Goal: Task Accomplishment & Management: Manage account settings

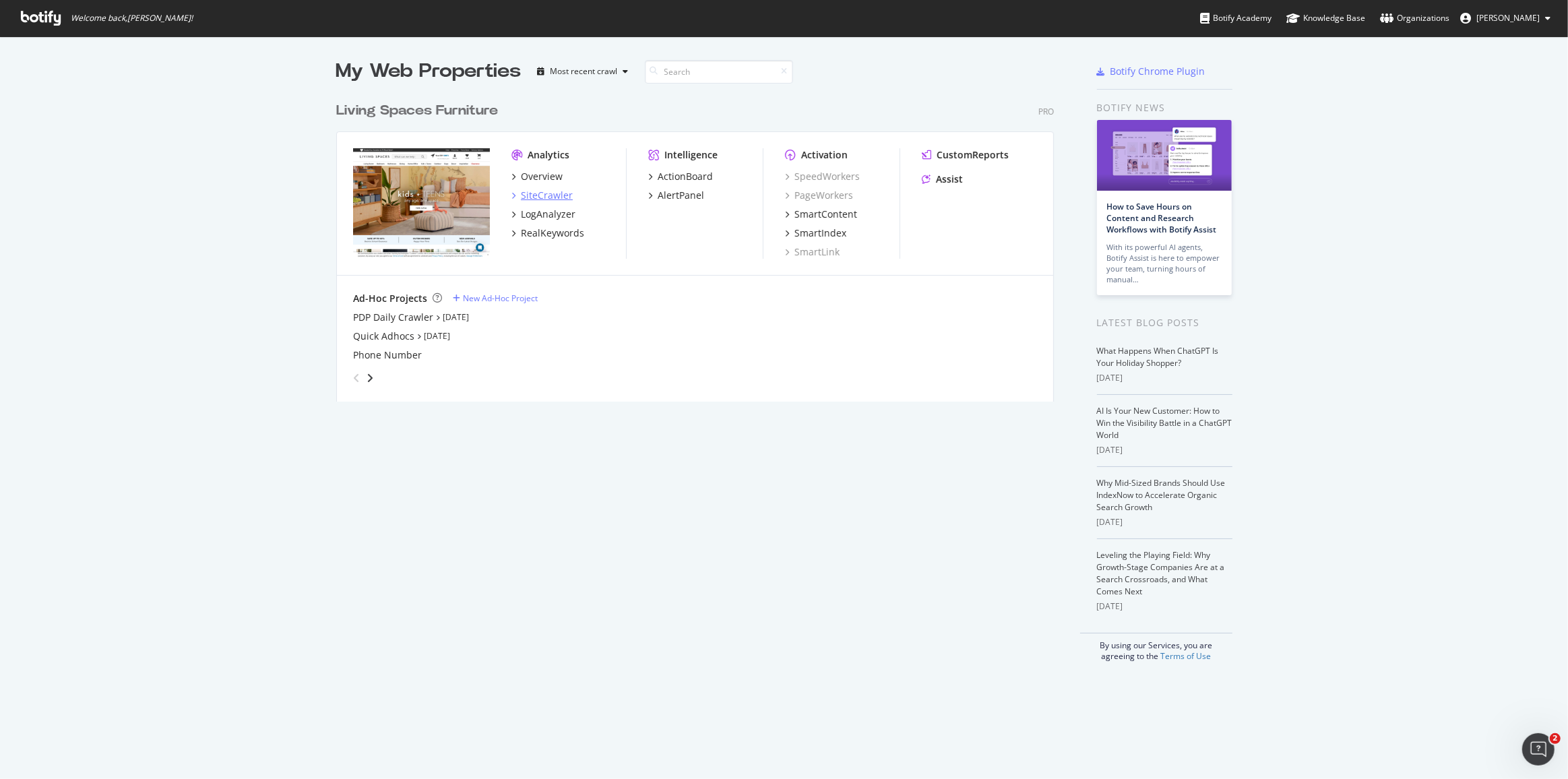
click at [523, 194] on div "SiteCrawler" at bounding box center [546, 195] width 52 height 14
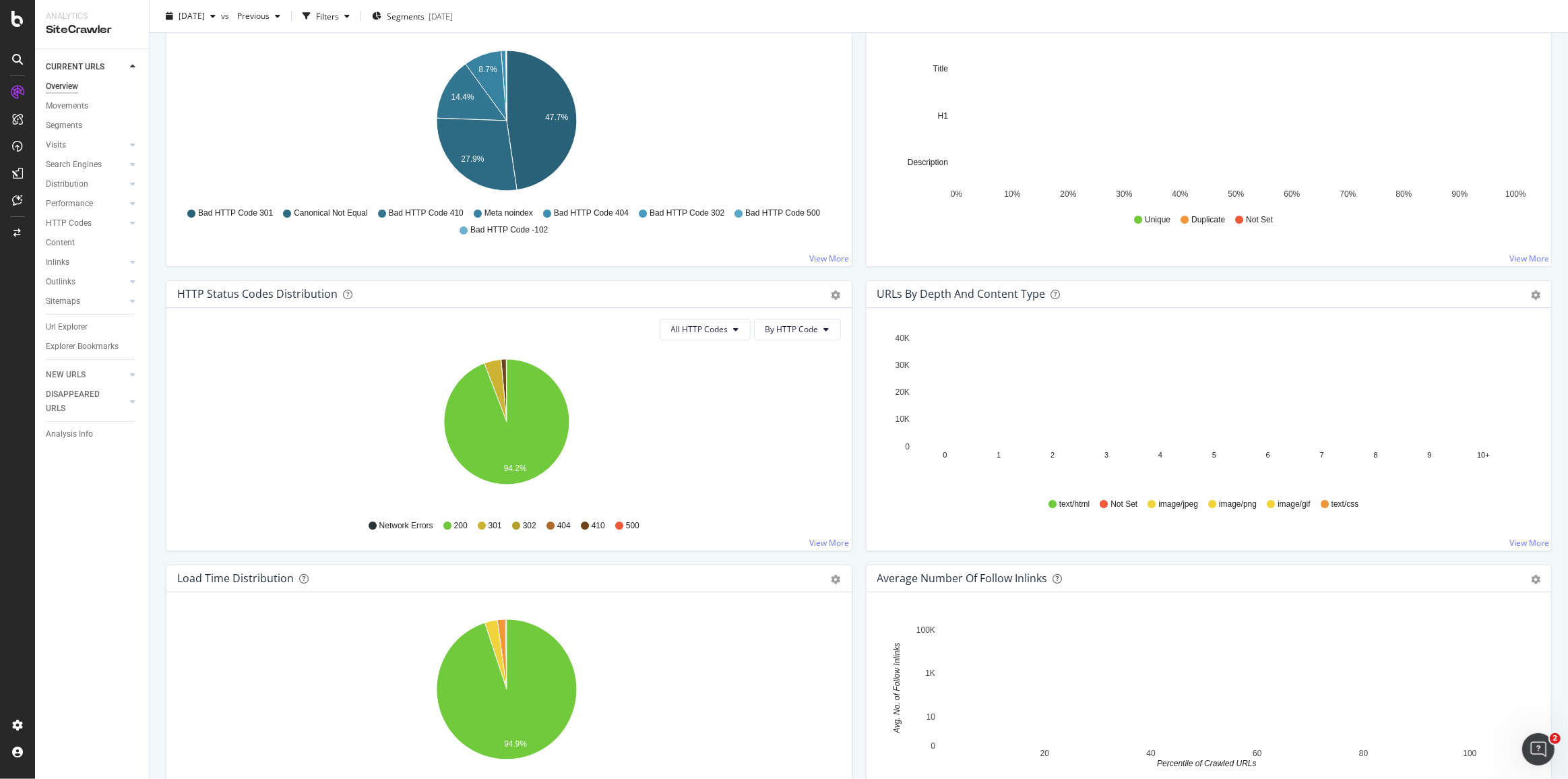
scroll to position [612, 0]
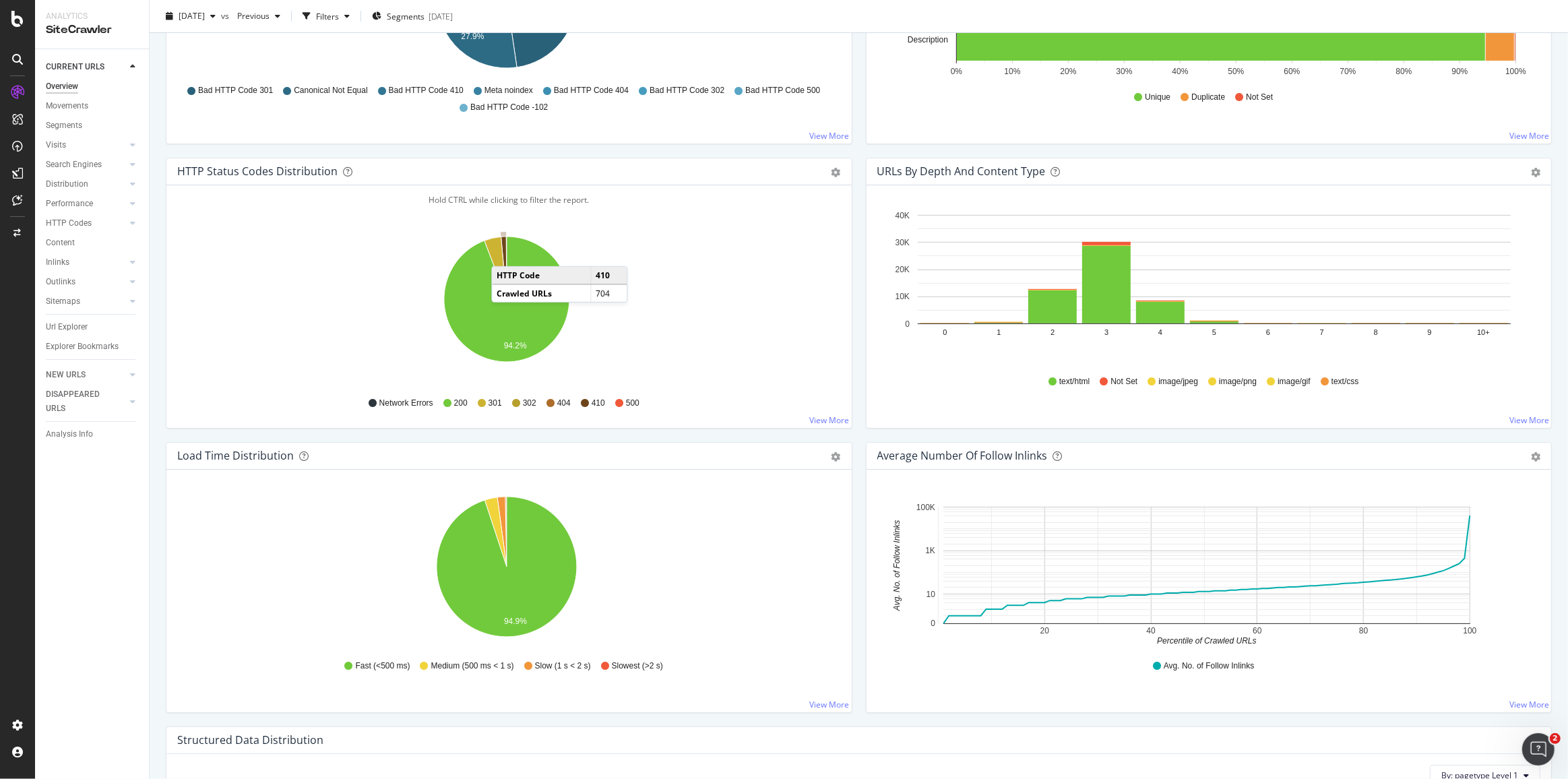
click at [504, 250] on icon "A chart." at bounding box center [504, 267] width 5 height 63
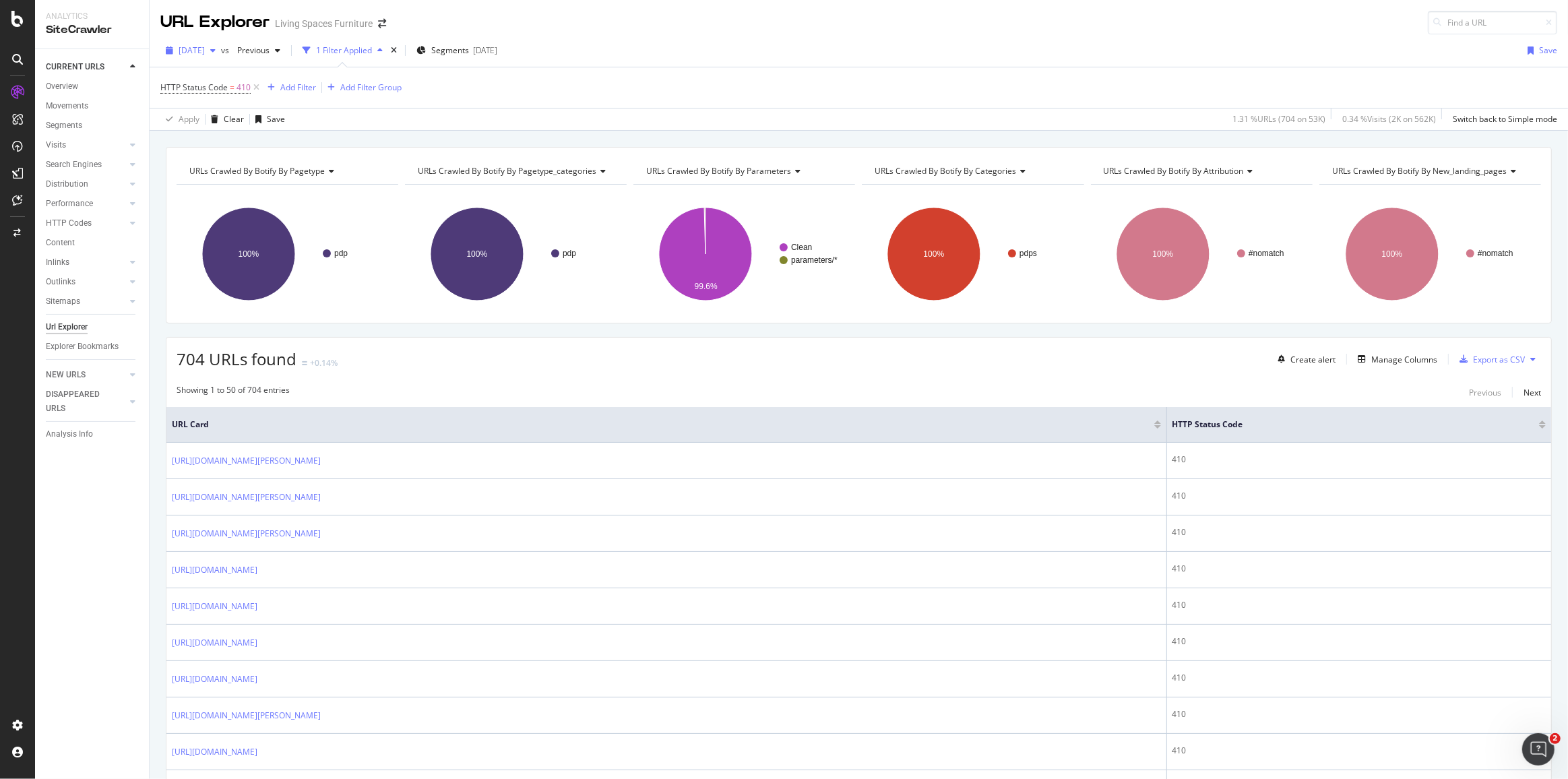
click at [205, 52] on span "[DATE]" at bounding box center [192, 50] width 26 height 12
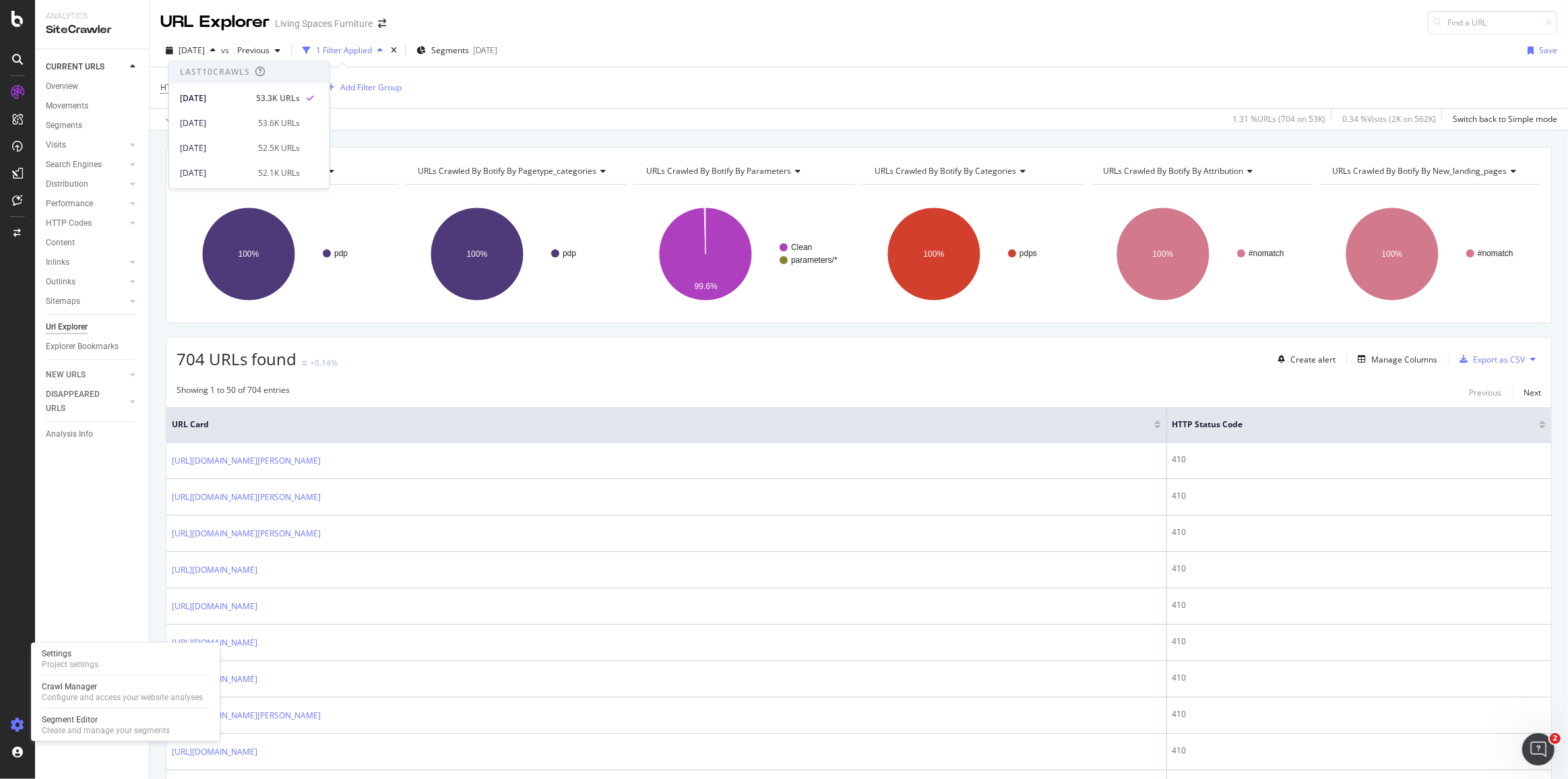
click at [25, 725] on div at bounding box center [16, 725] width 32 height 22
click at [63, 691] on div "Configure and access your website analyses" at bounding box center [122, 697] width 161 height 11
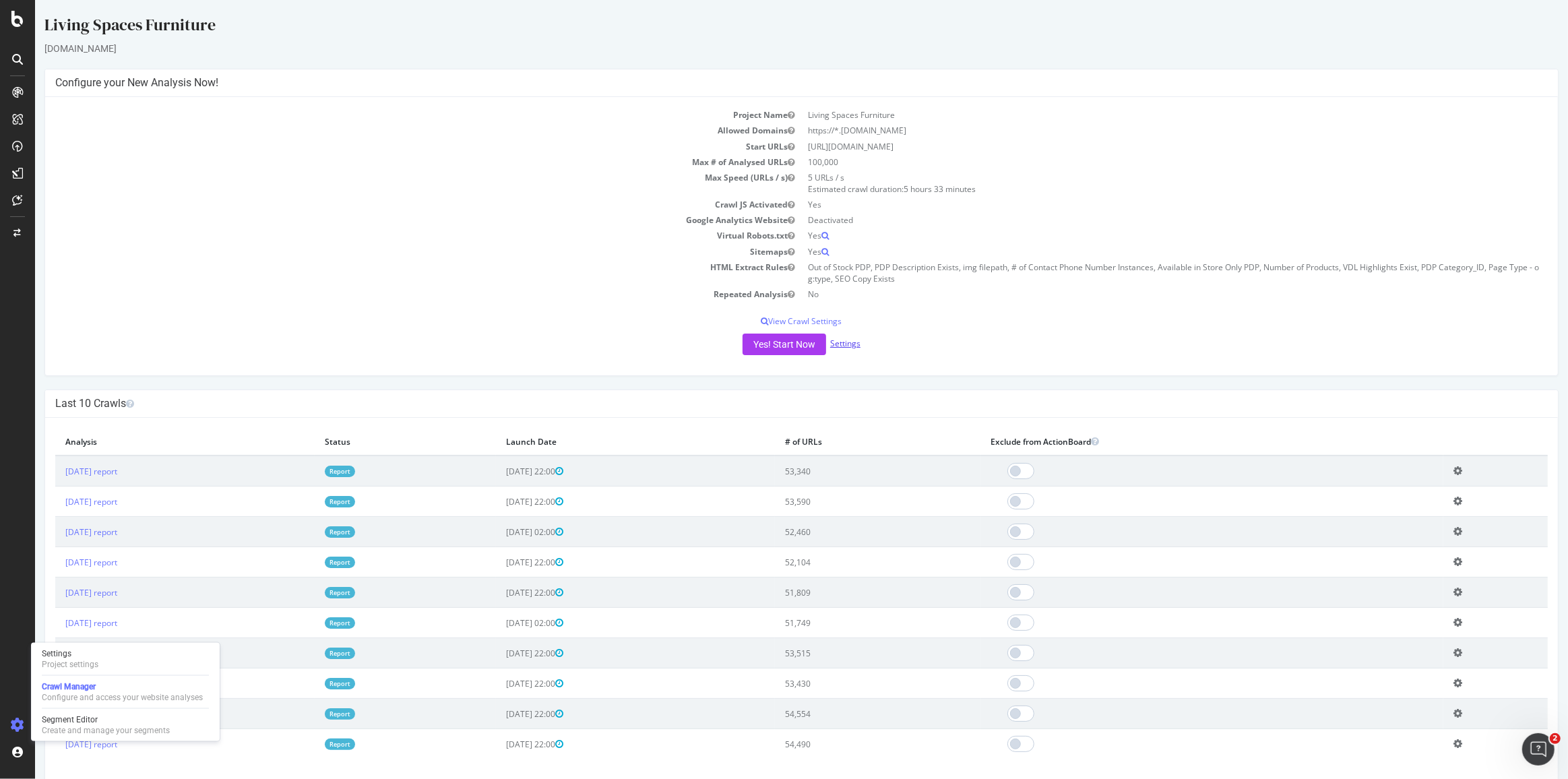
click at [853, 345] on link "Settings" at bounding box center [845, 343] width 30 height 12
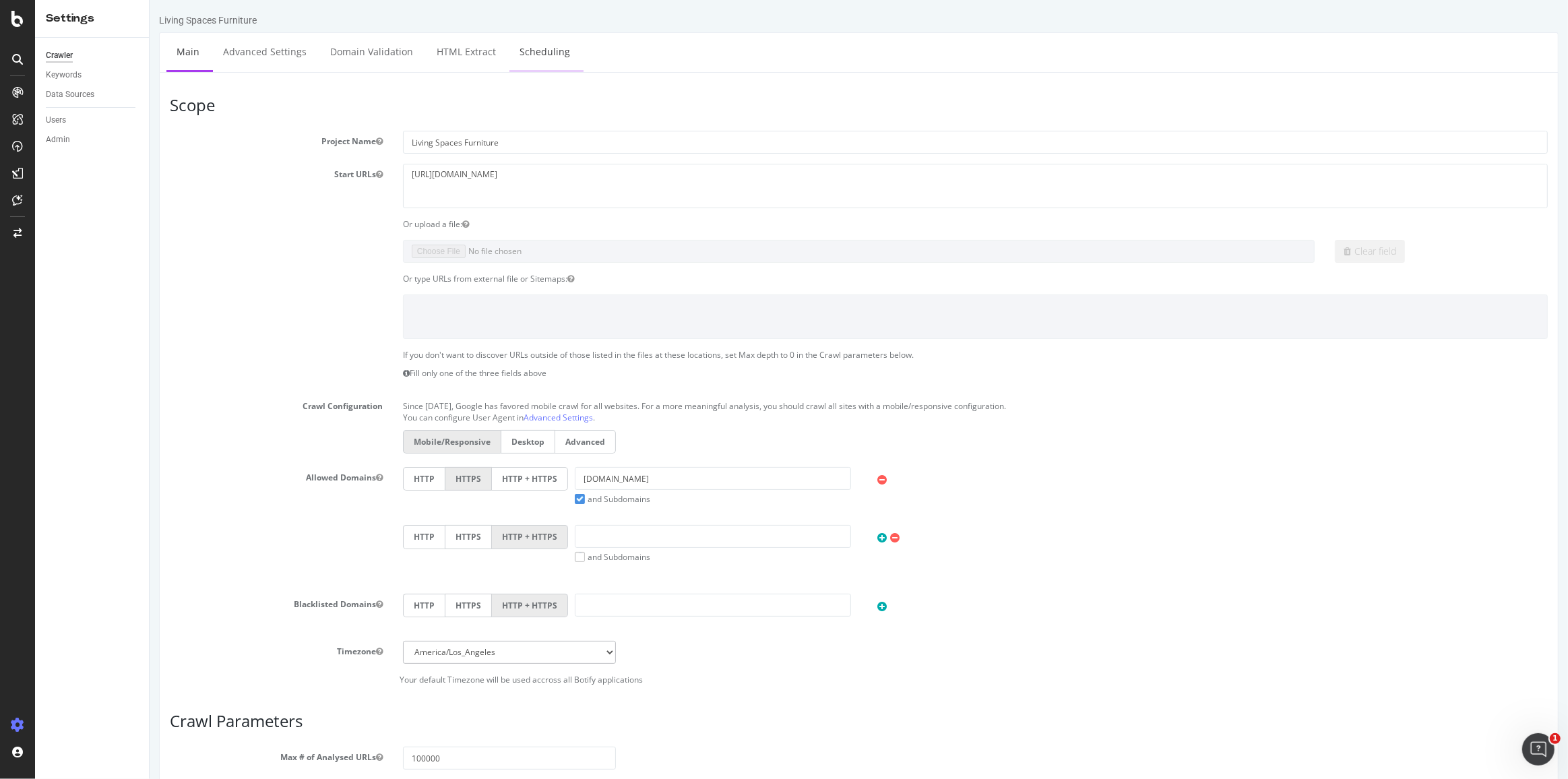
click at [518, 57] on link "Scheduling" at bounding box center [545, 51] width 71 height 37
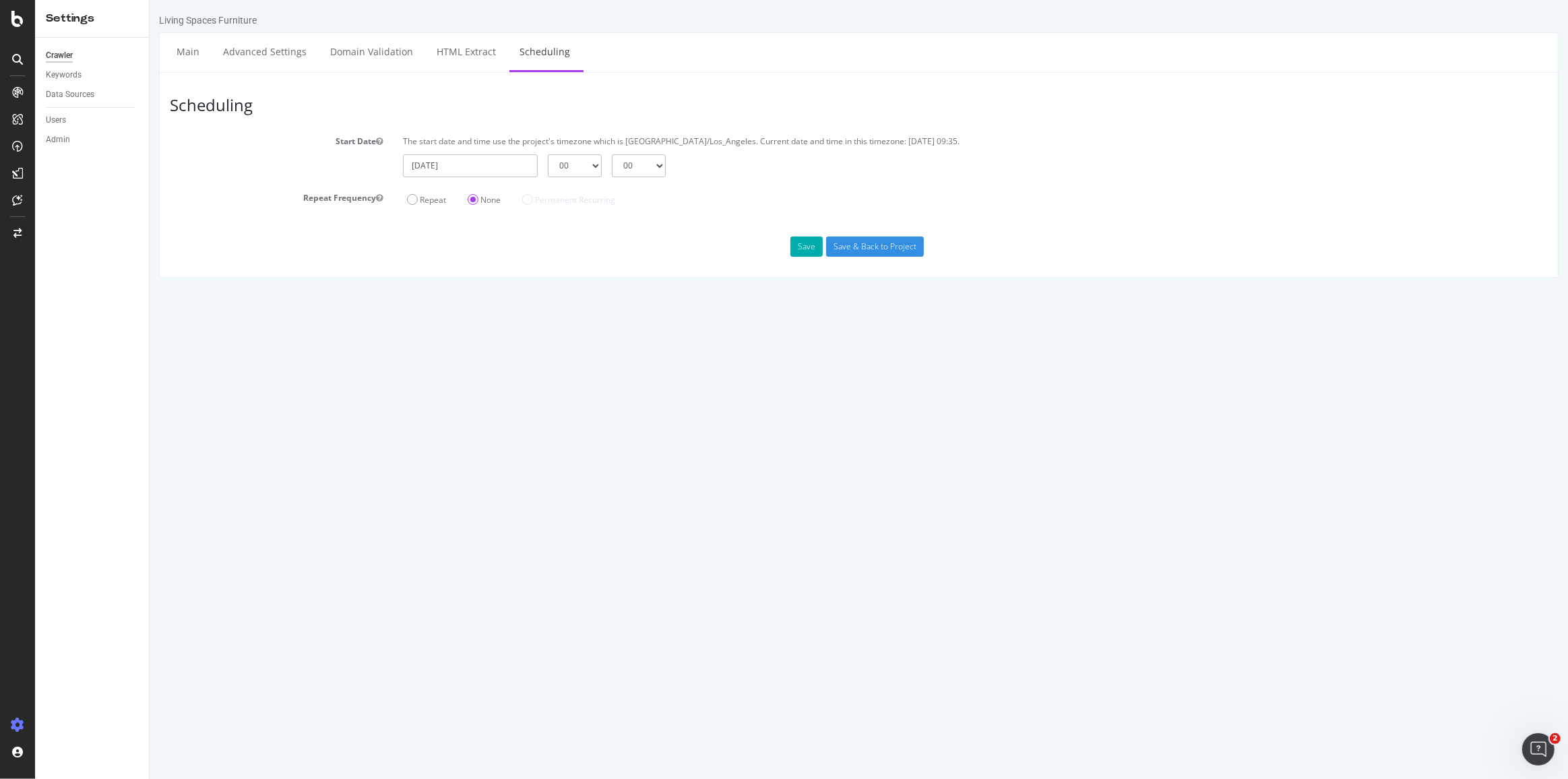
click at [519, 163] on input "[DATE]" at bounding box center [470, 165] width 135 height 23
click at [522, 236] on td "3" at bounding box center [514, 237] width 33 height 20
type input "[DATE]"
click at [594, 165] on select "00 01 02 03 04 05 06 07 08 09 10 11 12 13 14 15 16 17 18 19 20 21 22 23" at bounding box center [574, 165] width 54 height 23
select select "2"
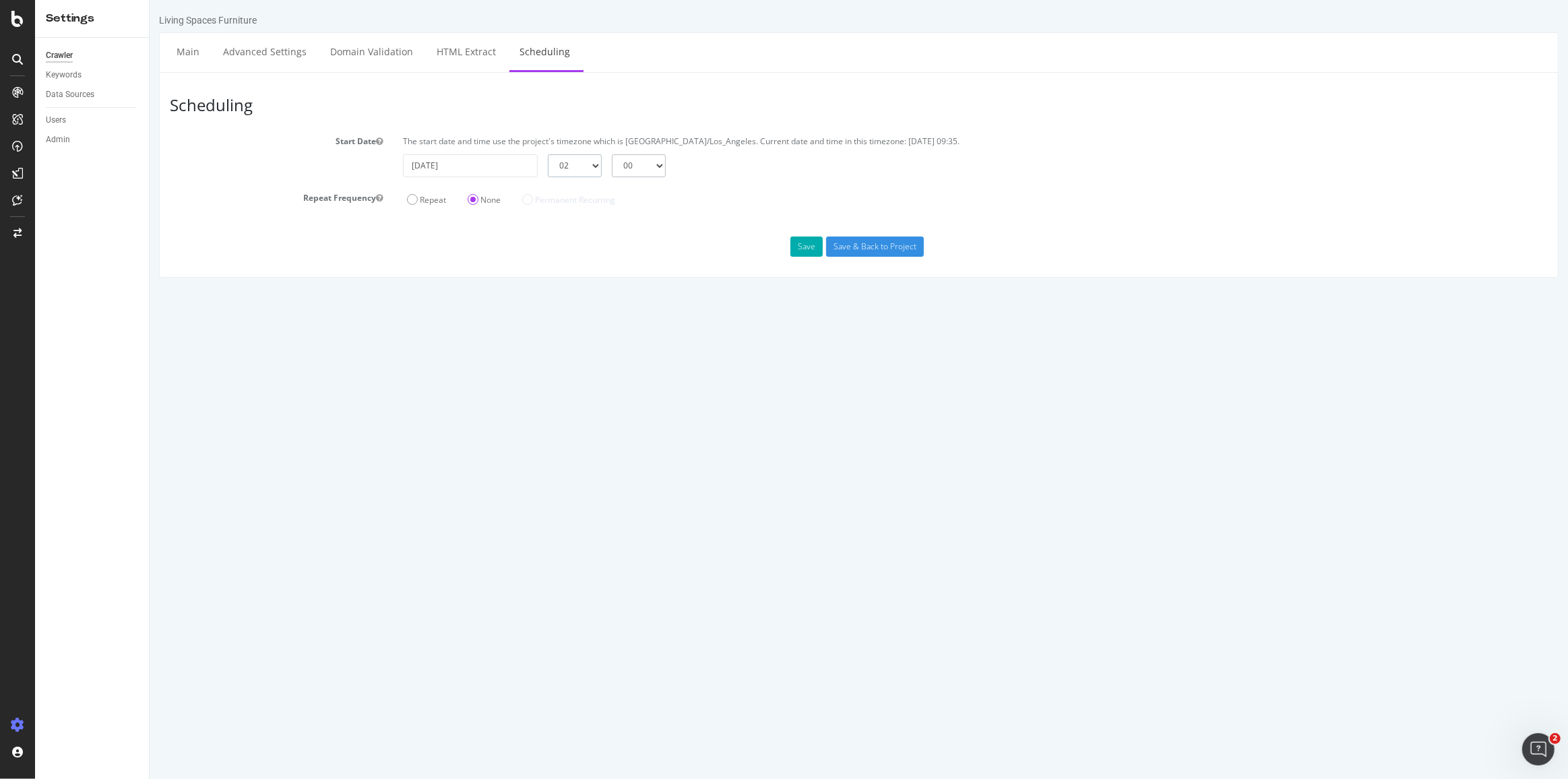
click at [547, 154] on select "00 01 02 03 04 05 06 07 08 09 10 11 12 13 14 15 16 17 18 19 20 21 22 23" at bounding box center [574, 165] width 54 height 23
click at [799, 246] on button "Save" at bounding box center [805, 246] width 32 height 20
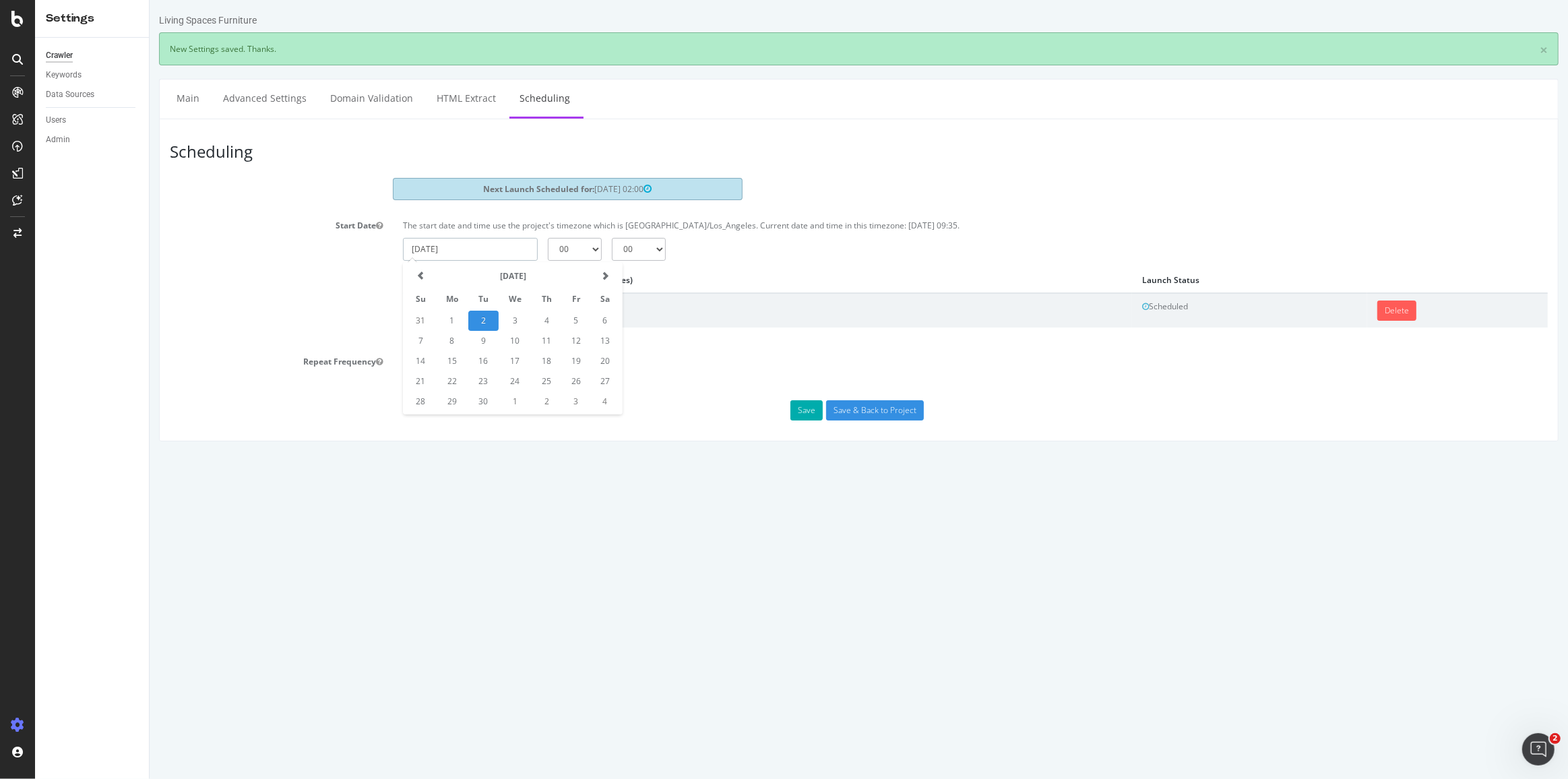
click at [466, 251] on input "[DATE]" at bounding box center [470, 249] width 135 height 23
click at [555, 316] on td "4" at bounding box center [545, 320] width 30 height 20
type input "[DATE]"
click at [581, 253] on select "00 01 02 03 04 05 06 07 08 09 10 11 12 13 14 15 16 17 18 19 20 21 22 23" at bounding box center [574, 249] width 54 height 23
select select "22"
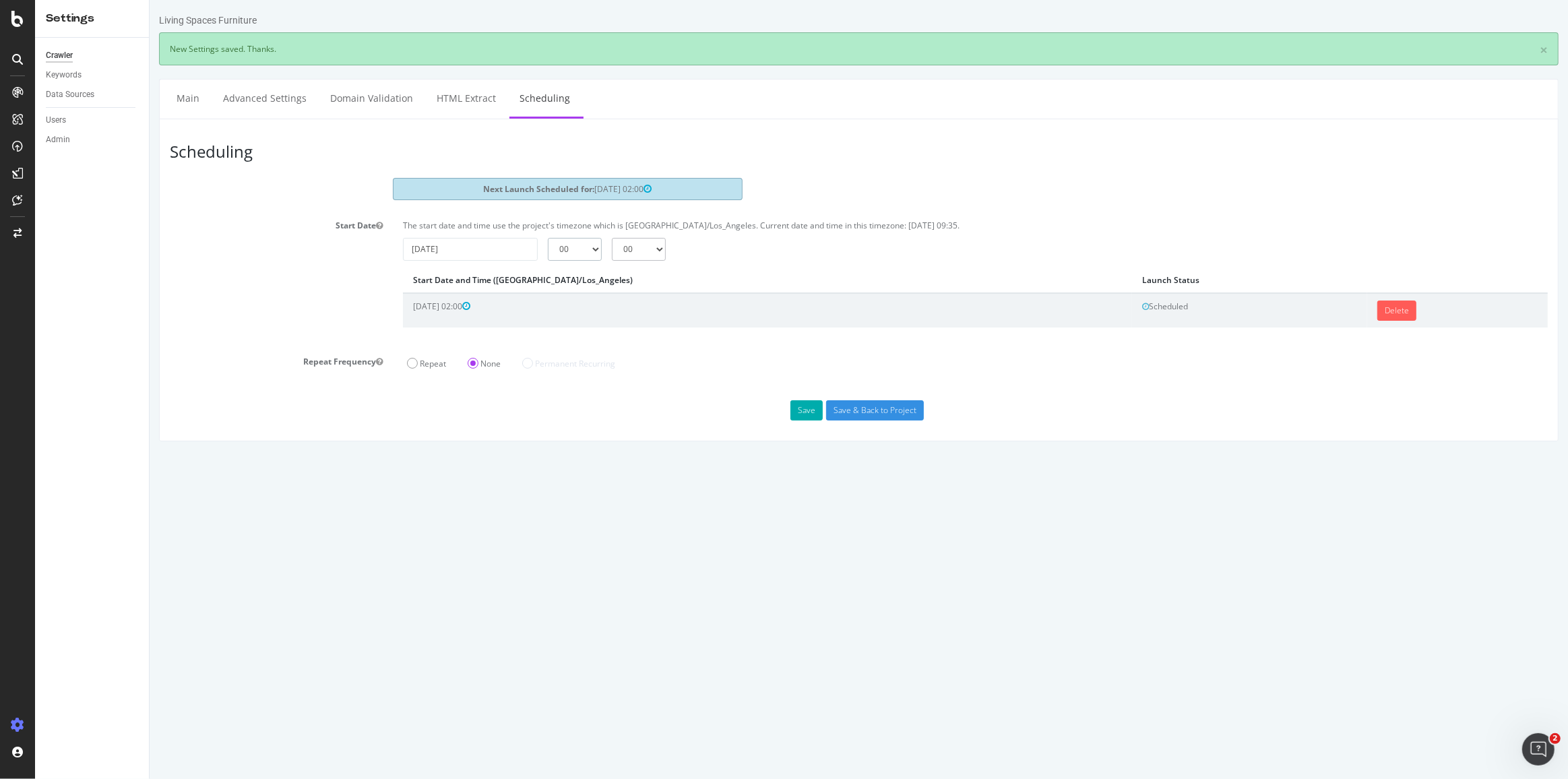
click at [547, 238] on select "00 01 02 03 04 05 06 07 08 09 10 11 12 13 14 15 16 17 18 19 20 21 22 23" at bounding box center [574, 249] width 54 height 23
click at [817, 406] on button "Save" at bounding box center [805, 410] width 32 height 20
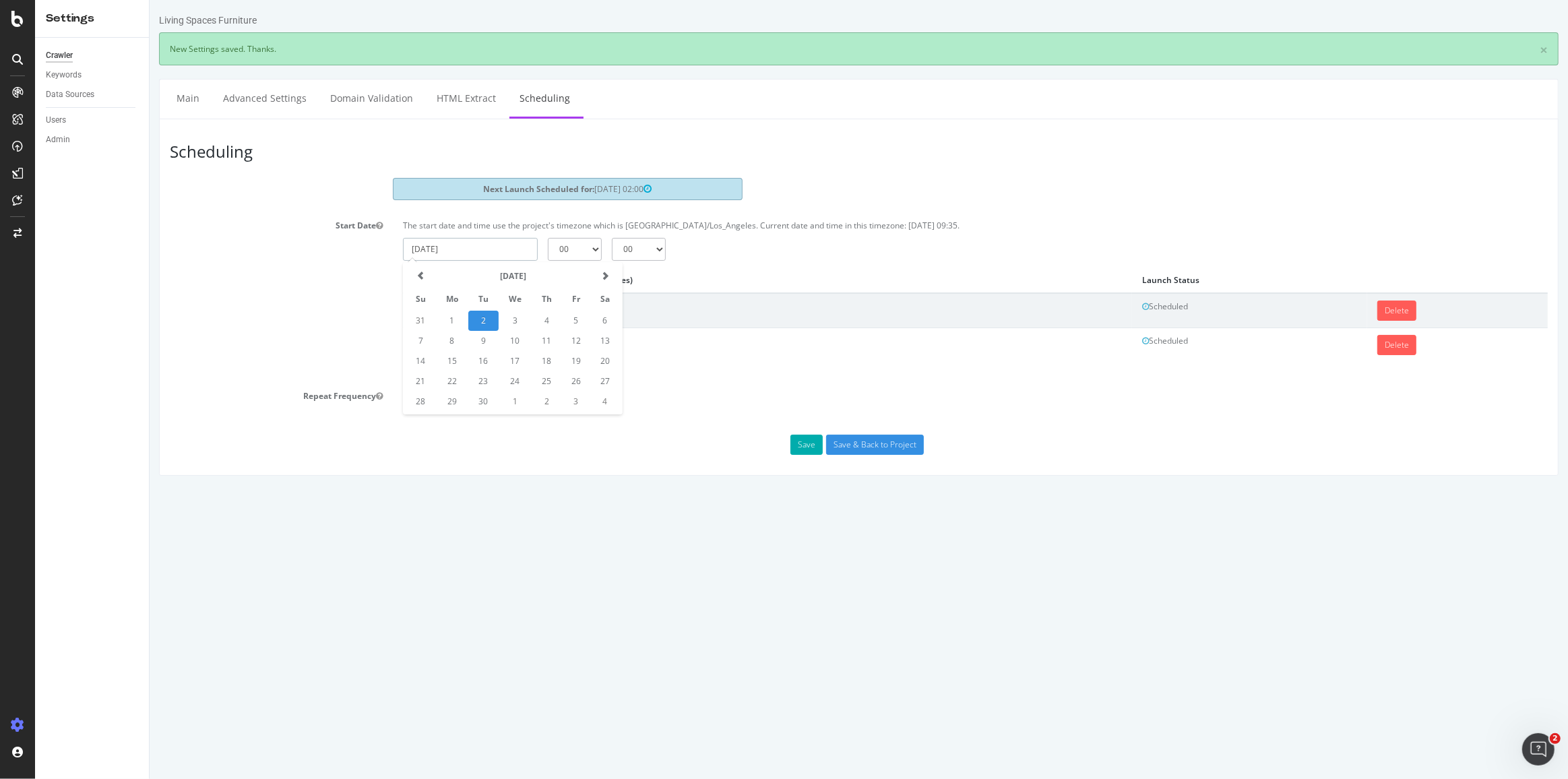
click at [499, 246] on input "[DATE]" at bounding box center [470, 249] width 135 height 23
click at [423, 341] on td "7" at bounding box center [420, 341] width 30 height 20
type input "[DATE]"
click at [557, 260] on div "The start date and time use the project's timezone which is [GEOGRAPHIC_DATA]/L…" at bounding box center [974, 296] width 1165 height 161
click at [564, 246] on select "00 01 02 03 04 05 06 07 08 09 10 11 12 13 14 15 16 17 18 19 20 21 22 23" at bounding box center [574, 249] width 54 height 23
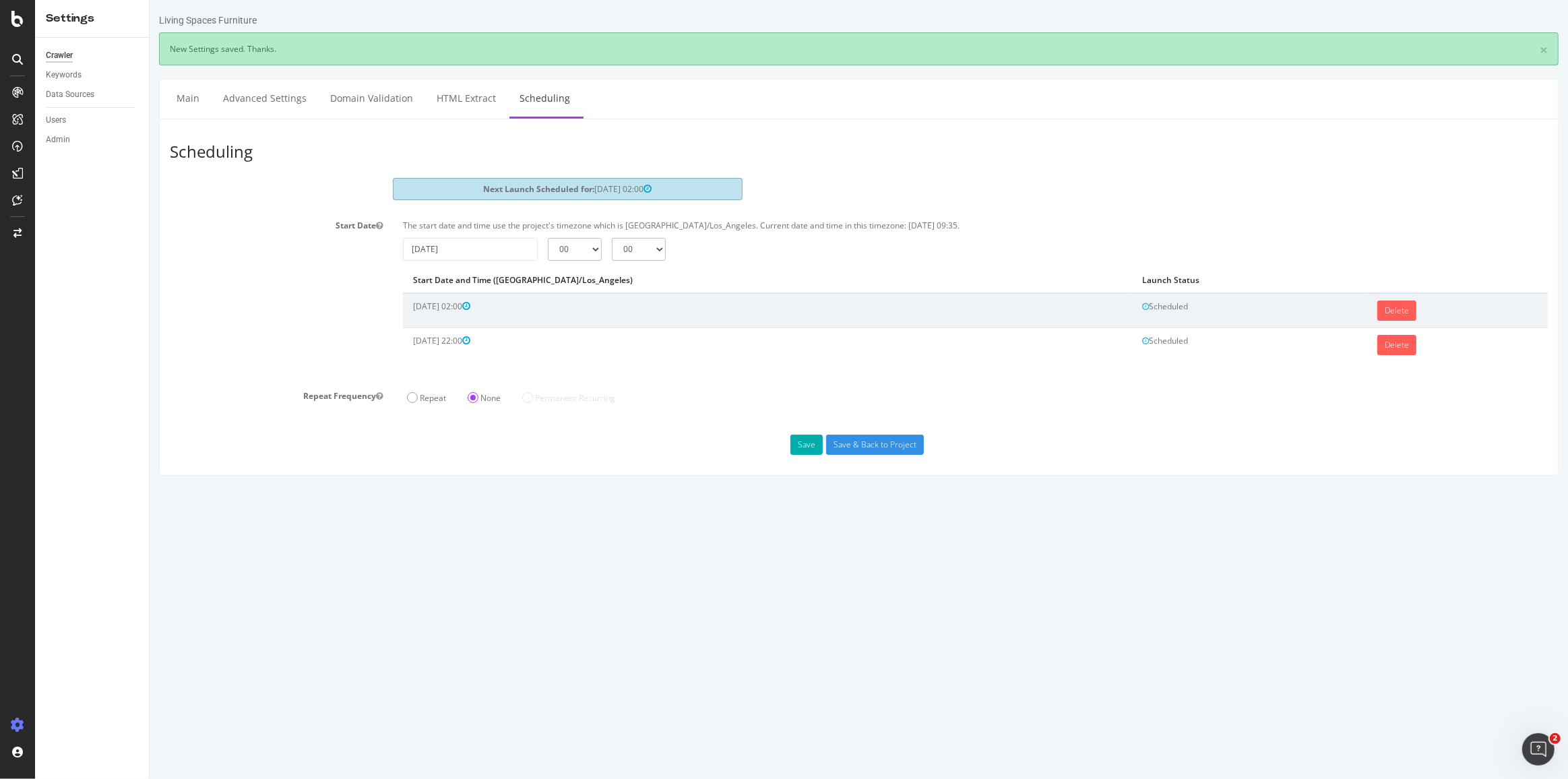
select select "22"
click at [547, 238] on select "00 01 02 03 04 05 06 07 08 09 10 11 12 13 14 15 16 17 18 19 20 21 22 23" at bounding box center [574, 249] width 54 height 23
click at [800, 444] on button "Save" at bounding box center [805, 444] width 32 height 20
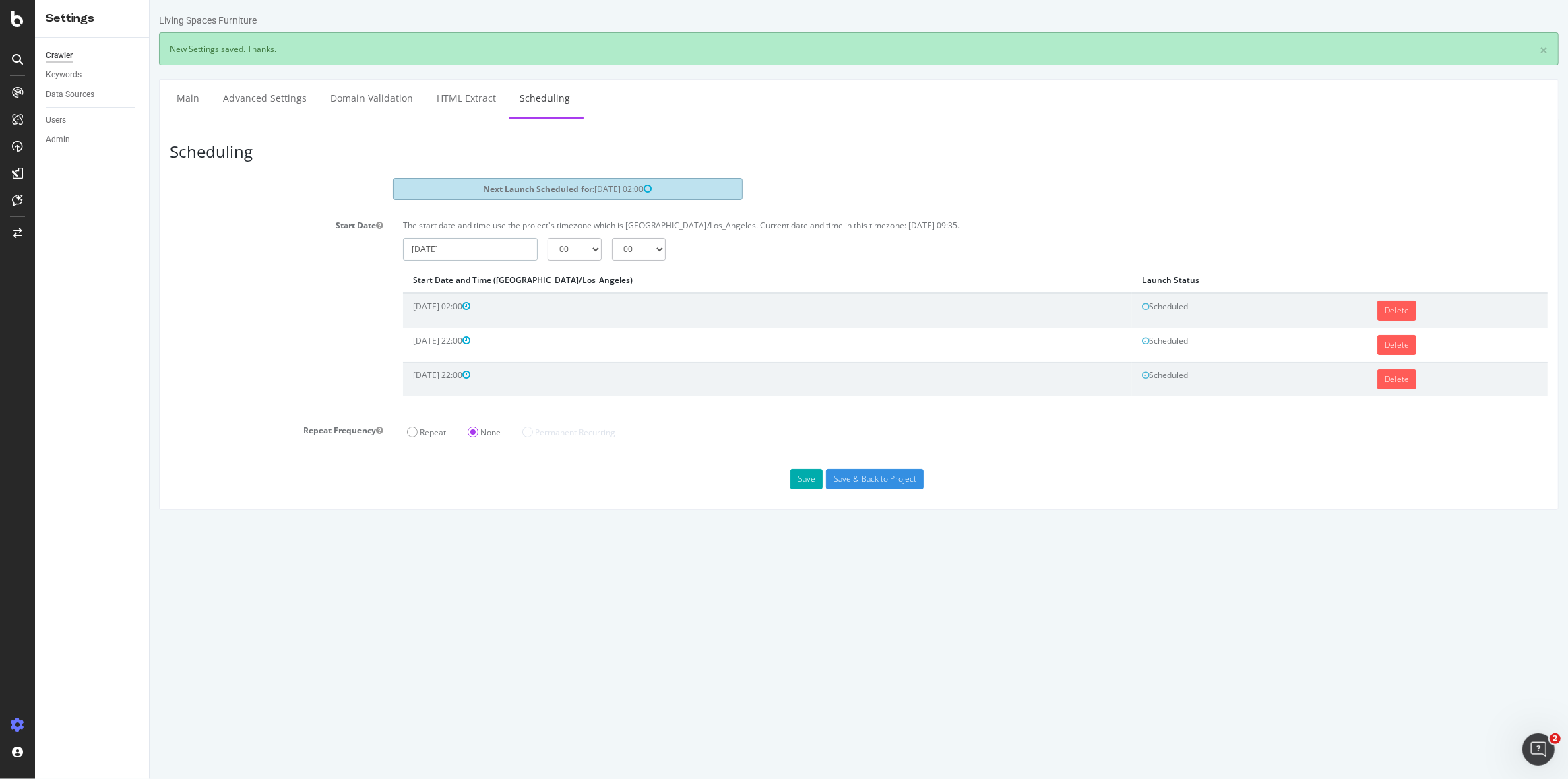
drag, startPoint x: 494, startPoint y: 251, endPoint x: 481, endPoint y: 244, distance: 14.8
click at [481, 244] on input "[DATE]" at bounding box center [470, 249] width 135 height 23
click at [485, 338] on td "9" at bounding box center [483, 341] width 30 height 20
type input "[DATE]"
click at [591, 251] on select "00 01 02 03 04 05 06 07 08 09 10 11 12 13 14 15 16 17 18 19 20 21 22 23" at bounding box center [574, 249] width 54 height 23
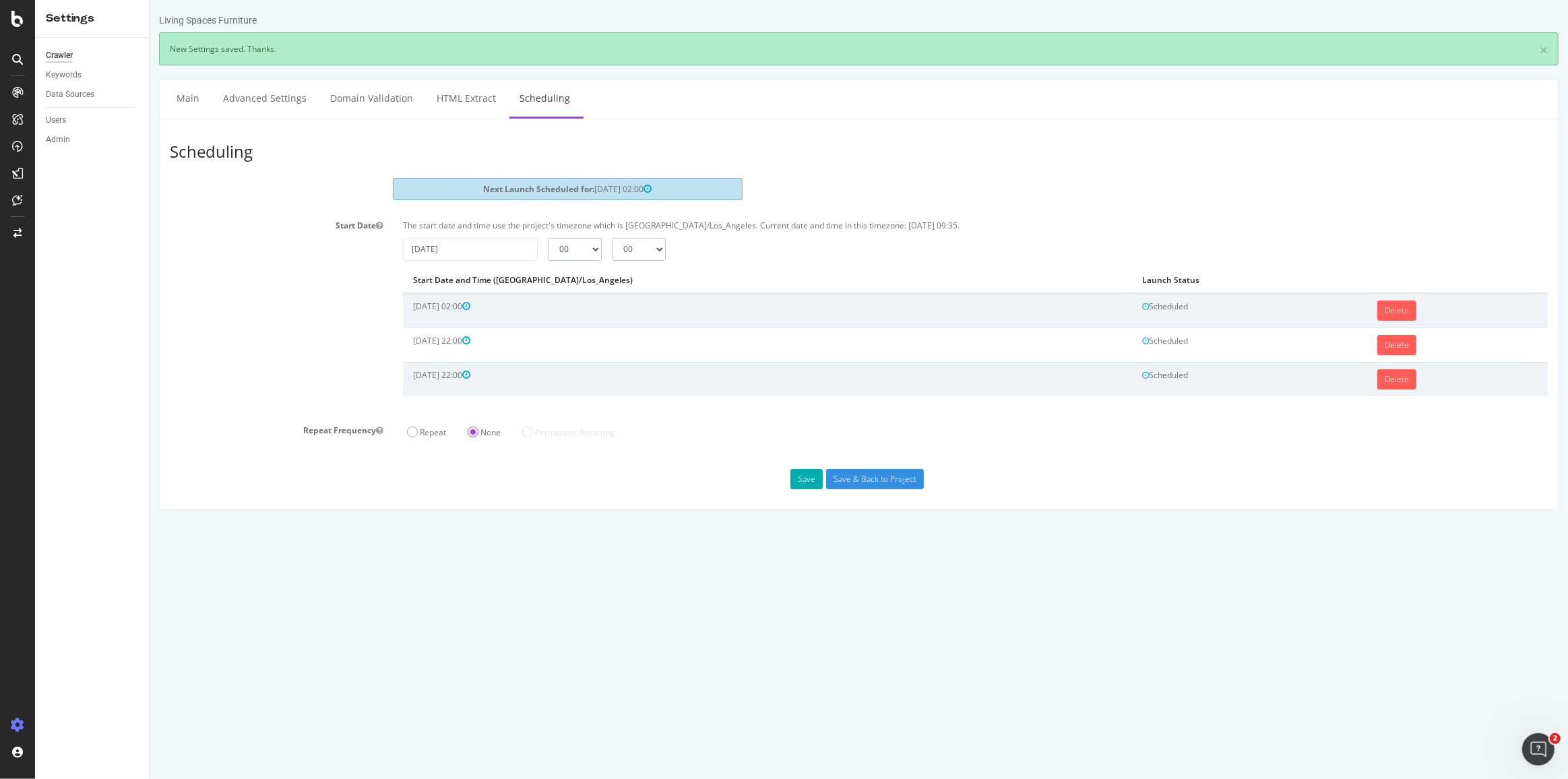
select select "22"
click at [547, 238] on select "00 01 02 03 04 05 06 07 08 09 10 11 12 13 14 15 16 17 18 19 20 21 22 23" at bounding box center [574, 249] width 54 height 23
click at [806, 475] on button "Save" at bounding box center [805, 479] width 32 height 20
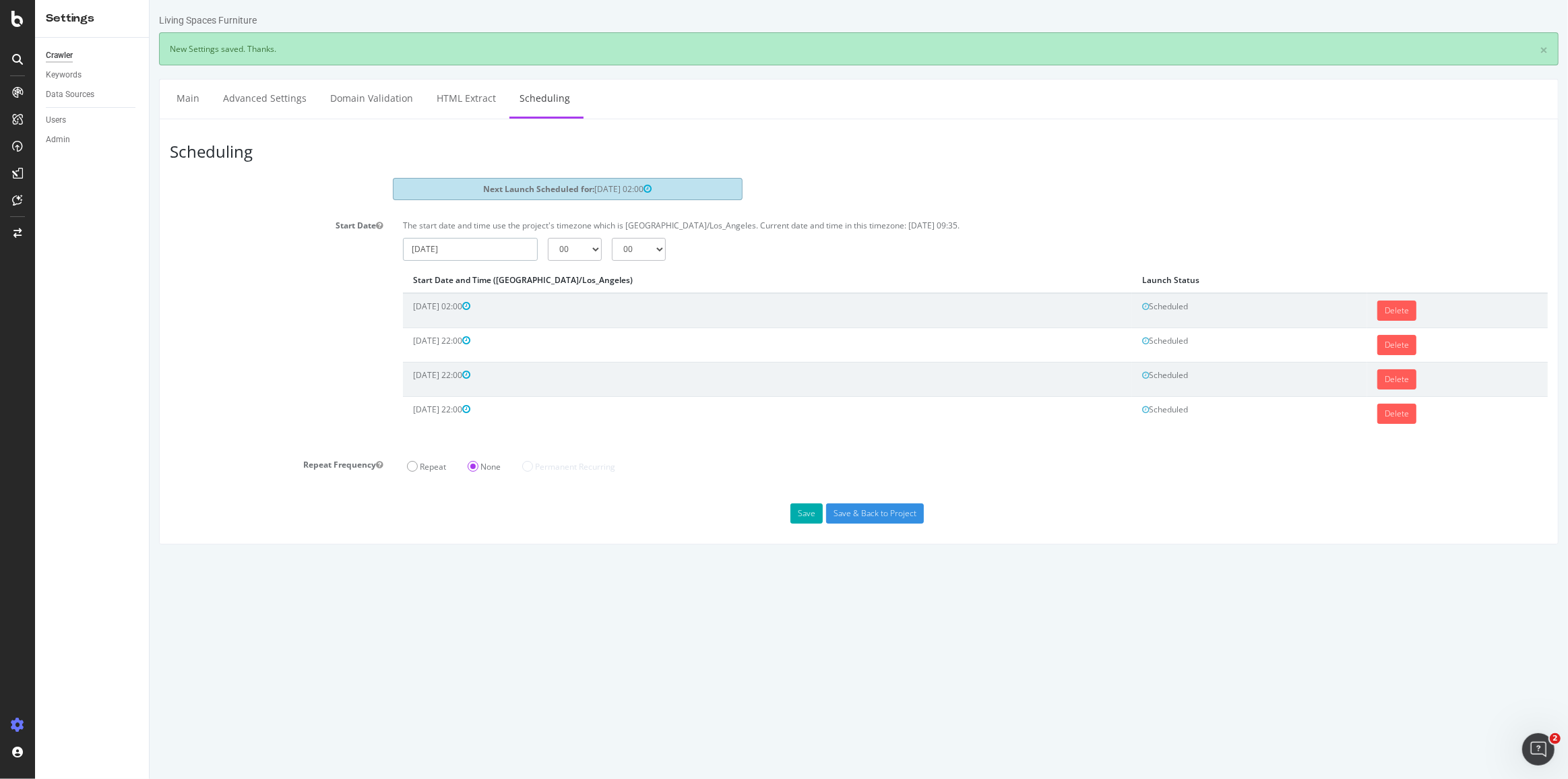
click at [462, 243] on input "[DATE]" at bounding box center [470, 249] width 135 height 23
click at [538, 337] on td "11" at bounding box center [545, 341] width 30 height 20
type input "[DATE]"
click at [584, 231] on div "The start date and time use the project's timezone which is [GEOGRAPHIC_DATA]/L…" at bounding box center [975, 229] width 1158 height 18
click at [580, 249] on select "00 01 02 03 04 05 06 07 08 09 10 11 12 13 14 15 16 17 18 19 20 21 22 23" at bounding box center [574, 249] width 54 height 23
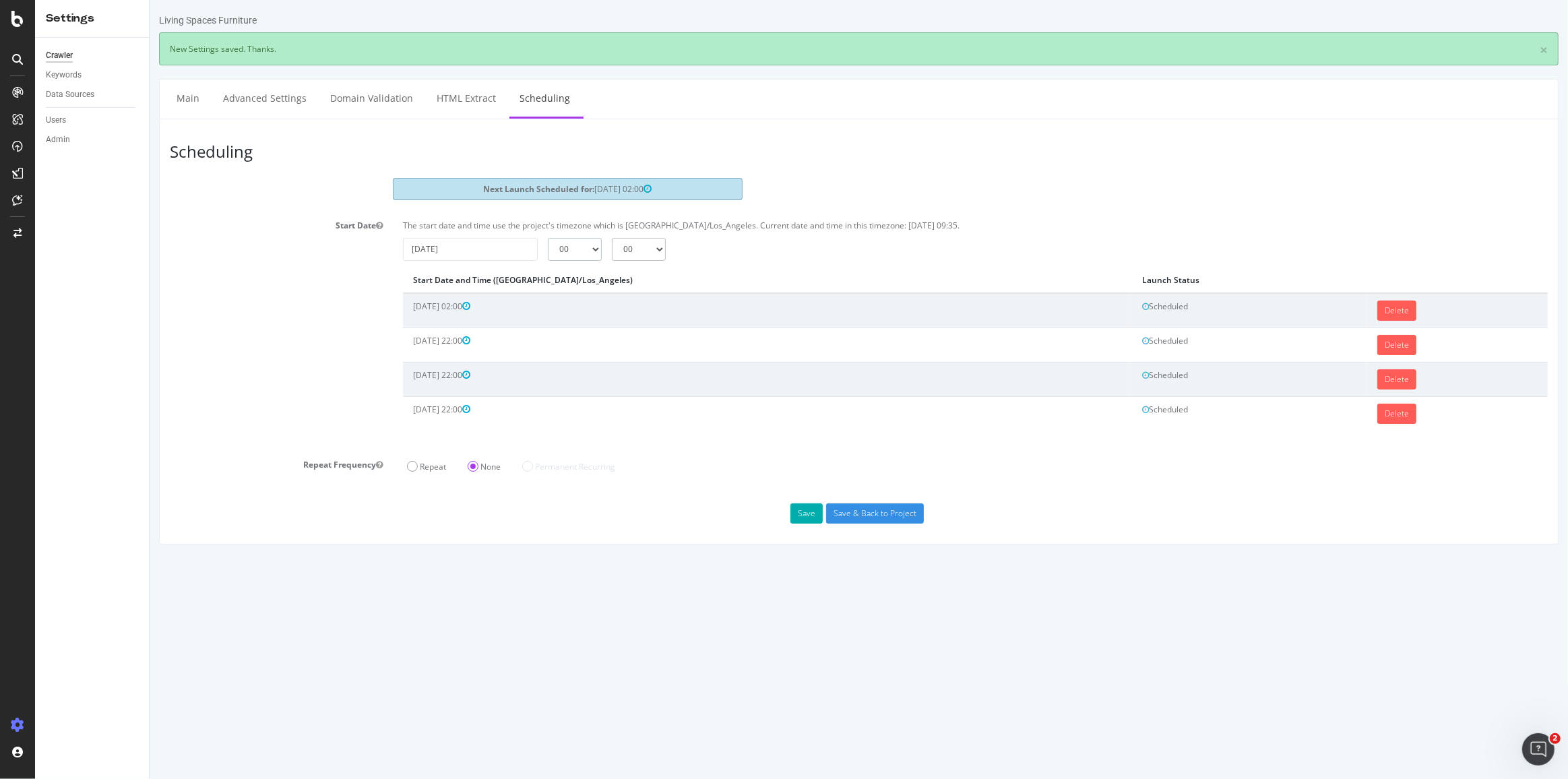
select select "22"
click at [547, 238] on select "00 01 02 03 04 05 06 07 08 09 10 11 12 13 14 15 16 17 18 19 20 21 22 23" at bounding box center [574, 249] width 54 height 23
click at [820, 511] on button "Save" at bounding box center [805, 514] width 32 height 20
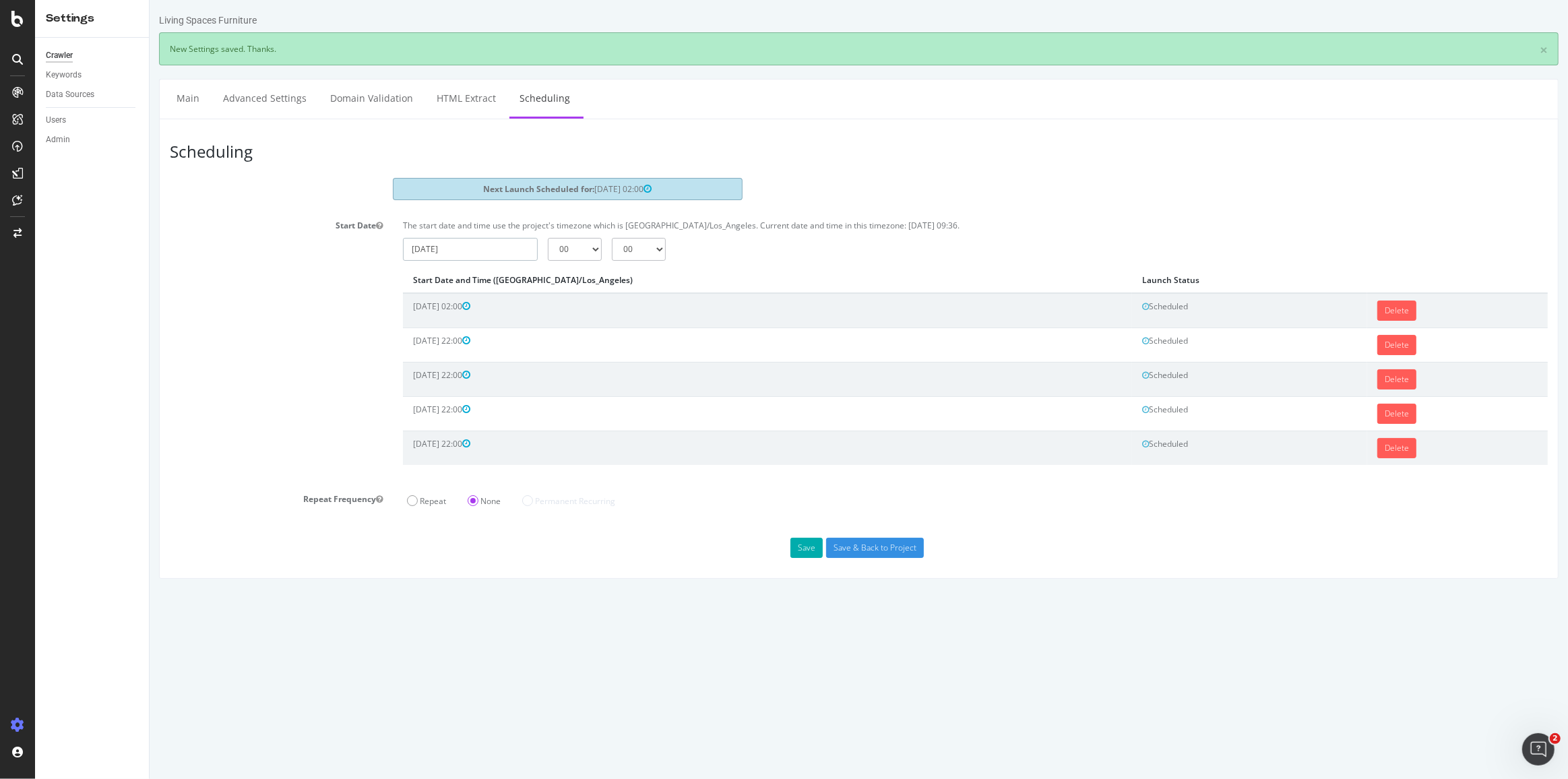
click at [469, 252] on input "[DATE]" at bounding box center [470, 249] width 135 height 23
click at [407, 359] on td "14" at bounding box center [420, 361] width 30 height 20
type input "[DATE]"
click at [587, 244] on select "00 01 02 03 04 05 06 07 08 09 10 11 12 13 14 15 16 17 18 19 20 21 22 23" at bounding box center [574, 249] width 54 height 23
select select "22"
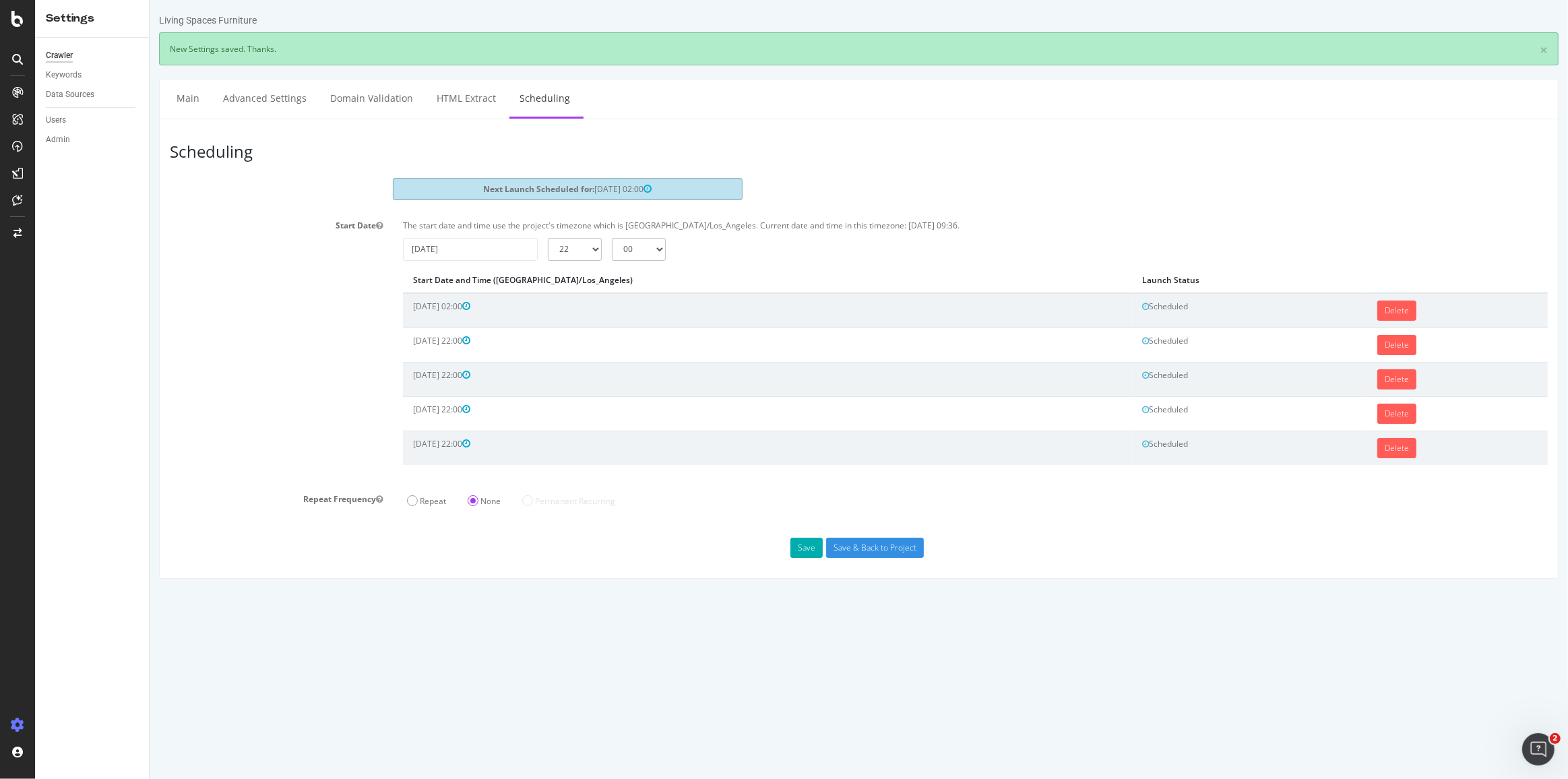
click at [547, 238] on select "00 01 02 03 04 05 06 07 08 09 10 11 12 13 14 15 16 17 18 19 20 21 22 23" at bounding box center [574, 249] width 54 height 23
click at [821, 543] on button "Save" at bounding box center [805, 547] width 32 height 20
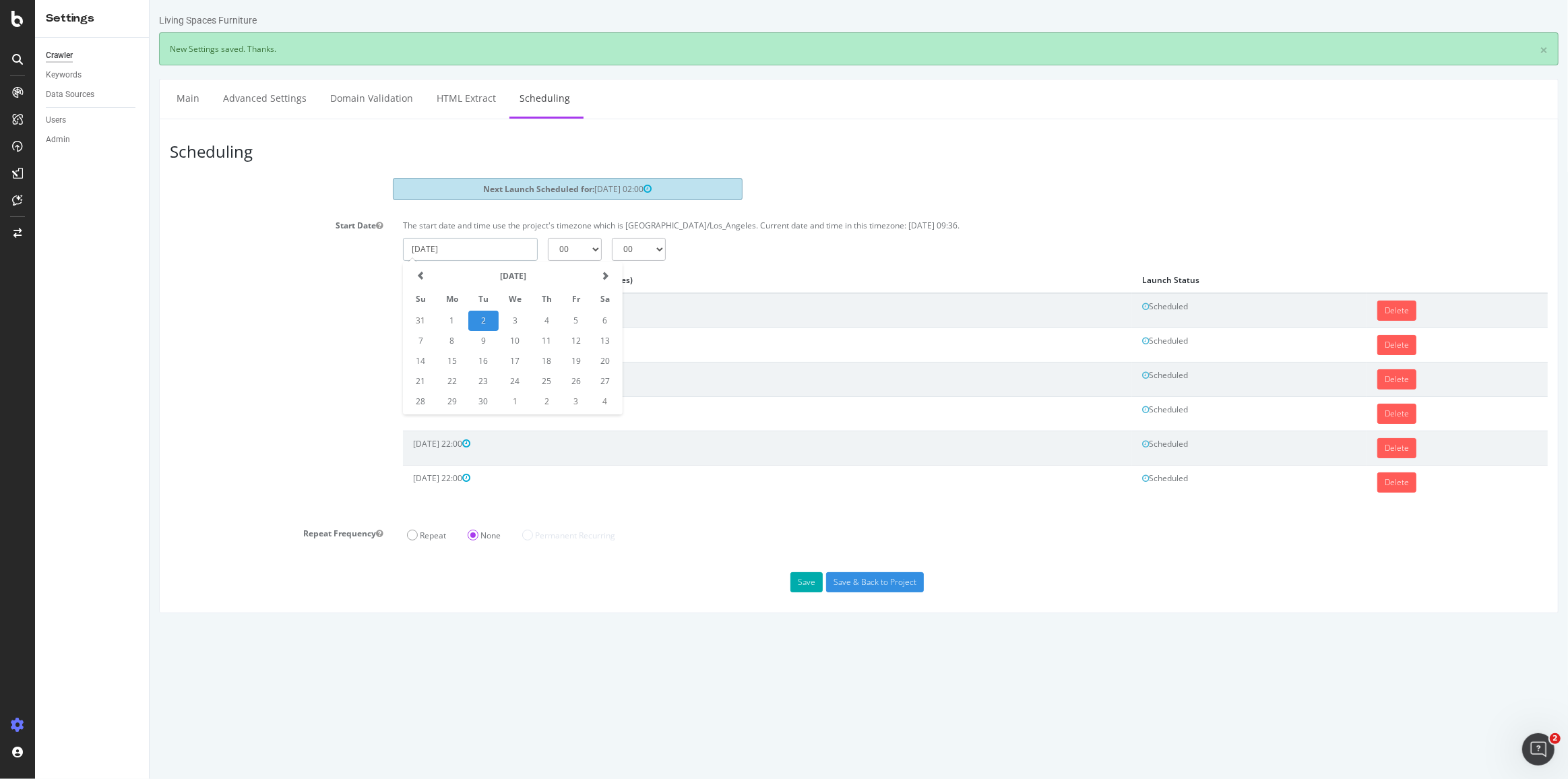
click at [481, 243] on input "[DATE]" at bounding box center [470, 249] width 135 height 23
click at [489, 361] on td "16" at bounding box center [483, 361] width 30 height 20
type input "[DATE]"
click at [592, 246] on select "00 01 02 03 04 05 06 07 08 09 10 11 12 13 14 15 16 17 18 19 20 21 22 23" at bounding box center [574, 249] width 54 height 23
select select "22"
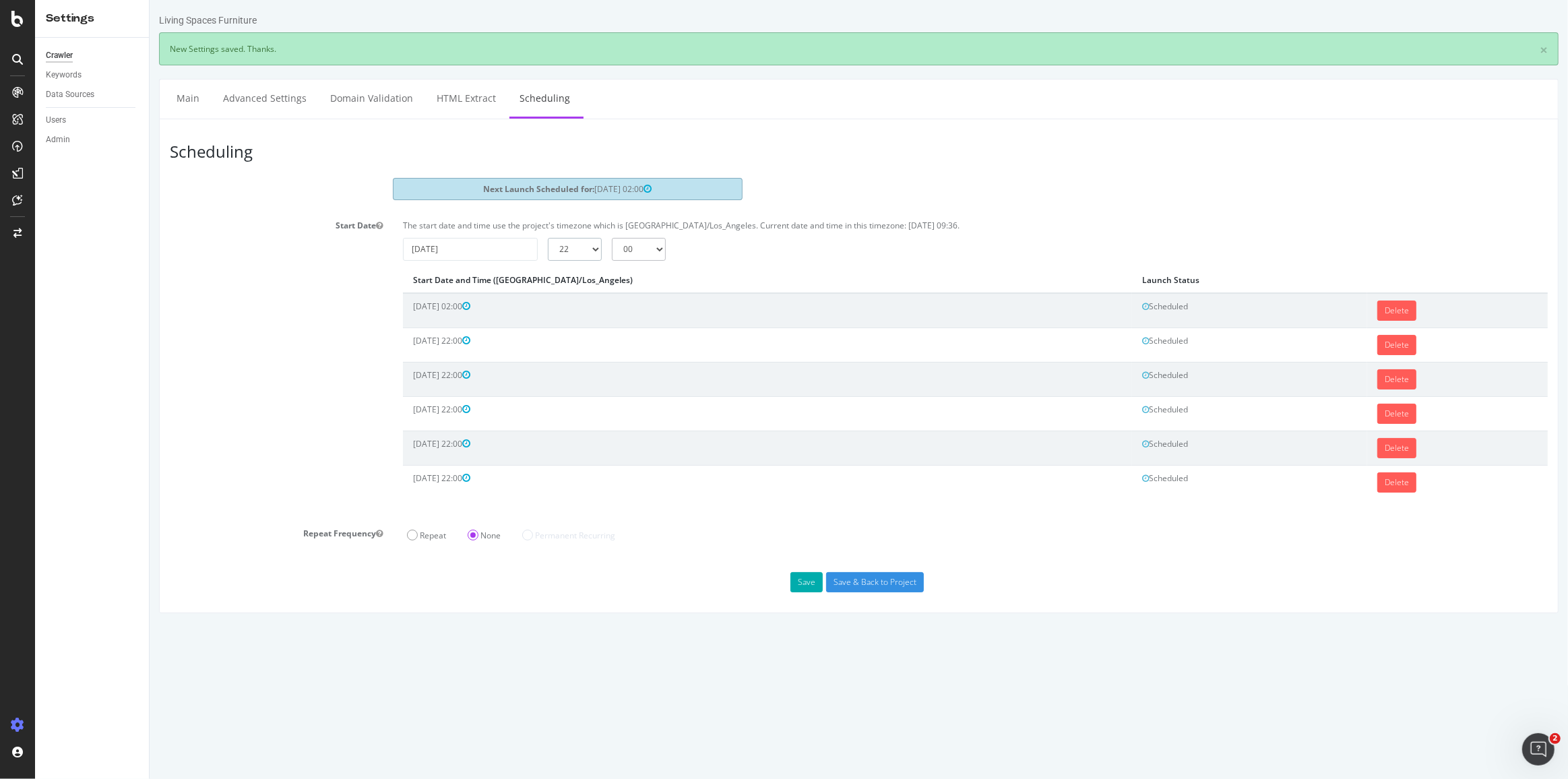
click at [547, 238] on select "00 01 02 03 04 05 06 07 08 09 10 11 12 13 14 15 16 17 18 19 20 21 22 23" at bounding box center [574, 249] width 54 height 23
click at [803, 579] on button "Save" at bounding box center [805, 582] width 32 height 20
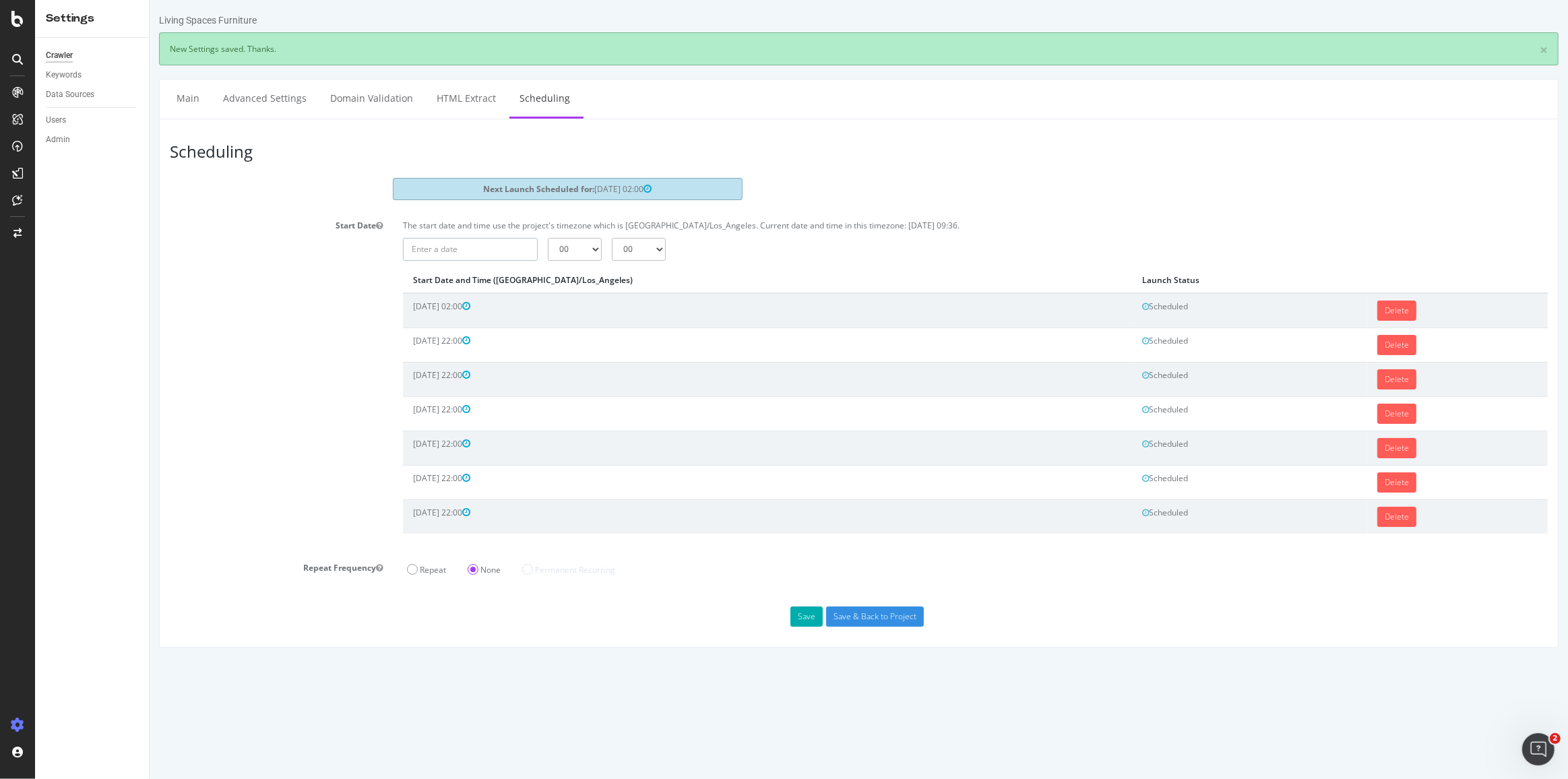
click at [484, 244] on input "text" at bounding box center [470, 249] width 135 height 23
click at [550, 351] on td "18" at bounding box center [545, 361] width 30 height 20
type input "[DATE]"
drag, startPoint x: 566, startPoint y: 243, endPoint x: 570, endPoint y: 257, distance: 14.6
click at [566, 243] on select "00 01 02 03 04 05 06 07 08 09 10 11 12 13 14 15 16 17 18 19 20 21 22 23" at bounding box center [574, 249] width 54 height 23
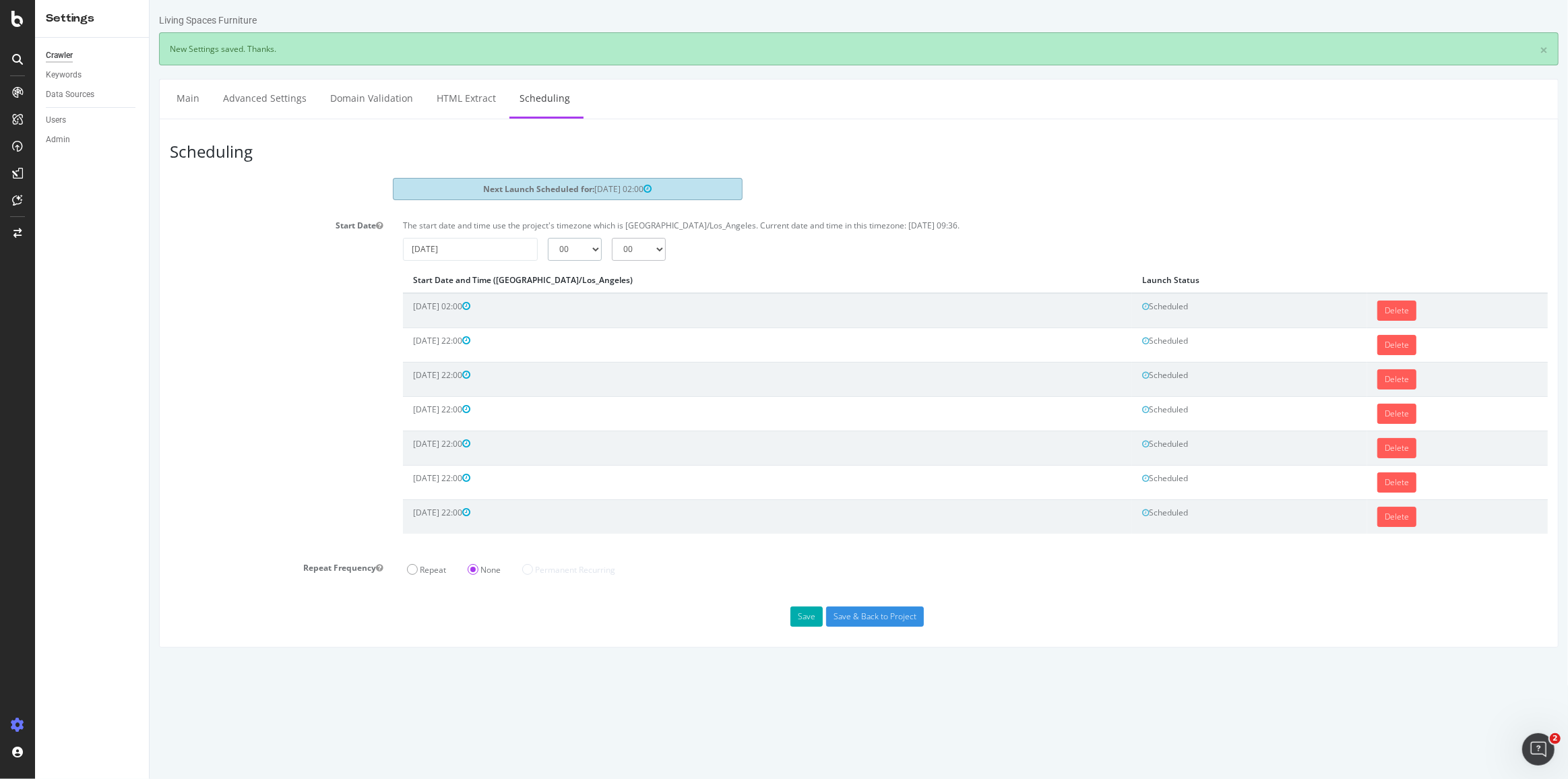
select select "22"
click at [547, 238] on select "00 01 02 03 04 05 06 07 08 09 10 11 12 13 14 15 16 17 18 19 20 21 22 23" at bounding box center [574, 249] width 54 height 23
click at [803, 609] on button "Save" at bounding box center [805, 617] width 32 height 20
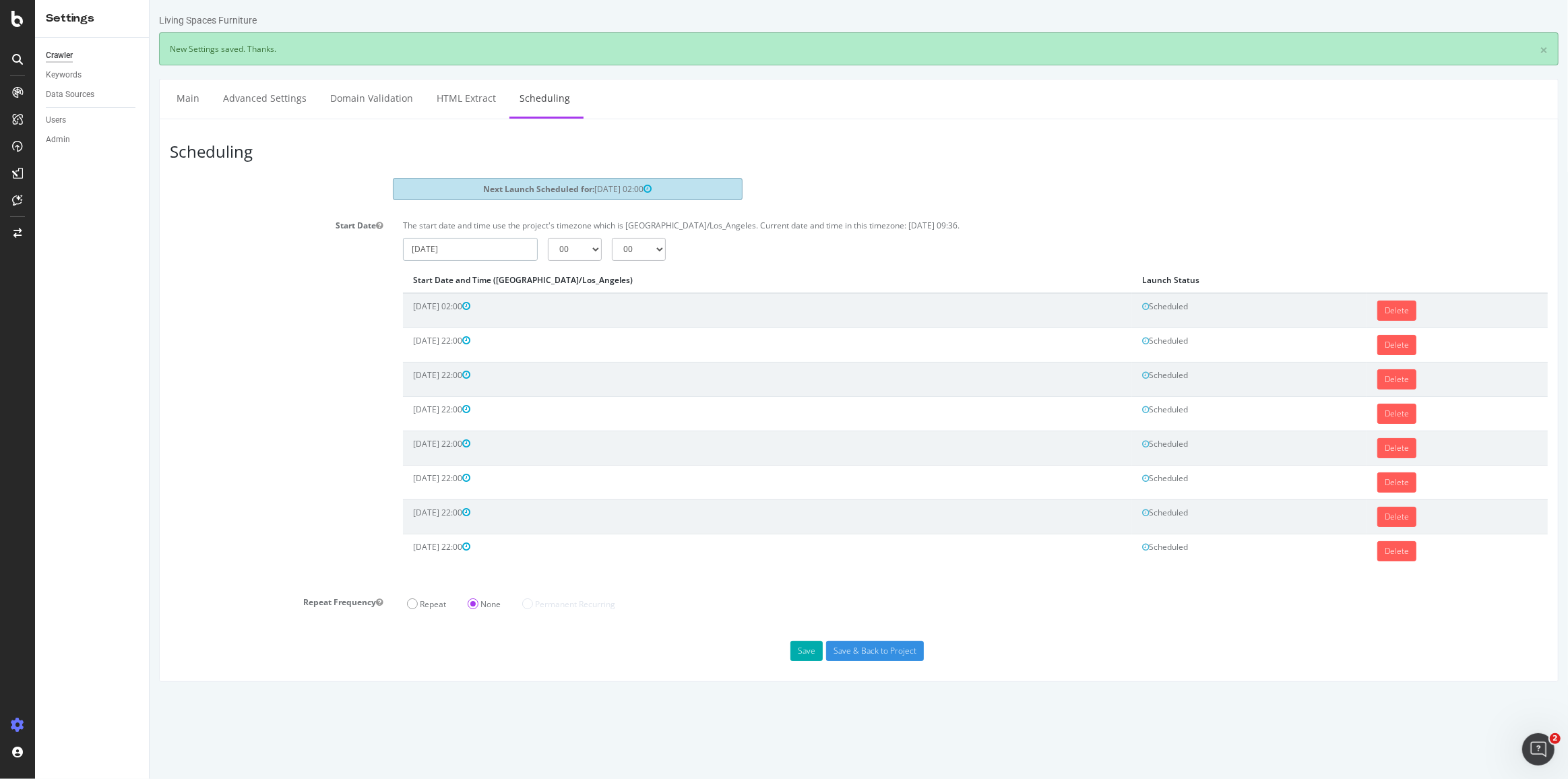
click at [475, 246] on input "[DATE]" at bounding box center [470, 249] width 135 height 23
click at [422, 379] on td "21" at bounding box center [420, 381] width 30 height 20
type input "[DATE]"
click at [565, 250] on select "00 01 02 03 04 05 06 07 08 09 10 11 12 13 14 15 16 17 18 19 20 21 22 23" at bounding box center [574, 249] width 54 height 23
click at [554, 231] on div "The start date and time use the project's timezone which is [GEOGRAPHIC_DATA]/L…" at bounding box center [975, 229] width 1158 height 18
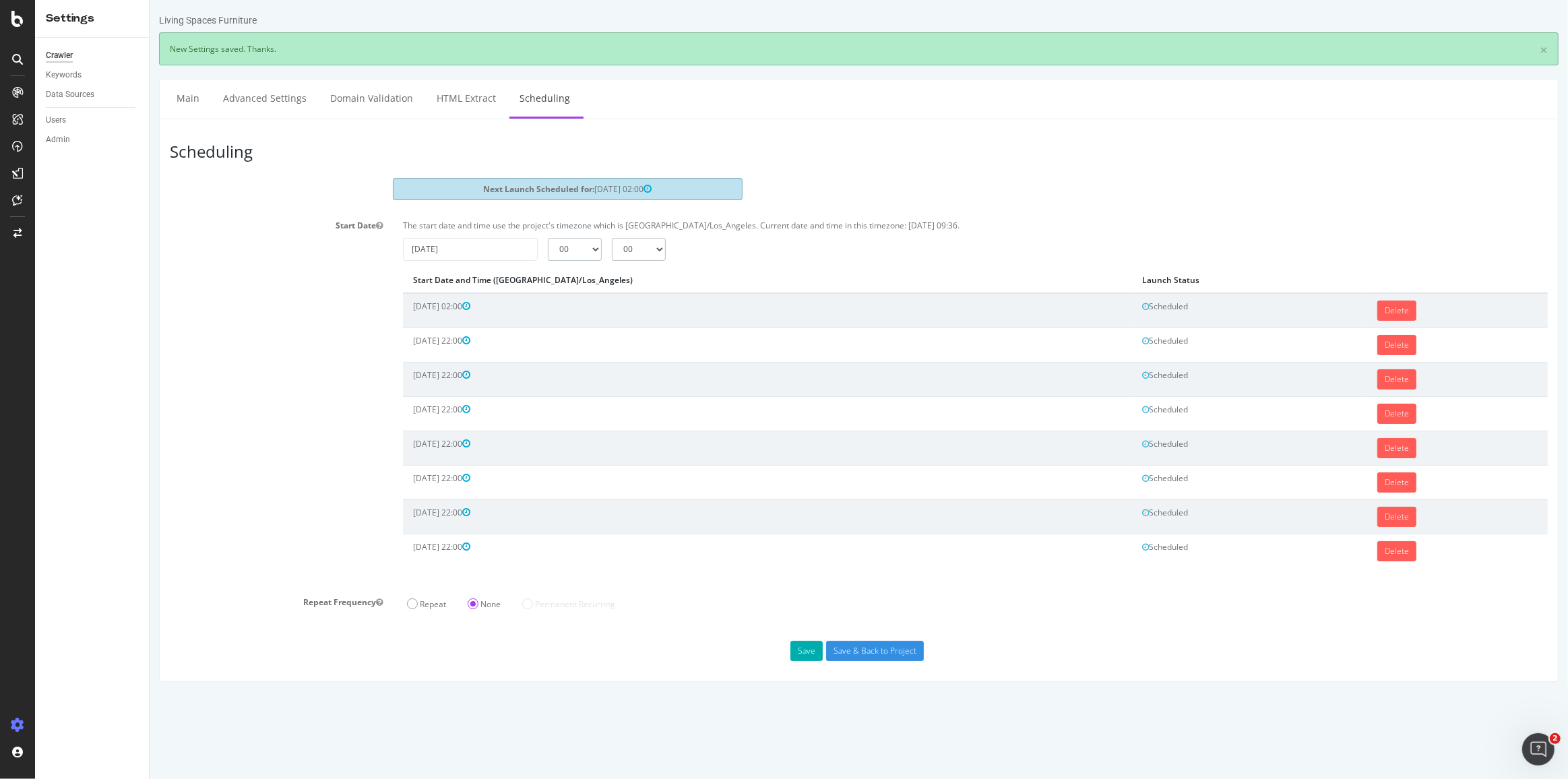
click at [556, 245] on select "00 01 02 03 04 05 06 07 08 09 10 11 12 13 14 15 16 17 18 19 20 21 22 23" at bounding box center [574, 249] width 54 height 23
select select "22"
click at [547, 238] on select "00 01 02 03 04 05 06 07 08 09 10 11 12 13 14 15 16 17 18 19 20 21 22 23" at bounding box center [574, 249] width 54 height 23
click at [806, 642] on button "Save" at bounding box center [805, 650] width 32 height 20
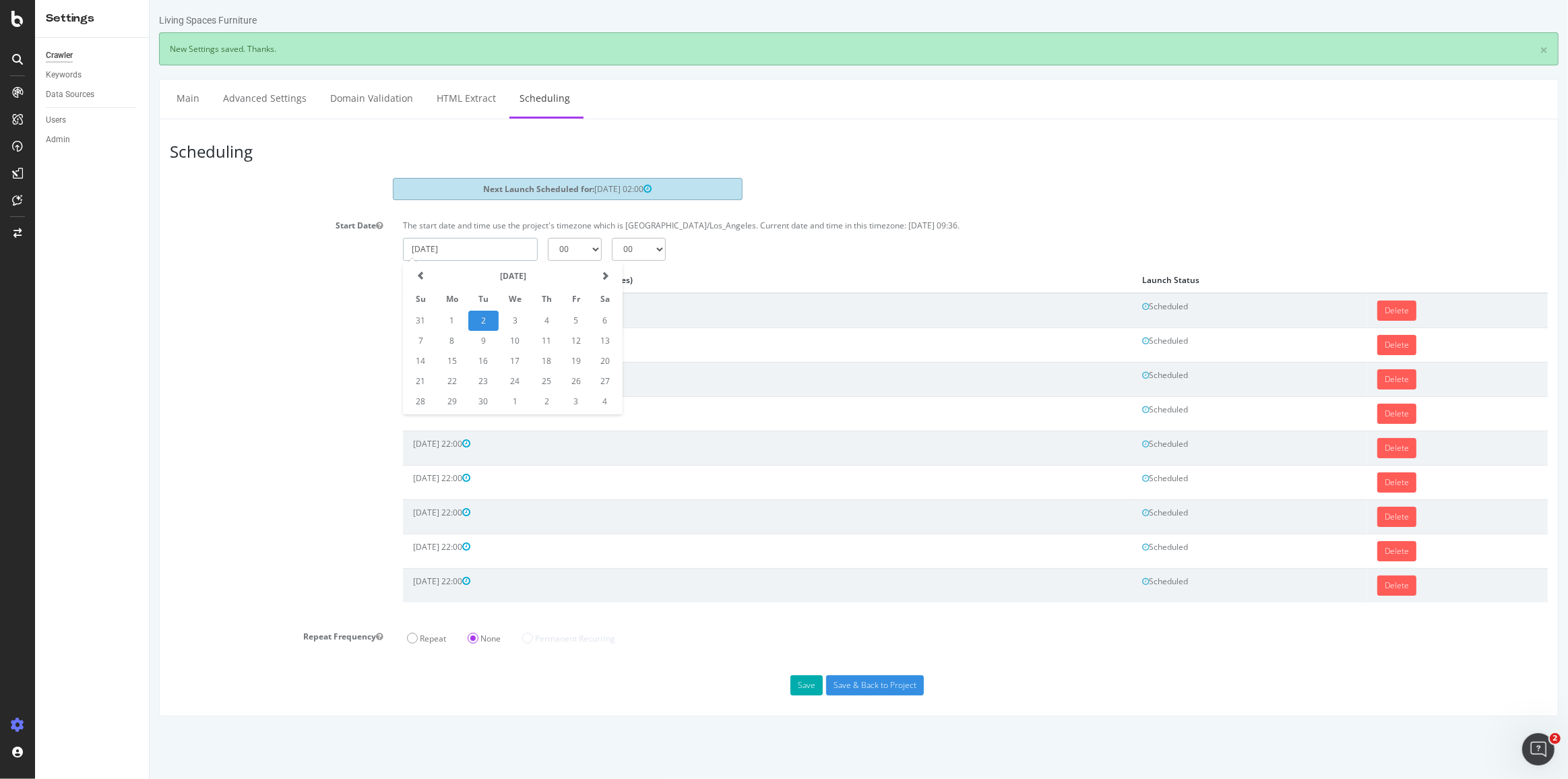
click at [473, 247] on input "[DATE]" at bounding box center [470, 249] width 135 height 23
click at [488, 379] on td "23" at bounding box center [483, 381] width 30 height 20
type input "[DATE]"
click at [556, 259] on div "The start date and time use the project's timezone which is [GEOGRAPHIC_DATA]/L…" at bounding box center [974, 415] width 1165 height 400
click at [513, 242] on input "[DATE]" at bounding box center [470, 249] width 135 height 23
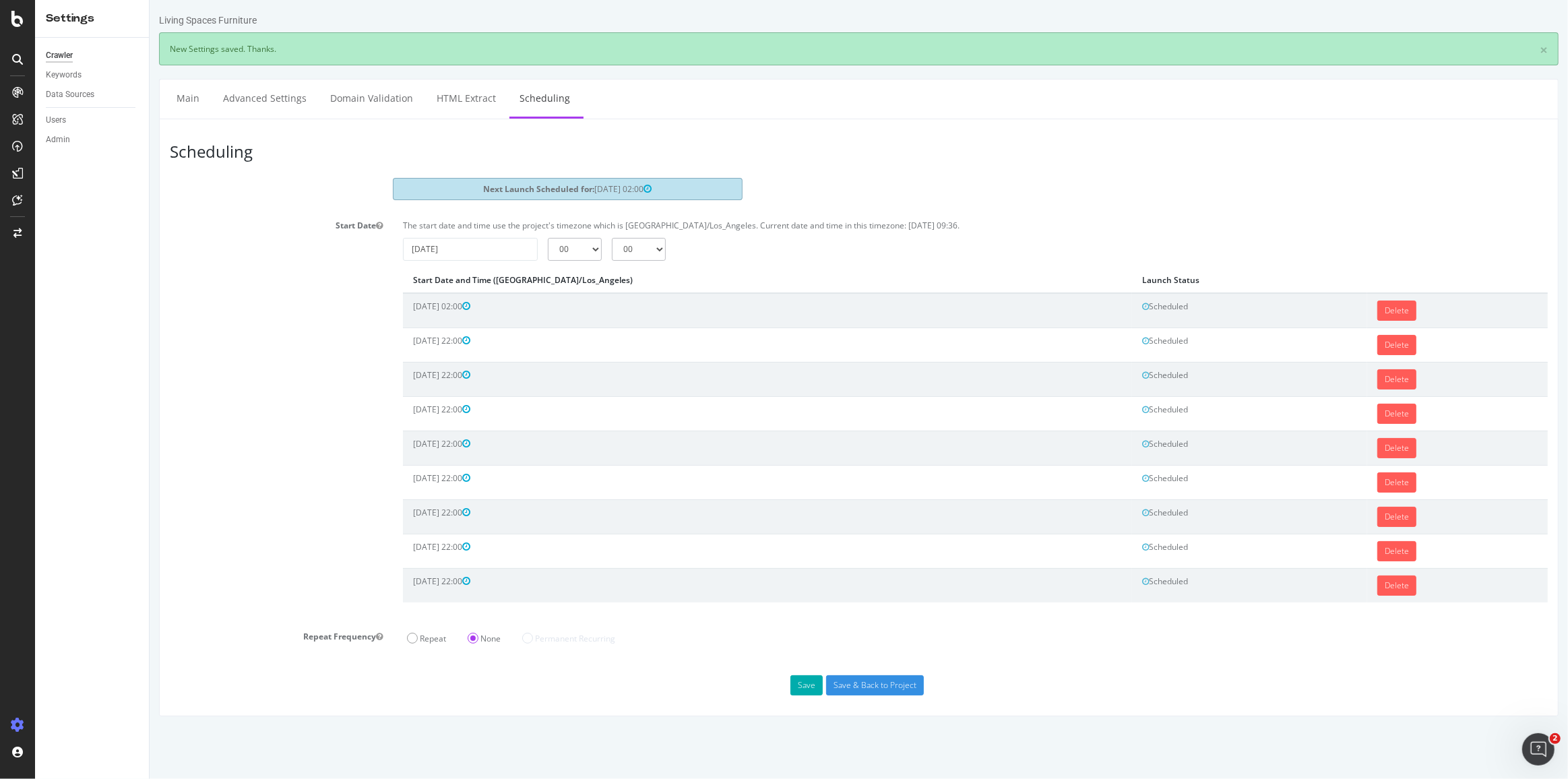
click at [385, 398] on div "Start Date The start date and time use the project's timezone which is America/…" at bounding box center [857, 415] width 1397 height 400
click at [488, 244] on input "[DATE]" at bounding box center [470, 249] width 135 height 23
click at [452, 506] on span "[DATE] 22:00" at bounding box center [441, 512] width 57 height 12
click at [1376, 507] on link "Delete" at bounding box center [1396, 516] width 39 height 20
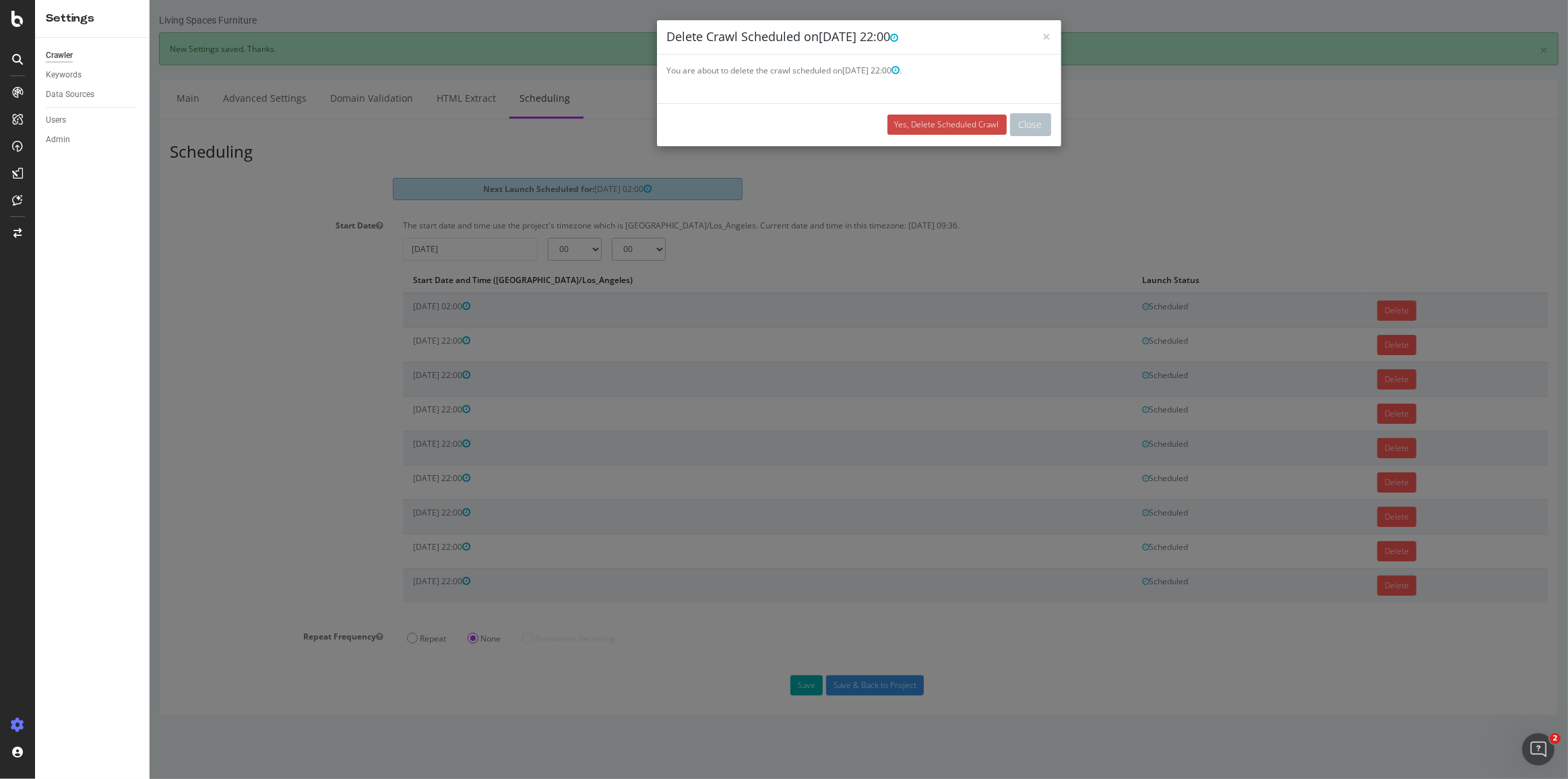
click at [887, 125] on link "Yes, Delete Scheduled Crawl" at bounding box center [946, 125] width 119 height 20
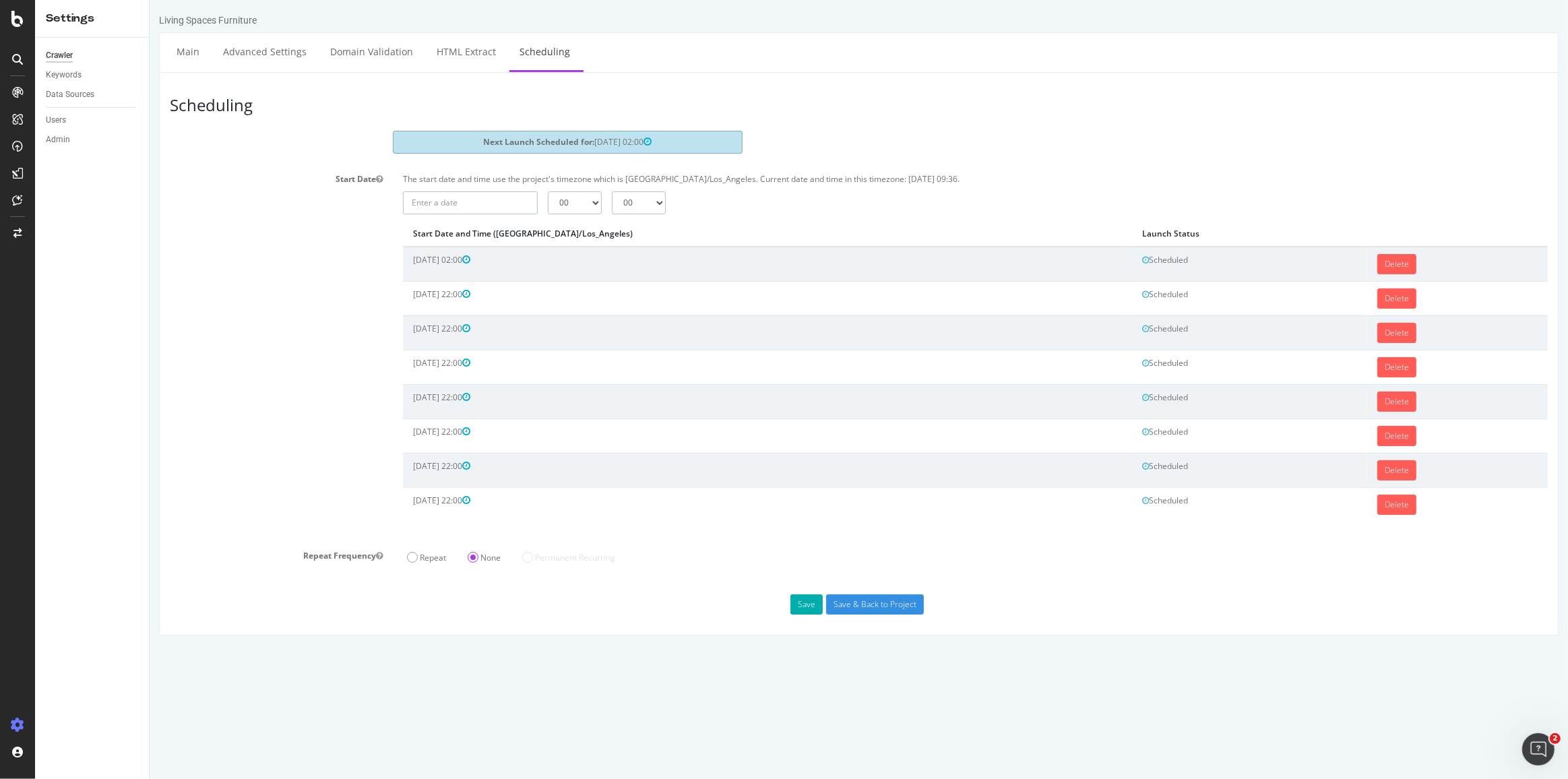
click at [493, 194] on input "text" at bounding box center [470, 203] width 135 height 23
click at [514, 316] on td "17" at bounding box center [514, 315] width 33 height 20
type input "[DATE]"
click at [563, 197] on select "00 01 02 03 04 05 06 07 08 09 10 11 12 13 14 15 16 17 18 19 20 21 22 23" at bounding box center [574, 203] width 54 height 23
select select "2"
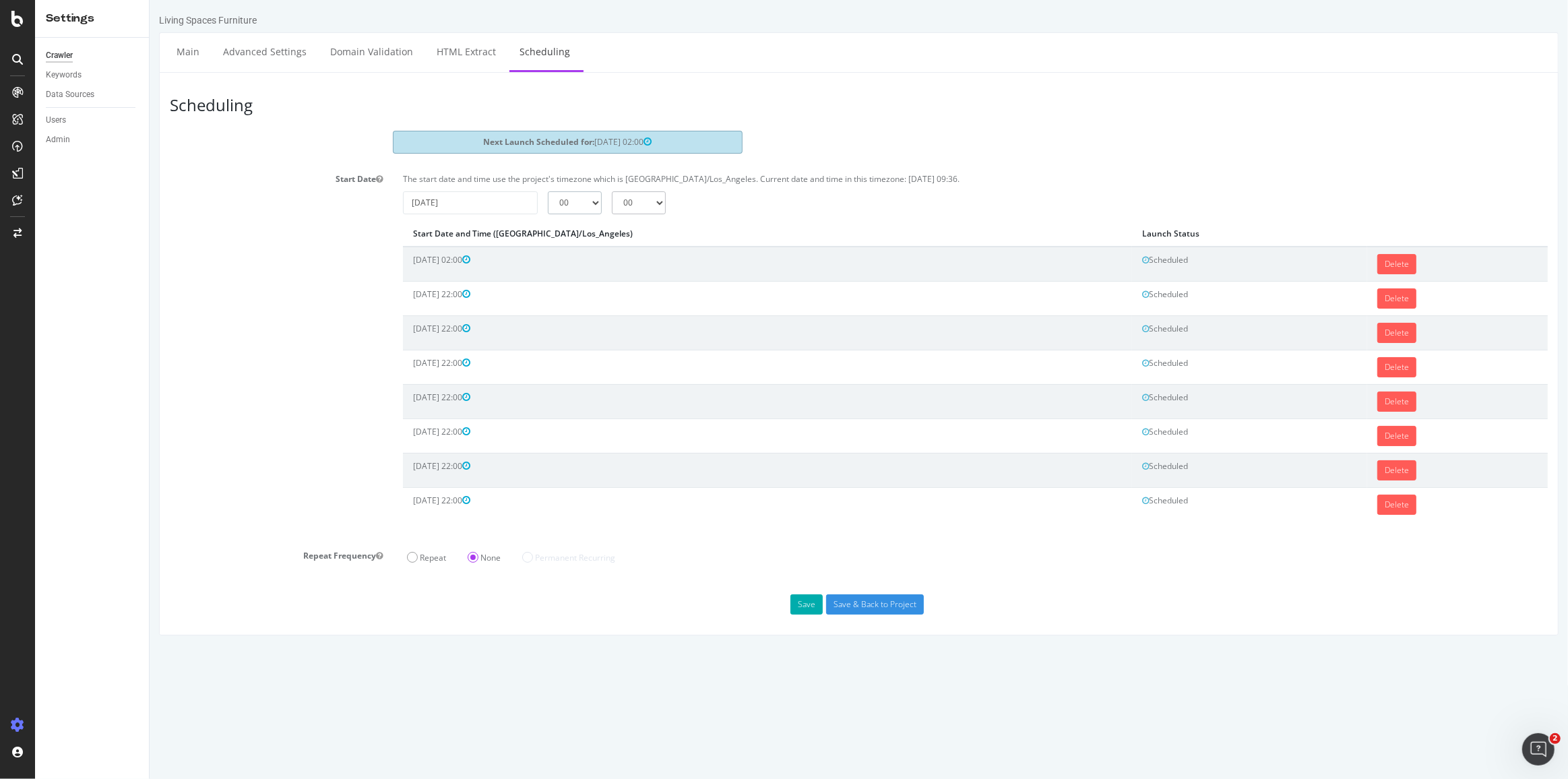
click at [547, 192] on select "00 01 02 03 04 05 06 07 08 09 10 11 12 13 14 15 16 17 18 19 20 21 22 23" at bounding box center [574, 203] width 54 height 23
click at [801, 600] on button "Save" at bounding box center [805, 604] width 32 height 20
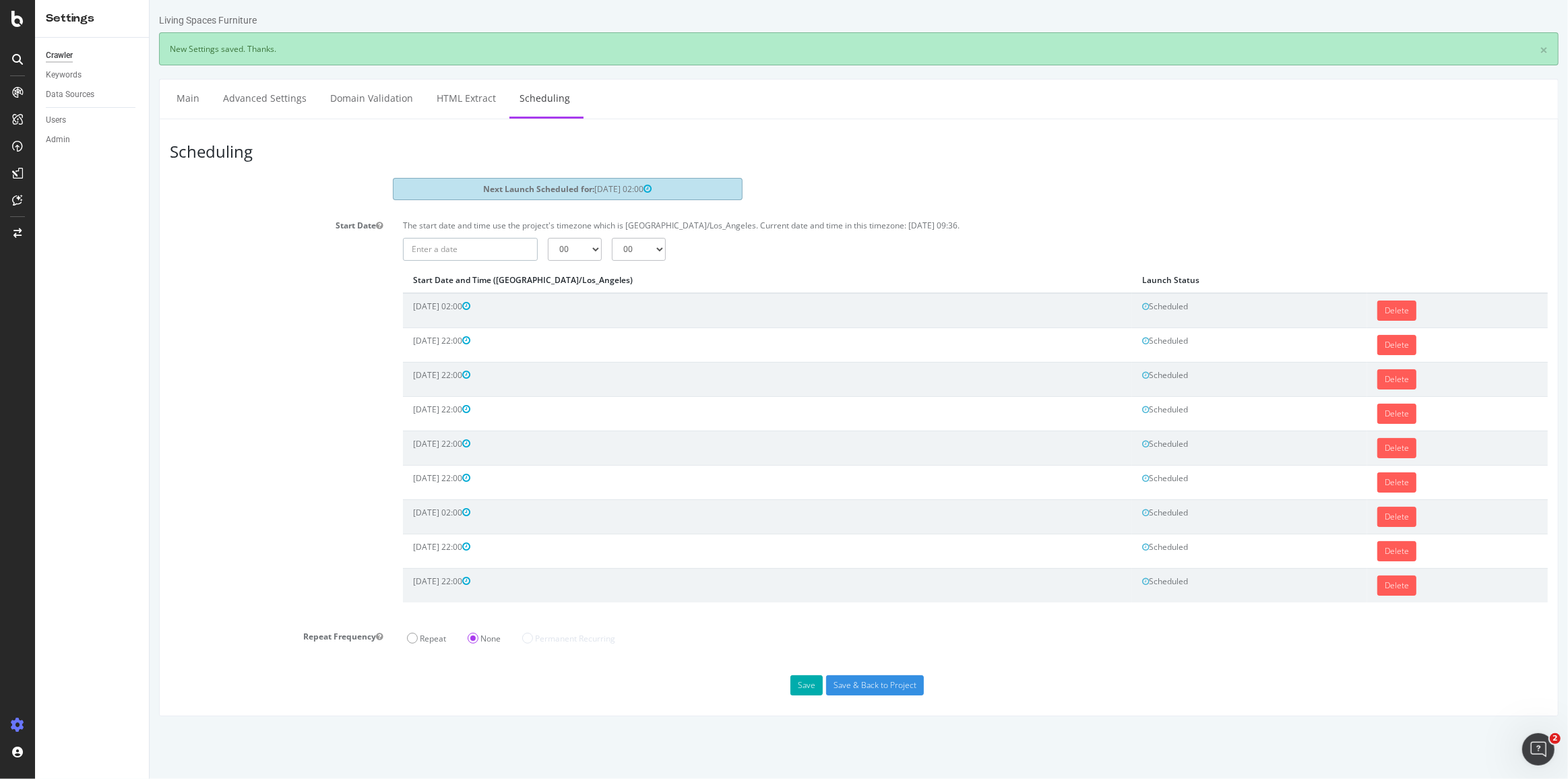
click at [479, 246] on input "text" at bounding box center [470, 249] width 135 height 23
click at [482, 381] on td "23" at bounding box center [483, 381] width 30 height 20
type input "[DATE]"
click at [579, 244] on select "00 01 02 03 04 05 06 07 08 09 10 11 12 13 14 15 16 17 18 19 20 21 22 23" at bounding box center [574, 249] width 54 height 23
select select "22"
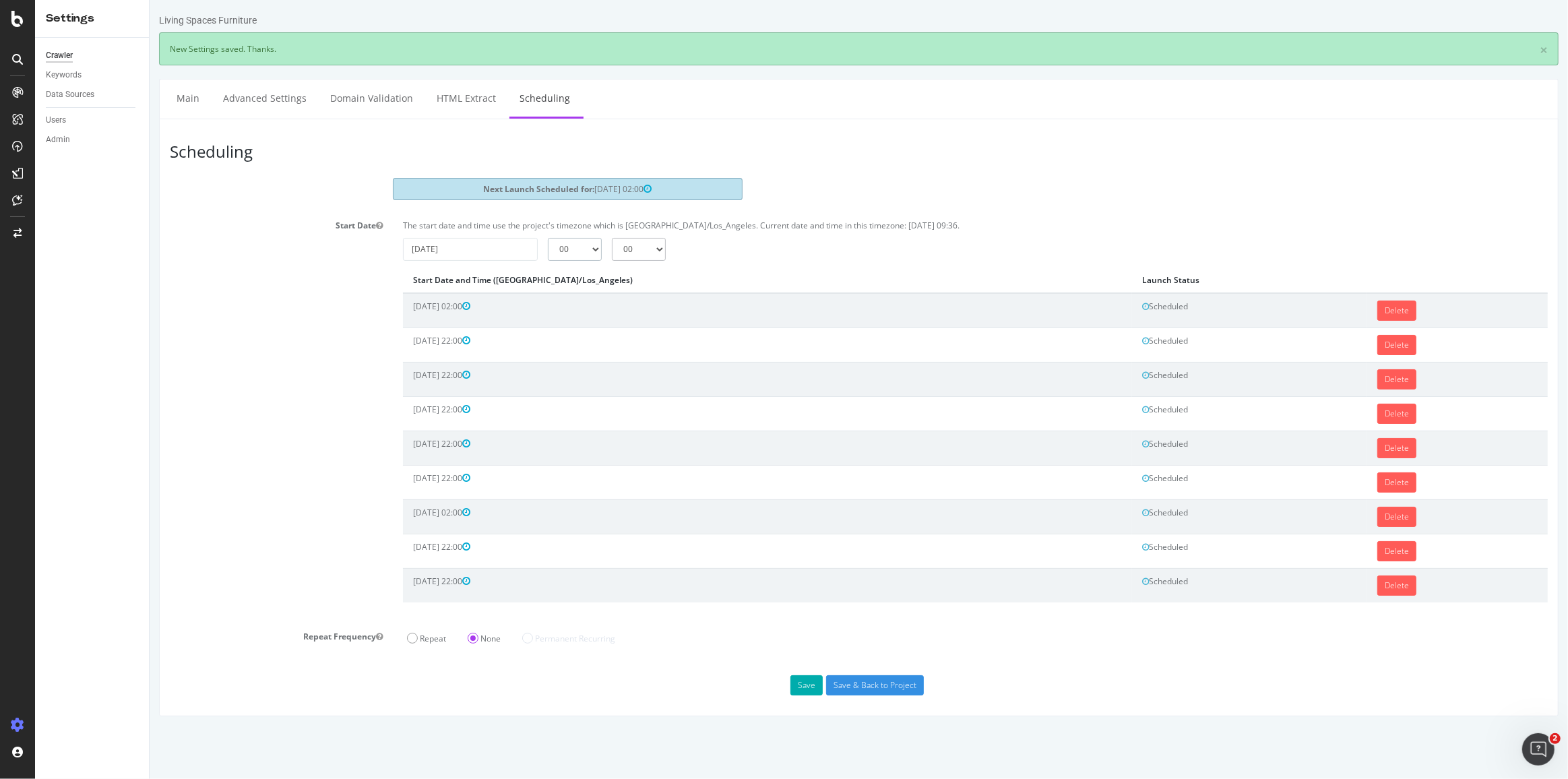
click at [547, 238] on select "00 01 02 03 04 05 06 07 08 09 10 11 12 13 14 15 16 17 18 19 20 21 22 23" at bounding box center [574, 249] width 54 height 23
click at [803, 678] on button "Save" at bounding box center [805, 685] width 32 height 20
click at [470, 246] on input "[DATE]" at bounding box center [470, 249] width 135 height 23
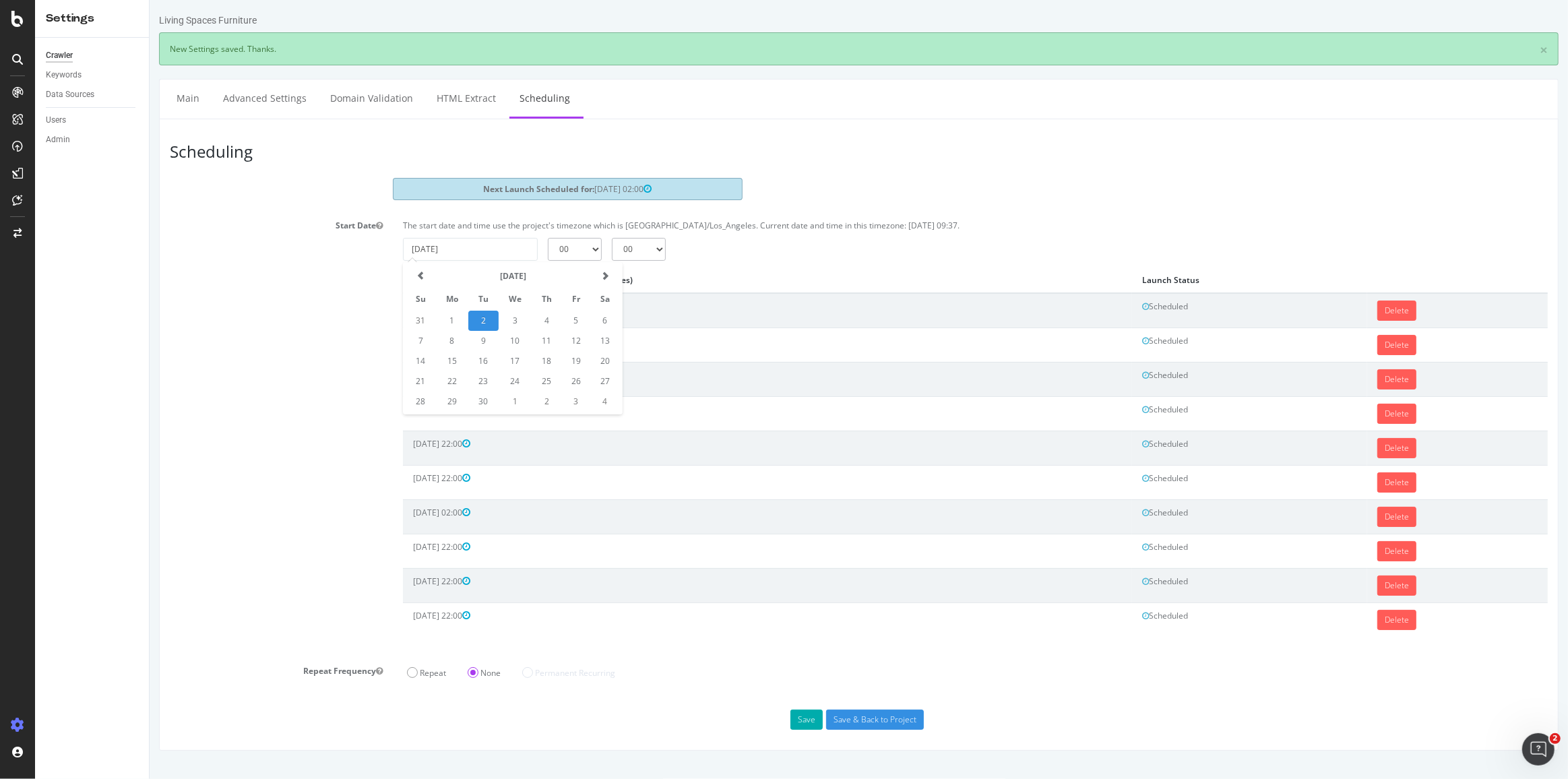
click at [470, 246] on input "[DATE]" at bounding box center [470, 249] width 135 height 23
click at [545, 378] on td "25" at bounding box center [545, 381] width 30 height 20
type input "[DATE]"
click at [588, 244] on select "00 01 02 03 04 05 06 07 08 09 10 11 12 13 14 15 16 17 18 19 20 21 22 23" at bounding box center [574, 249] width 54 height 23
select select "22"
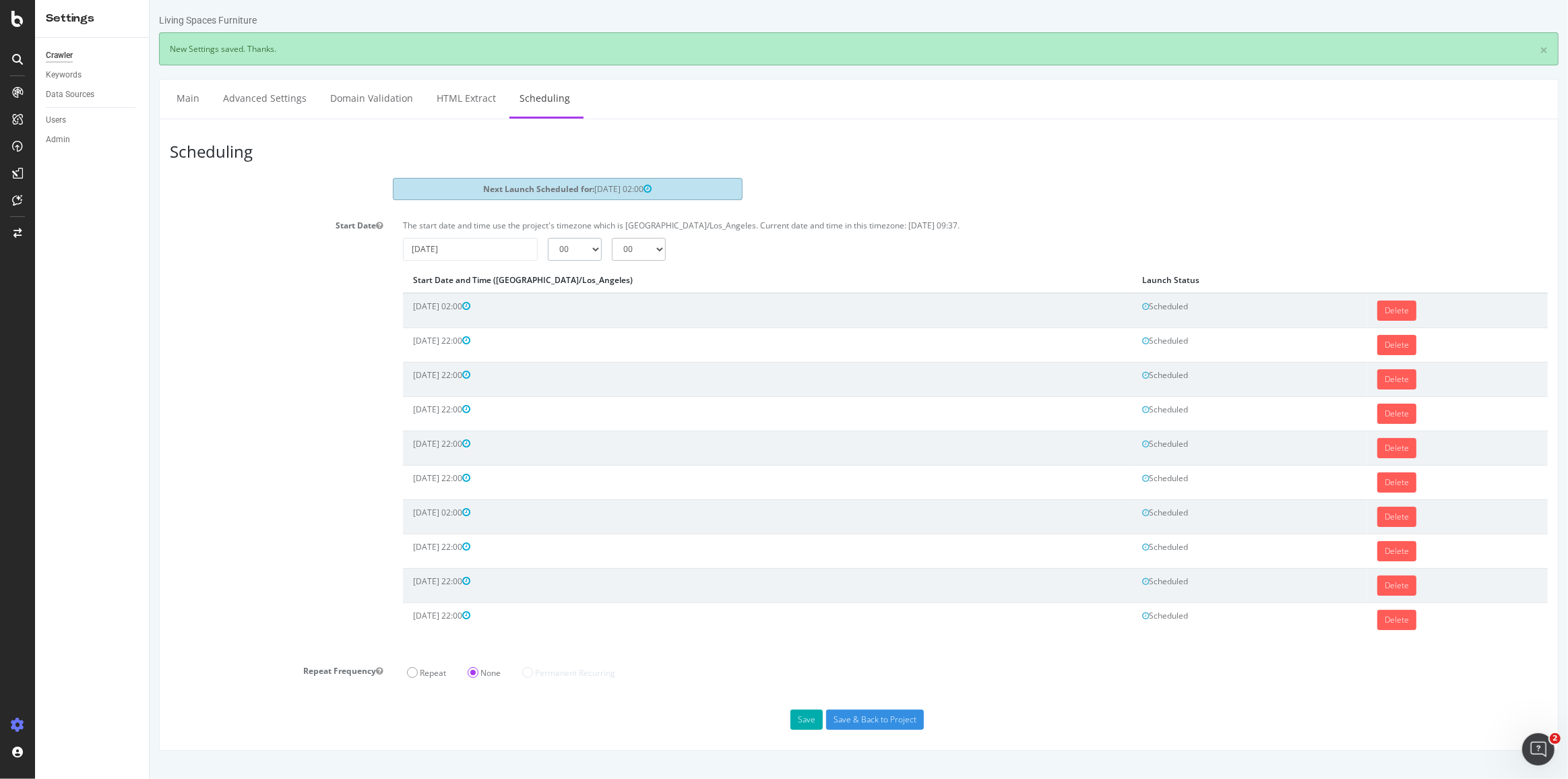
click at [547, 238] on select "00 01 02 03 04 05 06 07 08 09 10 11 12 13 14 15 16 17 18 19 20 21 22 23" at bounding box center [574, 249] width 54 height 23
click at [815, 710] on button "Save" at bounding box center [805, 720] width 32 height 20
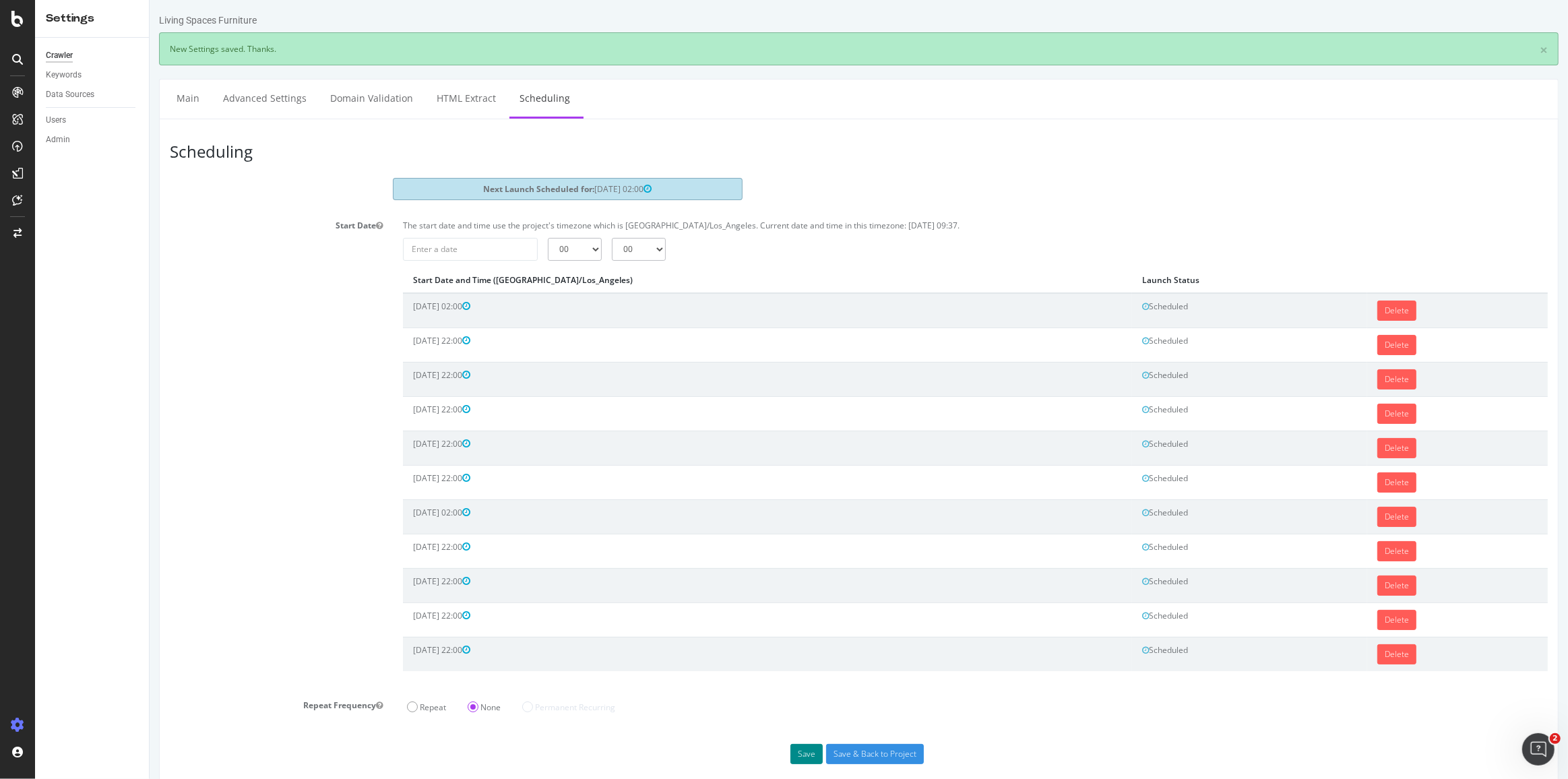
click at [805, 748] on button "Save" at bounding box center [805, 753] width 32 height 20
click at [472, 241] on input "[DATE]" at bounding box center [470, 249] width 135 height 23
click at [409, 400] on td "28" at bounding box center [420, 401] width 30 height 20
type input "[DATE]"
click at [585, 244] on select "00 01 02 03 04 05 06 07 08 09 10 11 12 13 14 15 16 17 18 19 20 21 22 23" at bounding box center [574, 249] width 54 height 23
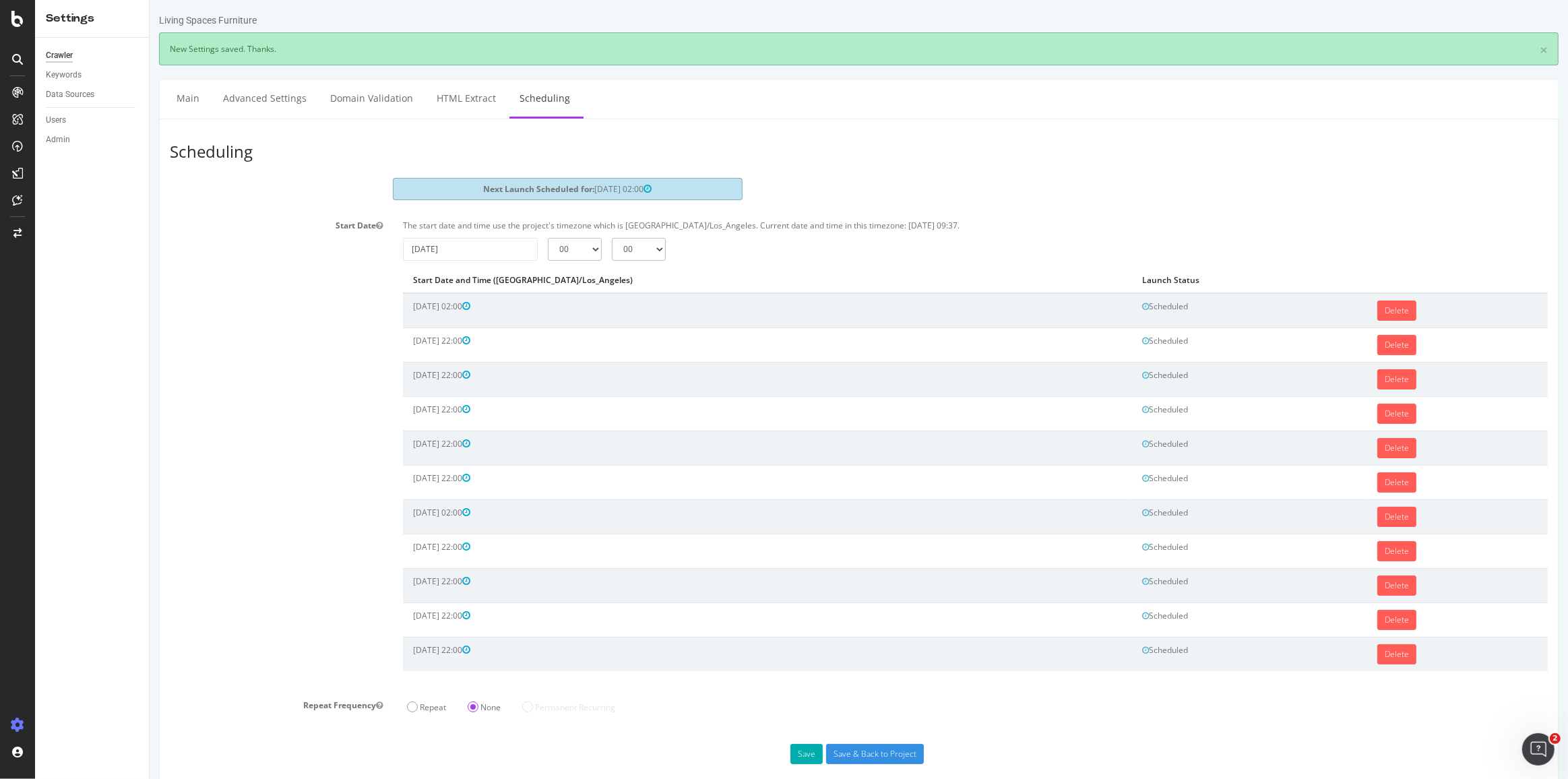
select select "22"
click at [547, 238] on select "00 01 02 03 04 05 06 07 08 09 10 11 12 13 14 15 16 17 18 19 20 21 22 23" at bounding box center [574, 249] width 54 height 23
click at [799, 743] on button "Save" at bounding box center [805, 753] width 32 height 20
click at [504, 250] on input "text" at bounding box center [470, 249] width 135 height 23
drag, startPoint x: 504, startPoint y: 251, endPoint x: 456, endPoint y: 250, distance: 48.0
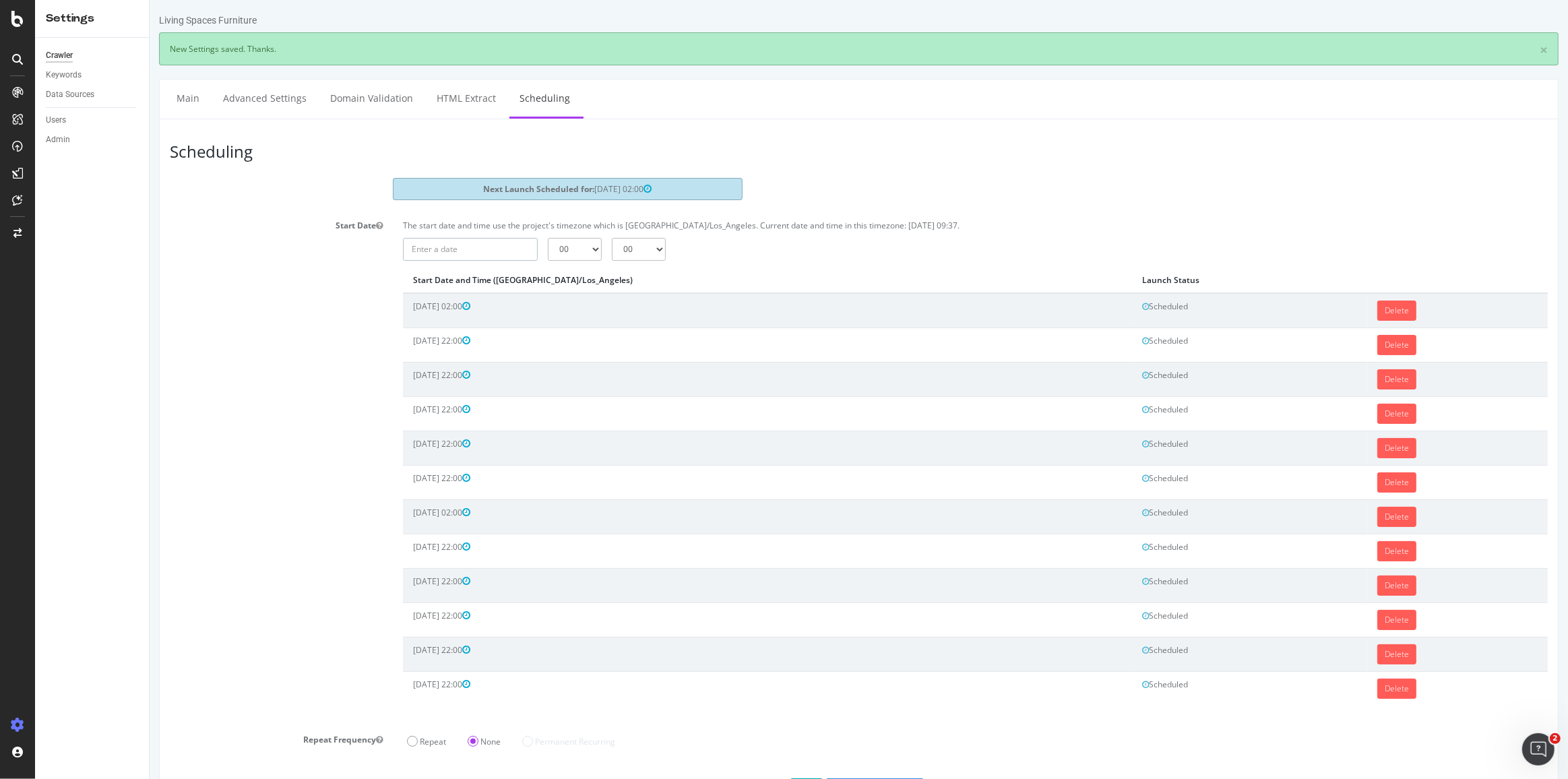
click at [504, 250] on input "text" at bounding box center [470, 249] width 135 height 23
click at [456, 250] on input "text" at bounding box center [470, 249] width 135 height 23
click at [456, 250] on input "[DATE]" at bounding box center [470, 249] width 135 height 23
click at [489, 400] on td "30" at bounding box center [483, 401] width 30 height 20
type input "[DATE]"
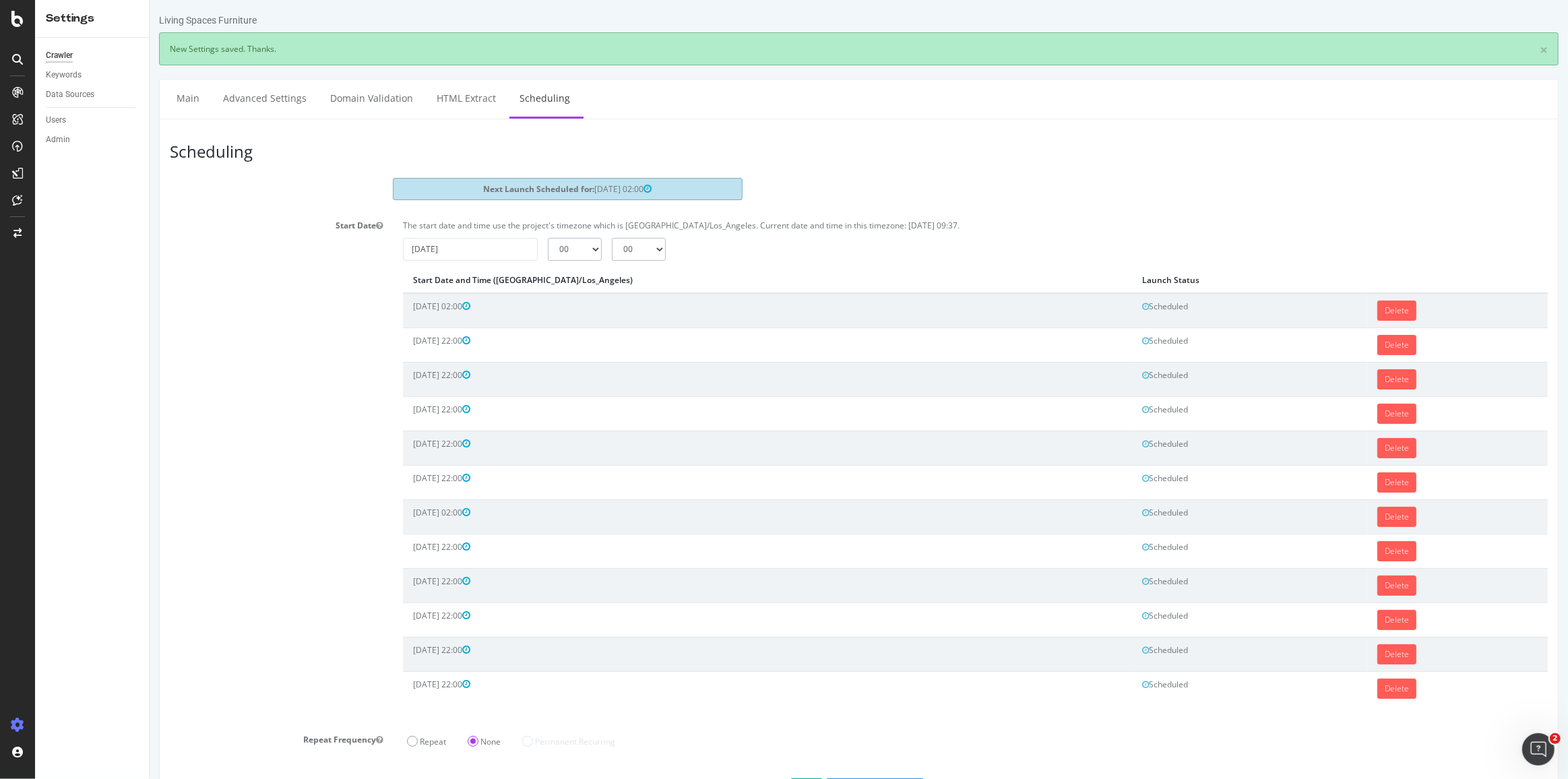
click at [591, 241] on select "00 01 02 03 04 05 06 07 08 09 10 11 12 13 14 15 16 17 18 19 20 21 22 23" at bounding box center [574, 249] width 54 height 23
select select "2"
click at [547, 238] on select "00 01 02 03 04 05 06 07 08 09 10 11 12 13 14 15 16 17 18 19 20 21 22 23" at bounding box center [574, 249] width 54 height 23
click at [521, 247] on input "[DATE]" at bounding box center [470, 249] width 135 height 23
click at [506, 396] on td "1" at bounding box center [514, 401] width 33 height 20
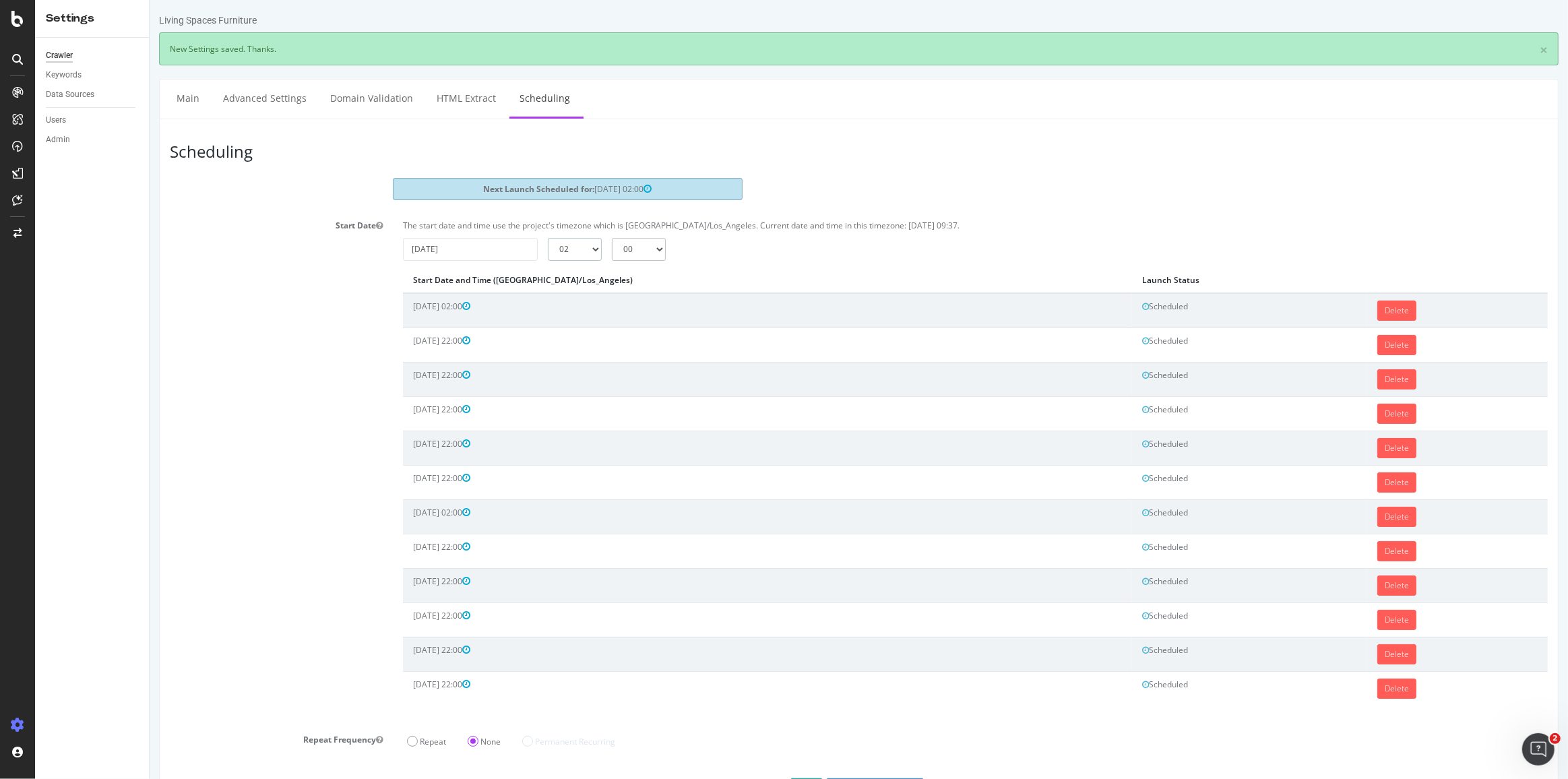
click at [569, 246] on select "00 01 02 03 04 05 06 07 08 09 10 11 12 13 14 15 16 17 18 19 20 21 22 23" at bounding box center [574, 249] width 54 height 23
click at [547, 238] on select "00 01 02 03 04 05 06 07 08 09 10 11 12 13 14 15 16 17 18 19 20 21 22 23" at bounding box center [574, 249] width 54 height 23
click at [798, 778] on button "Save" at bounding box center [805, 788] width 32 height 20
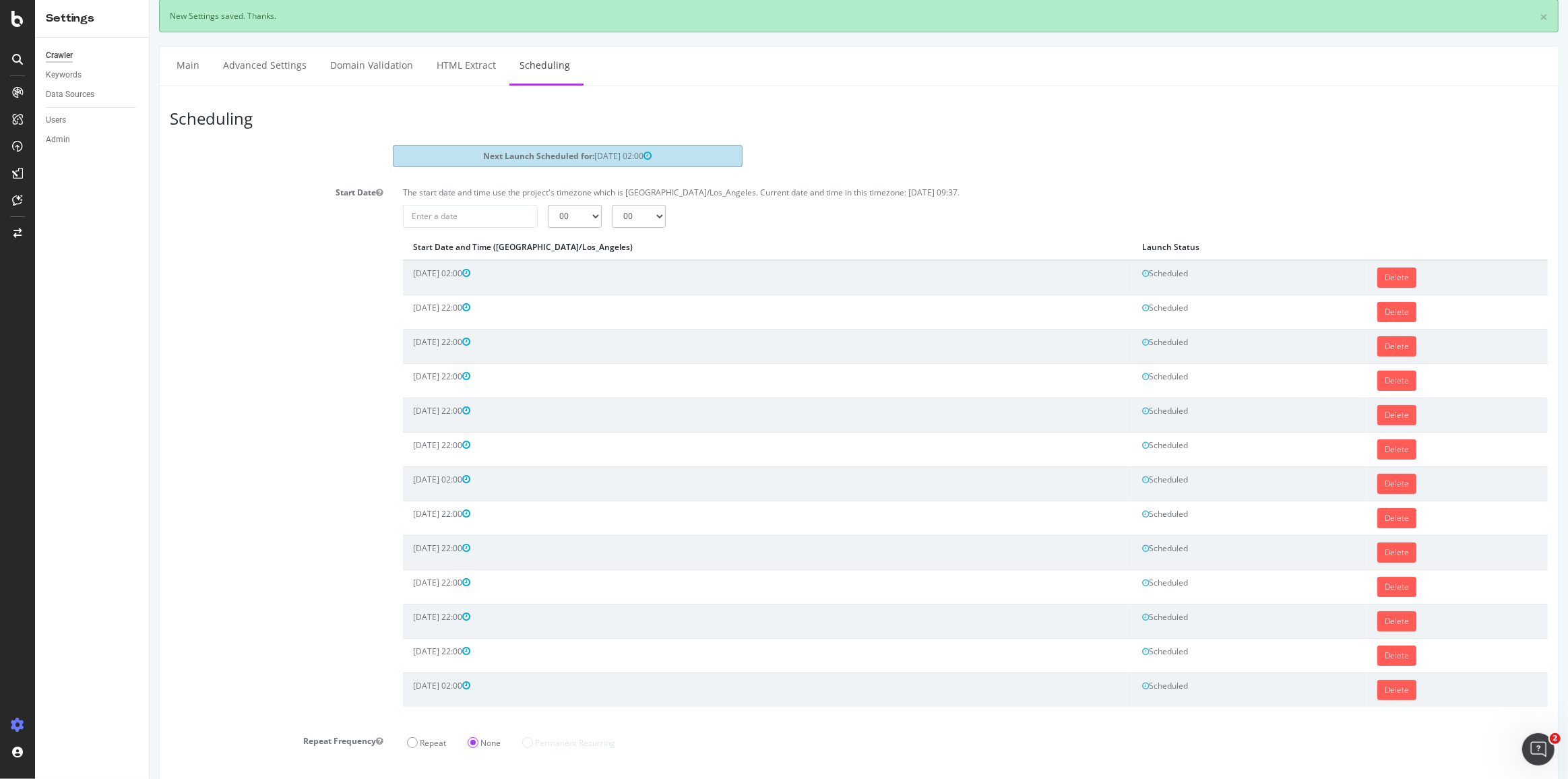
scroll to position [76, 0]
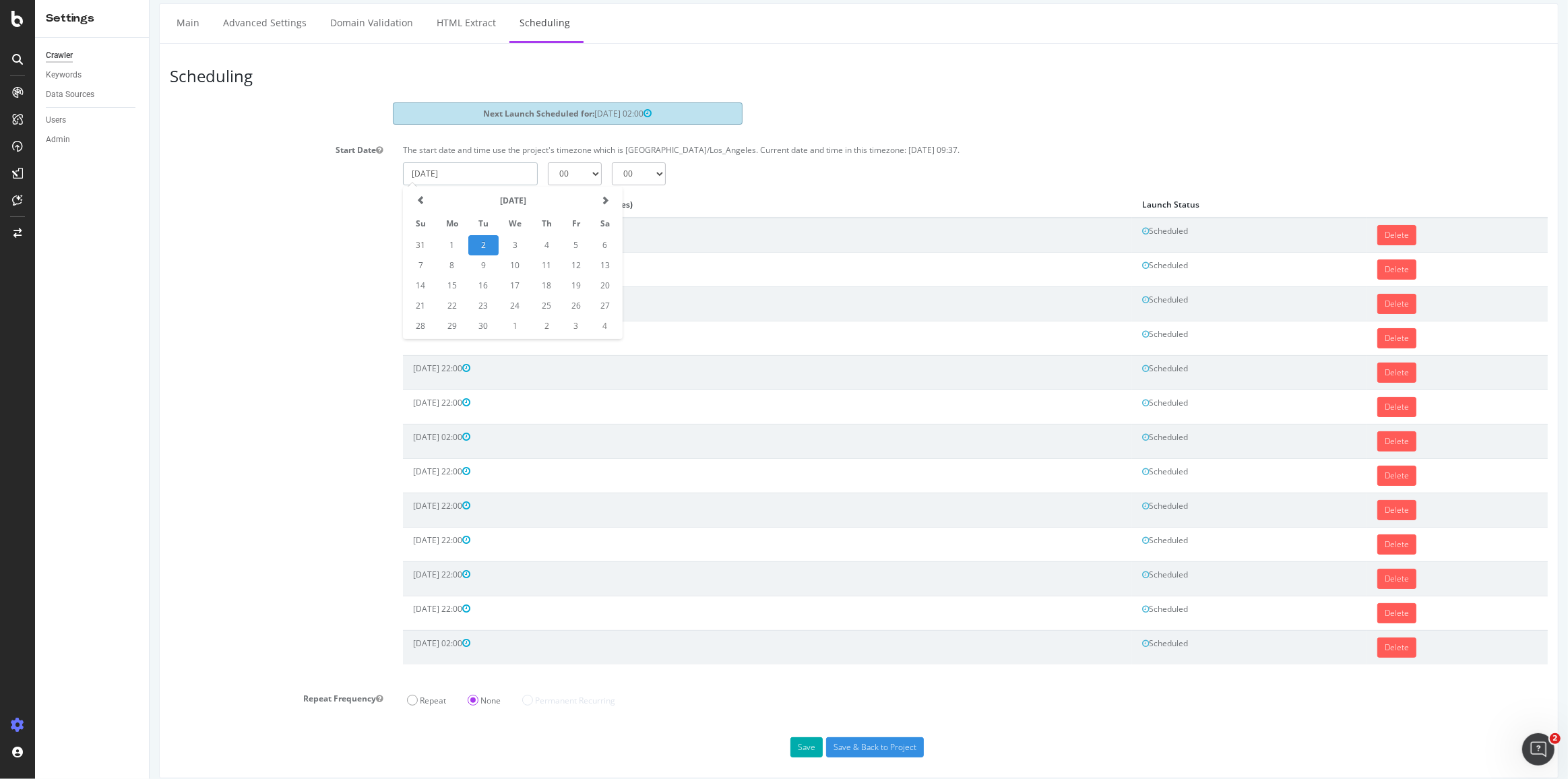
click at [465, 166] on input "[DATE]" at bounding box center [470, 173] width 135 height 23
drag, startPoint x: 543, startPoint y: 321, endPoint x: 555, endPoint y: 224, distance: 97.7
click at [543, 321] on td "2" at bounding box center [545, 326] width 30 height 20
type input "[DATE]"
click at [559, 176] on select "00 01 02 03 04 05 06 07 08 09 10 11 12 13 14 15 16 17 18 19 20 21 22 23" at bounding box center [574, 173] width 54 height 23
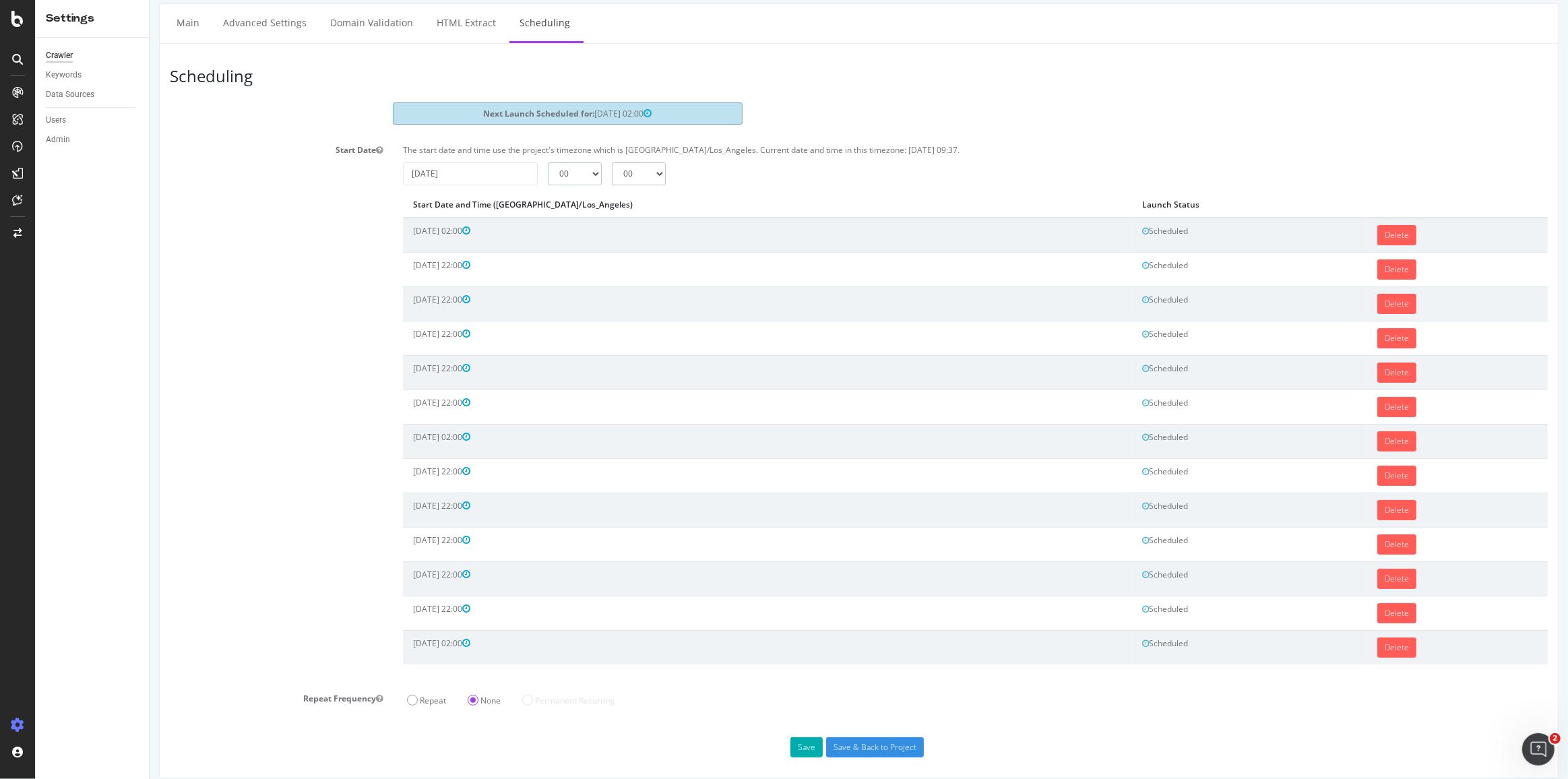
select select "22"
click at [547, 162] on select "00 01 02 03 04 05 06 07 08 09 10 11 12 13 14 15 16 17 18 19 20 21 22 23" at bounding box center [574, 173] width 54 height 23
click at [794, 737] on button "Save" at bounding box center [805, 747] width 32 height 20
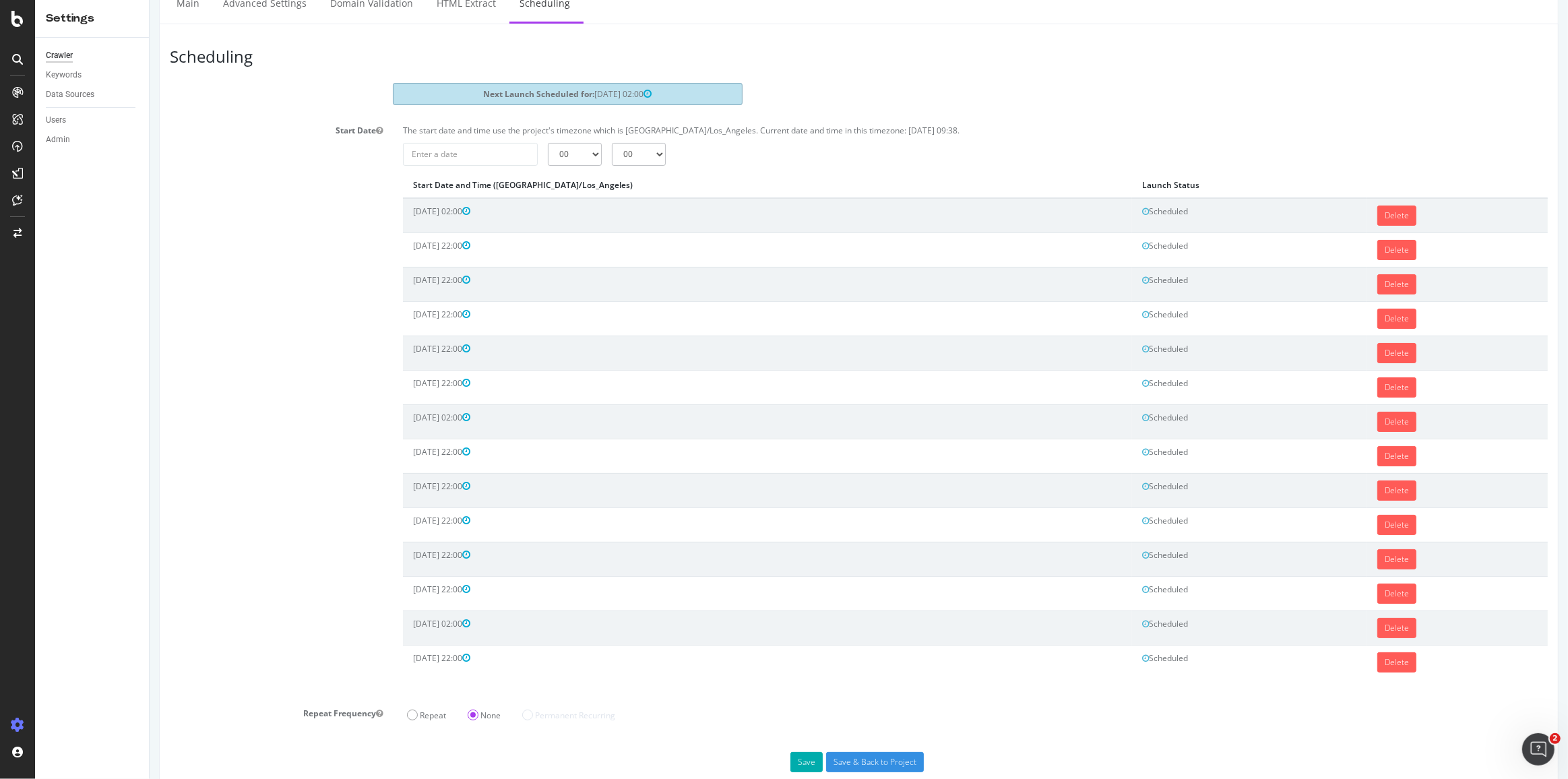
scroll to position [109, 0]
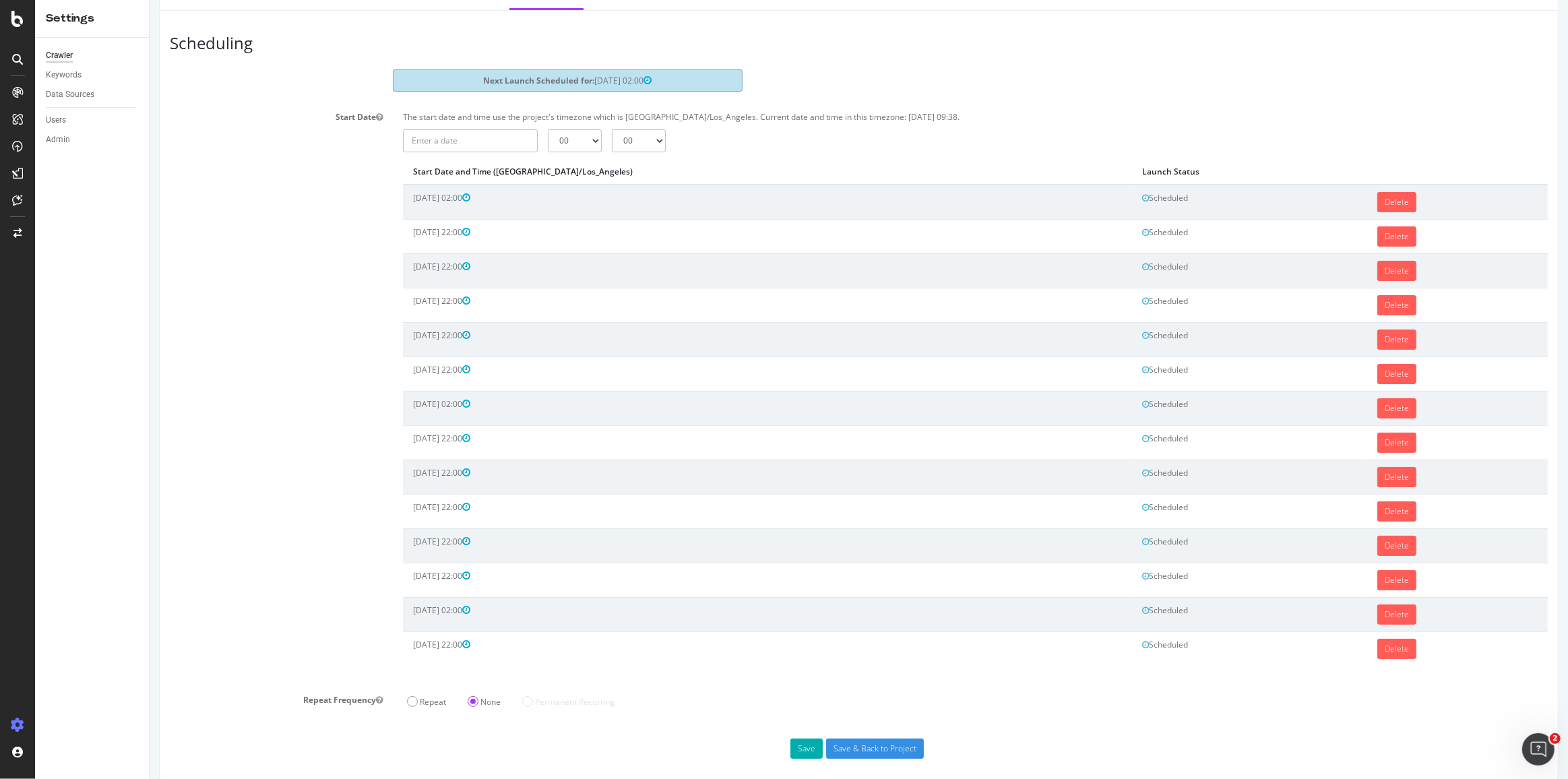
click at [472, 139] on input "text" at bounding box center [470, 140] width 135 height 23
click at [472, 139] on input "[DATE]" at bounding box center [470, 140] width 135 height 23
click at [609, 163] on th at bounding box center [604, 167] width 29 height 23
click at [414, 233] on td "5" at bounding box center [420, 233] width 30 height 20
type input "[DATE]"
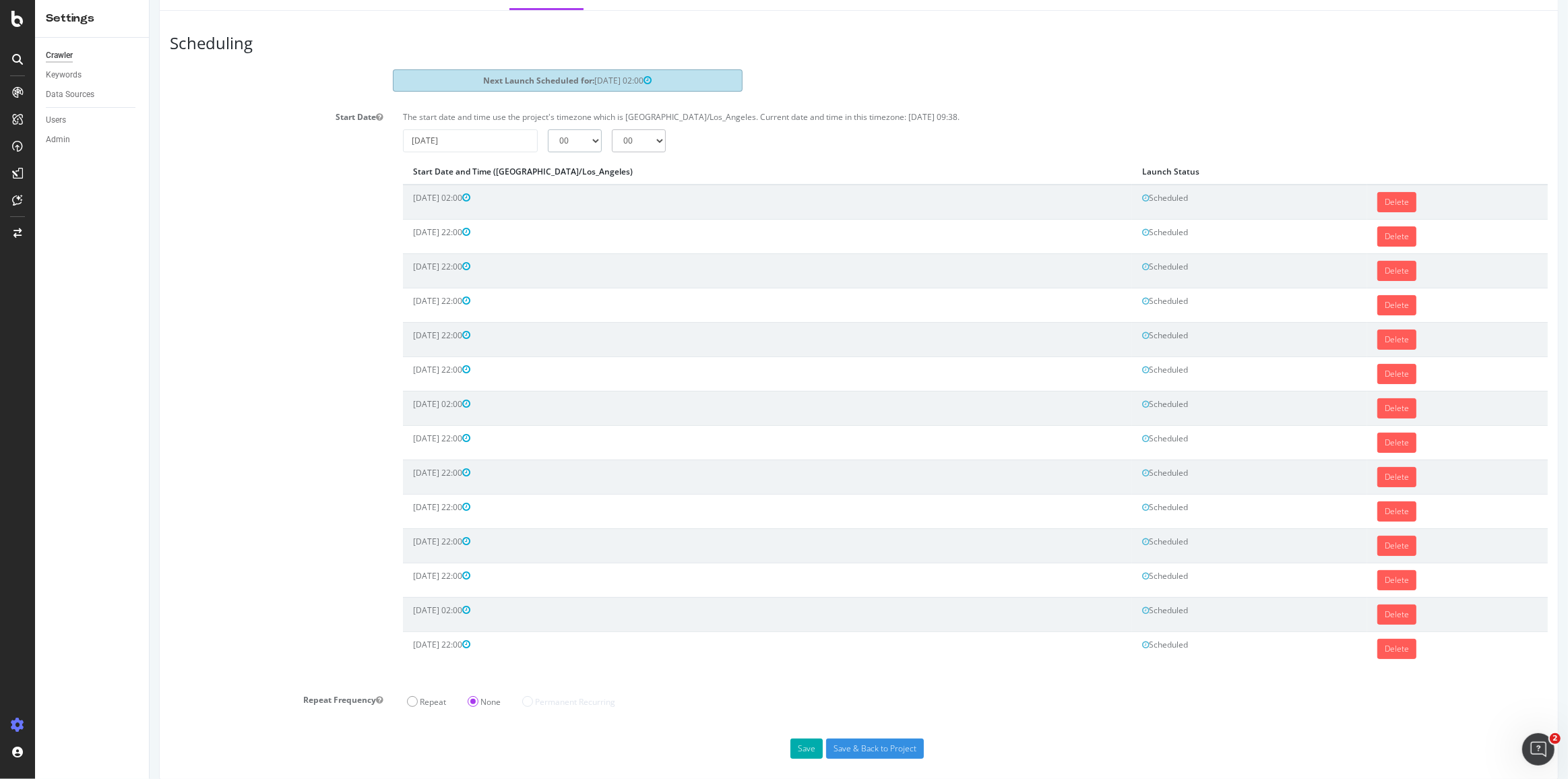
click at [586, 139] on select "00 01 02 03 04 05 06 07 08 09 10 11 12 13 14 15 16 17 18 19 20 21 22 23" at bounding box center [574, 140] width 54 height 23
select select "22"
click at [547, 130] on select "00 01 02 03 04 05 06 07 08 09 10 11 12 13 14 15 16 17 18 19 20 21 22 23" at bounding box center [574, 140] width 54 height 23
click at [805, 741] on button "Save" at bounding box center [805, 748] width 32 height 20
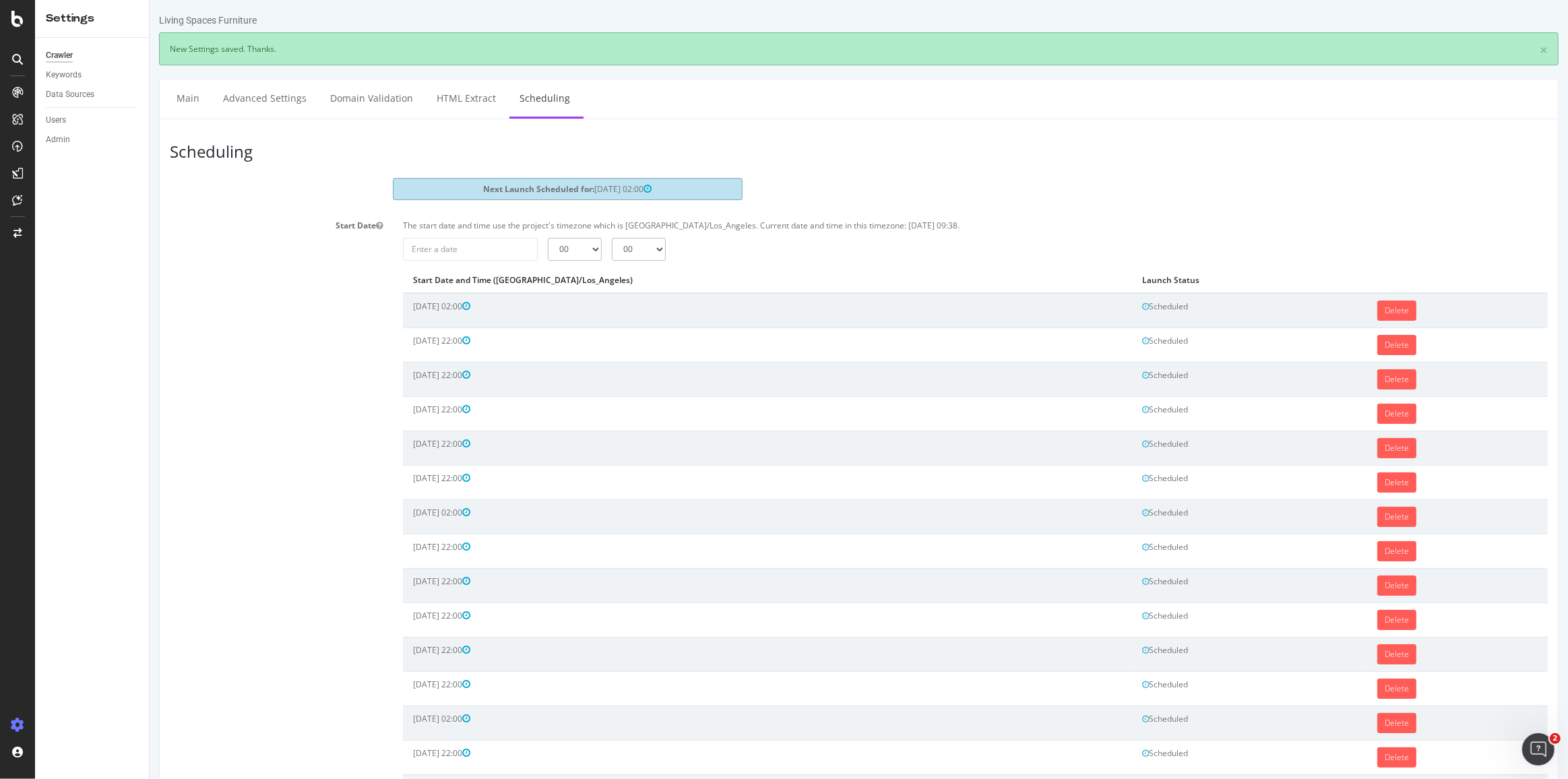
scroll to position [142, 0]
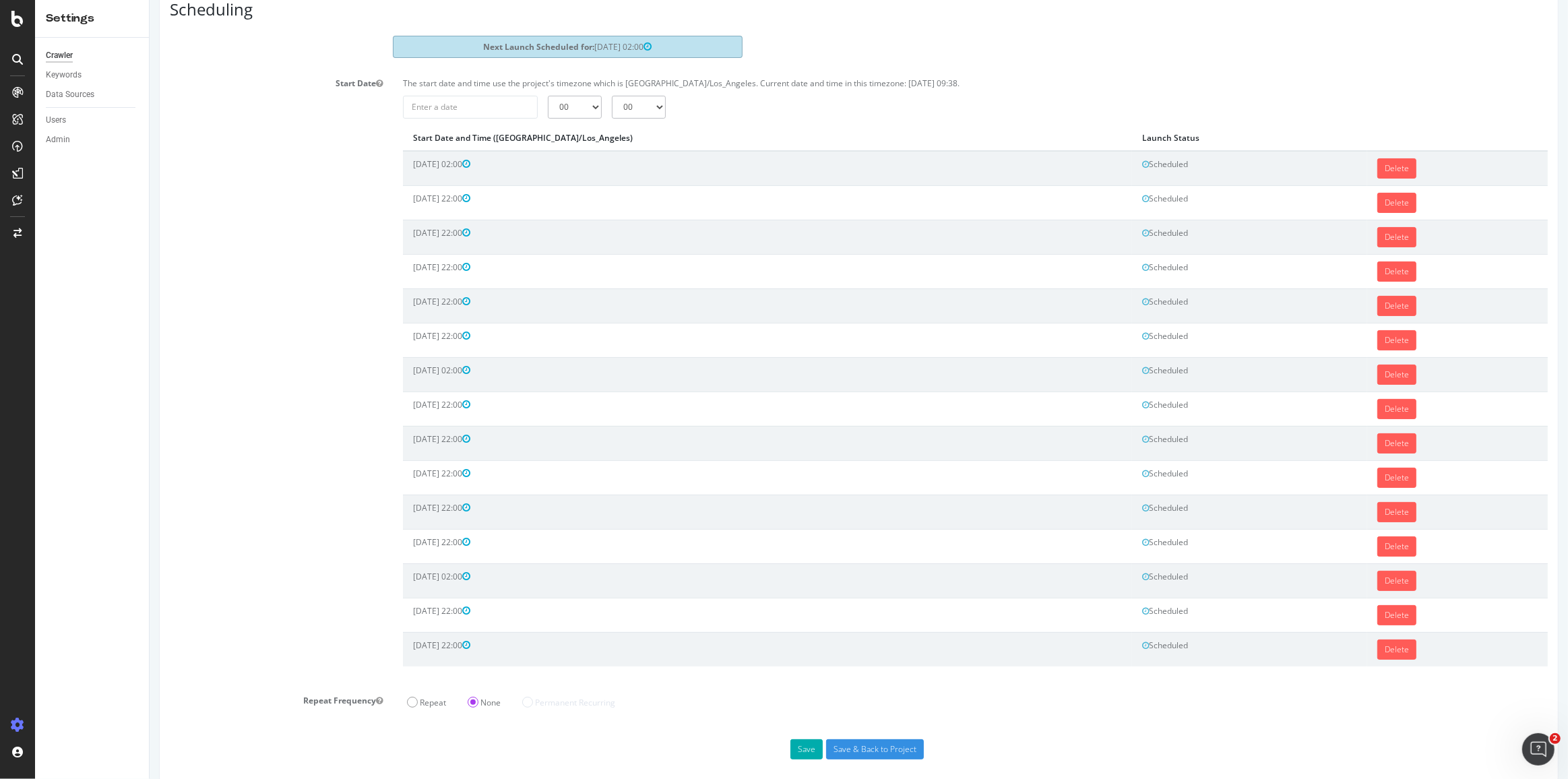
click at [478, 101] on div "Scheduling Next Launch Scheduled for: [DATE] 02:00 Start Date The start date an…" at bounding box center [858, 378] width 1399 height 804
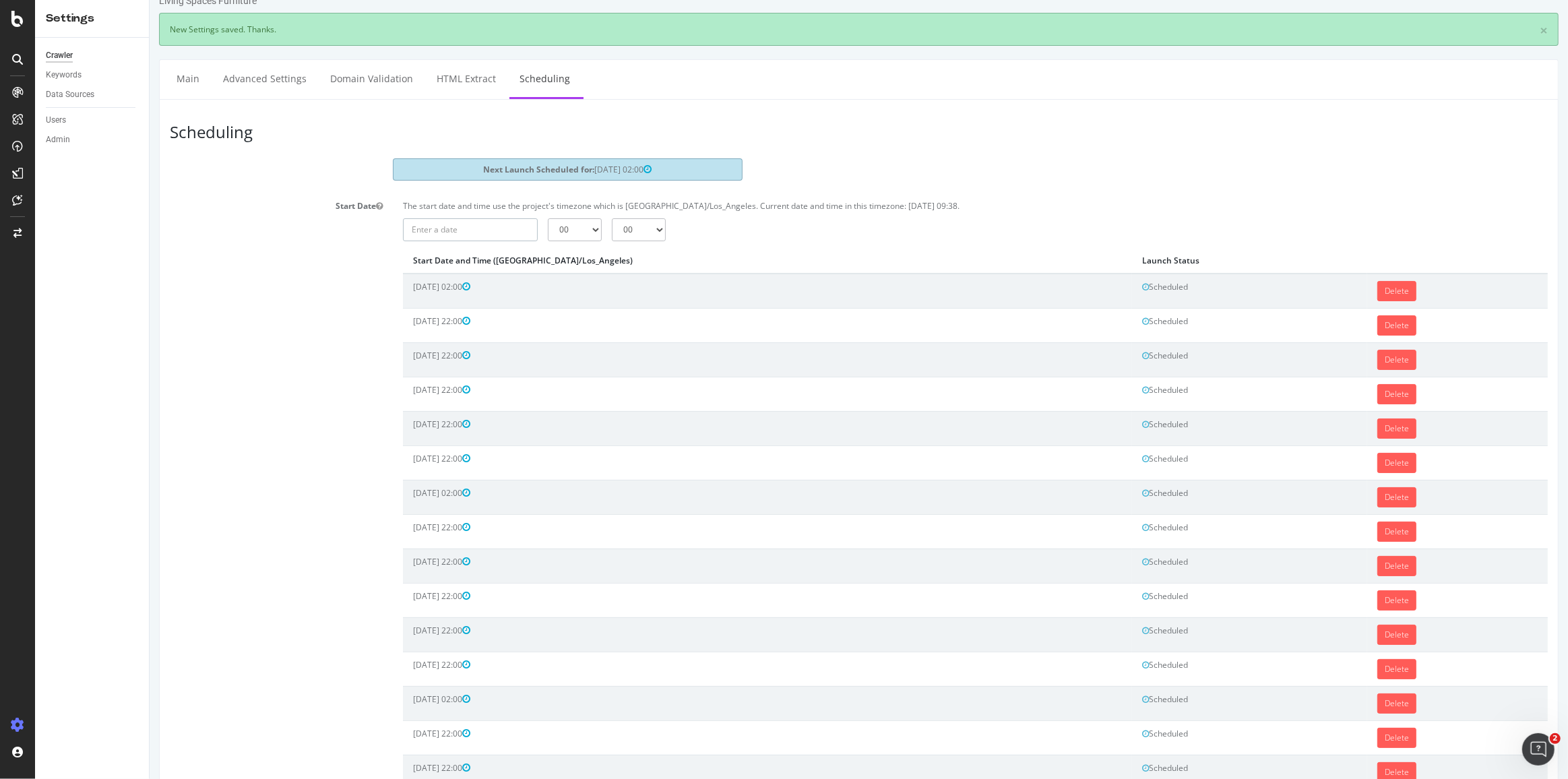
click at [483, 235] on input "text" at bounding box center [470, 229] width 135 height 23
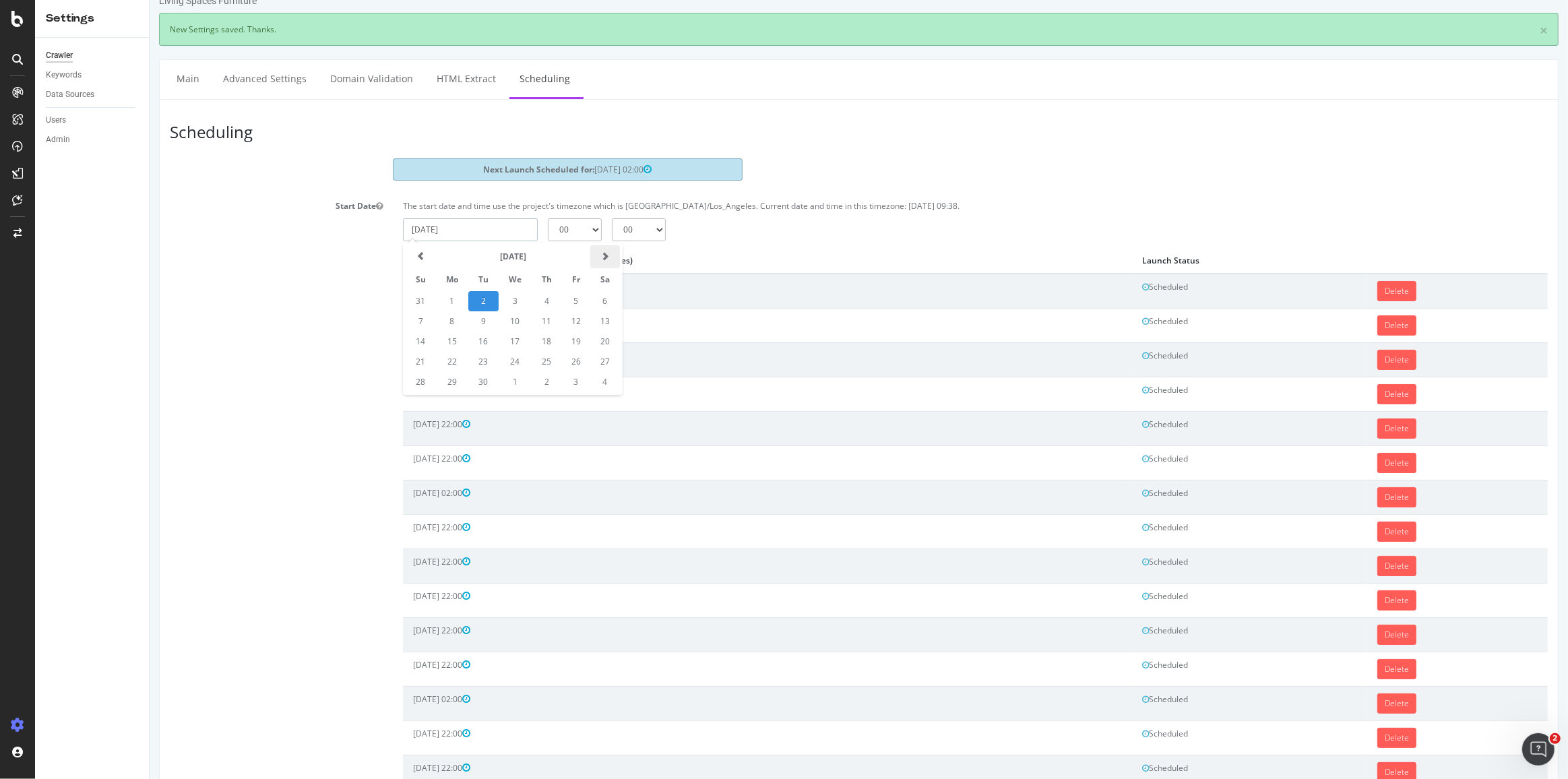
click at [604, 254] on span at bounding box center [604, 255] width 8 height 8
click at [512, 317] on td "8" at bounding box center [514, 321] width 33 height 20
type input "[DATE]"
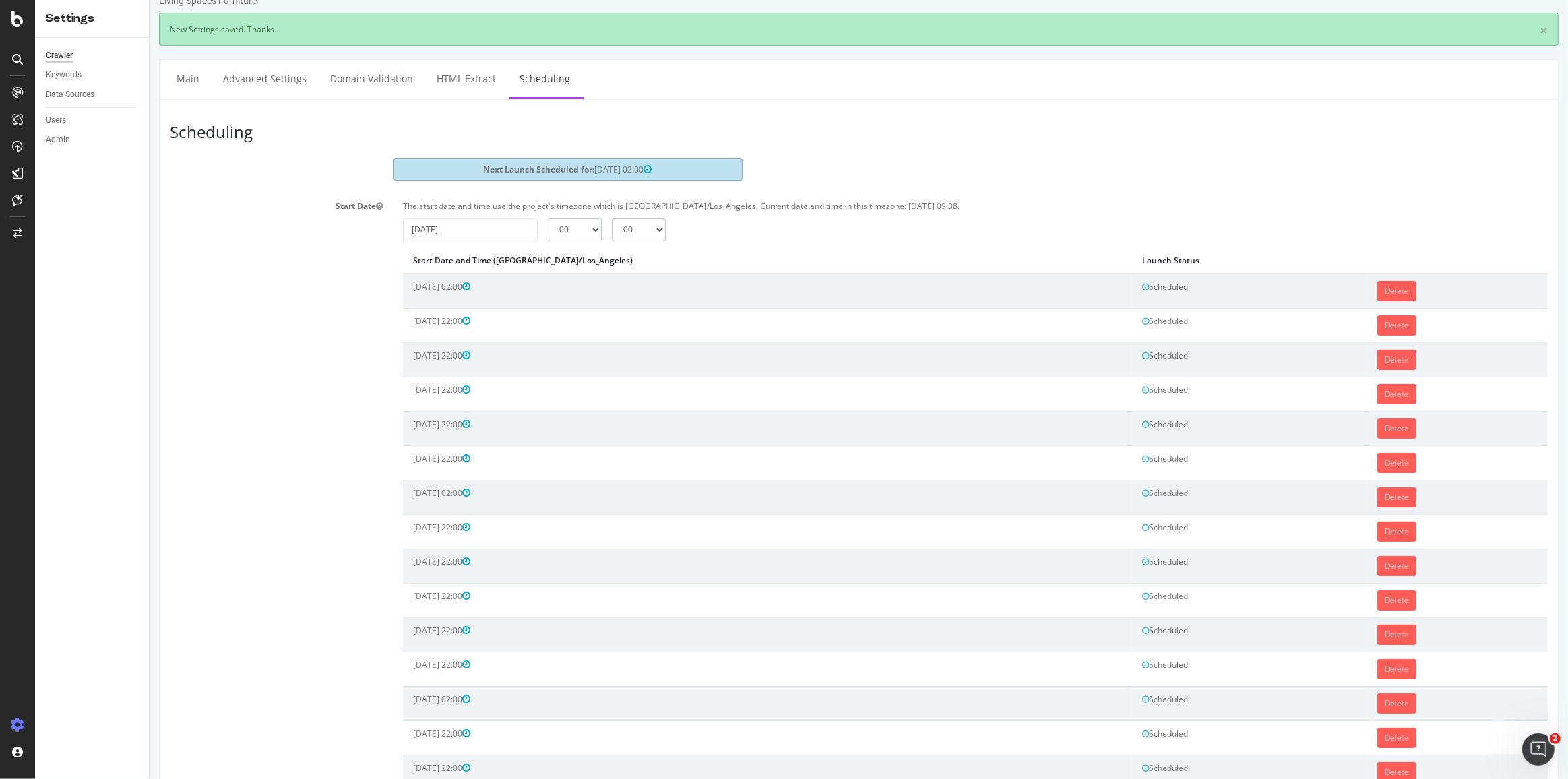
click at [572, 225] on select "00 01 02 03 04 05 06 07 08 09 10 11 12 13 14 15 16 17 18 19 20 21 22 23" at bounding box center [574, 229] width 54 height 23
select select "2"
click at [547, 218] on select "00 01 02 03 04 05 06 07 08 09 10 11 12 13 14 15 16 17 18 19 20 21 22 23" at bounding box center [574, 229] width 54 height 23
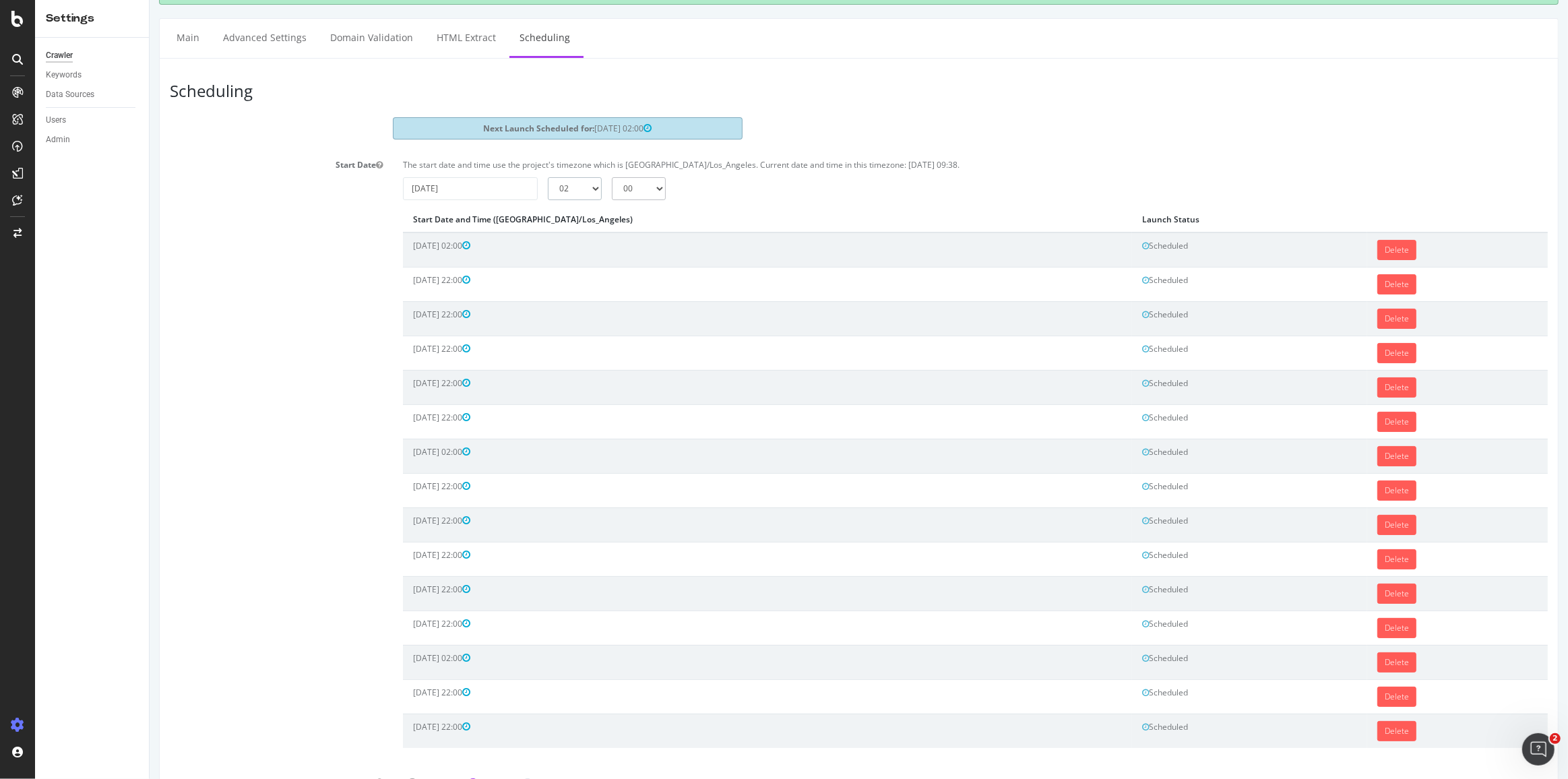
scroll to position [142, 0]
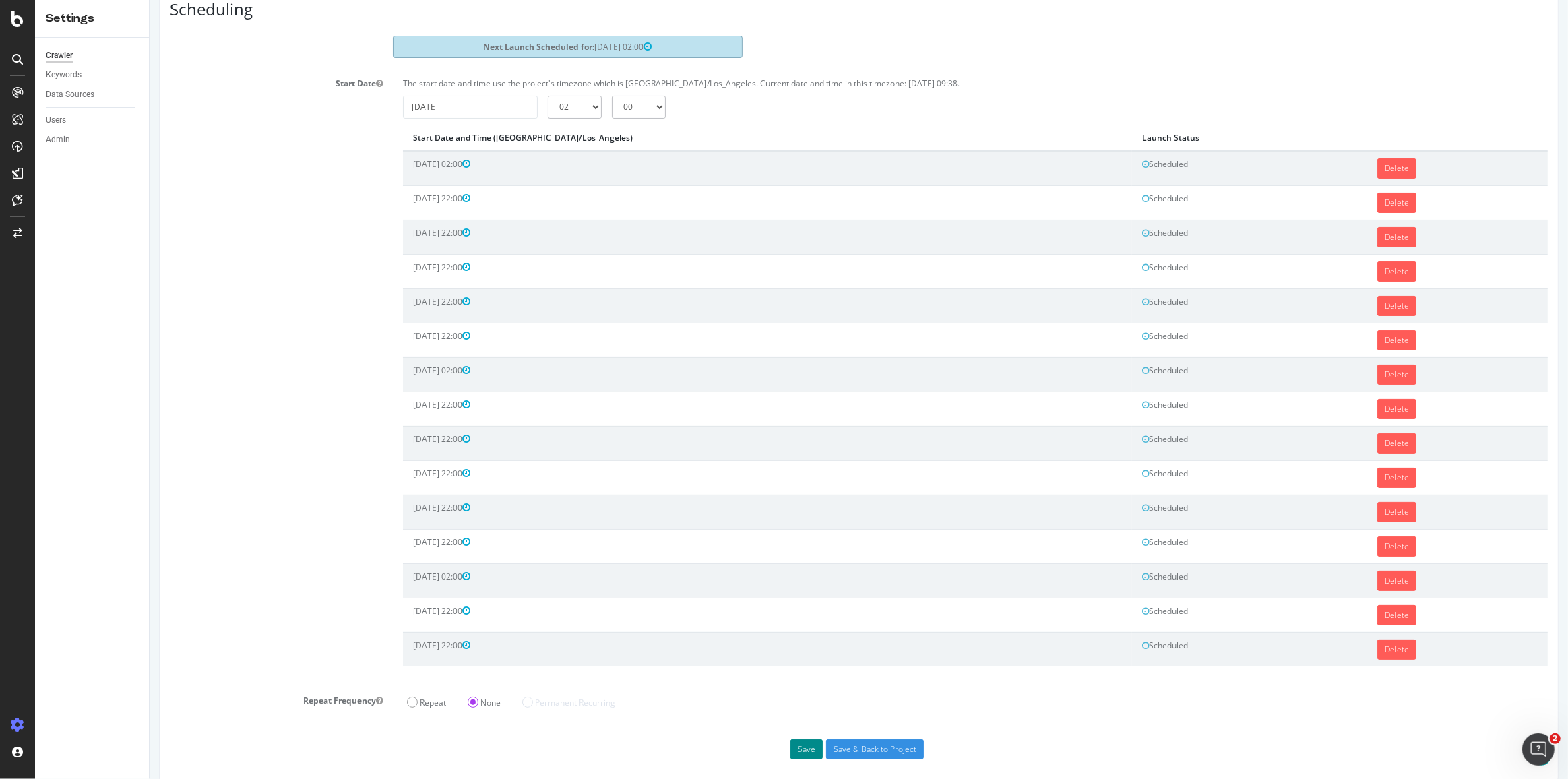
click at [798, 739] on button "Save" at bounding box center [805, 749] width 32 height 20
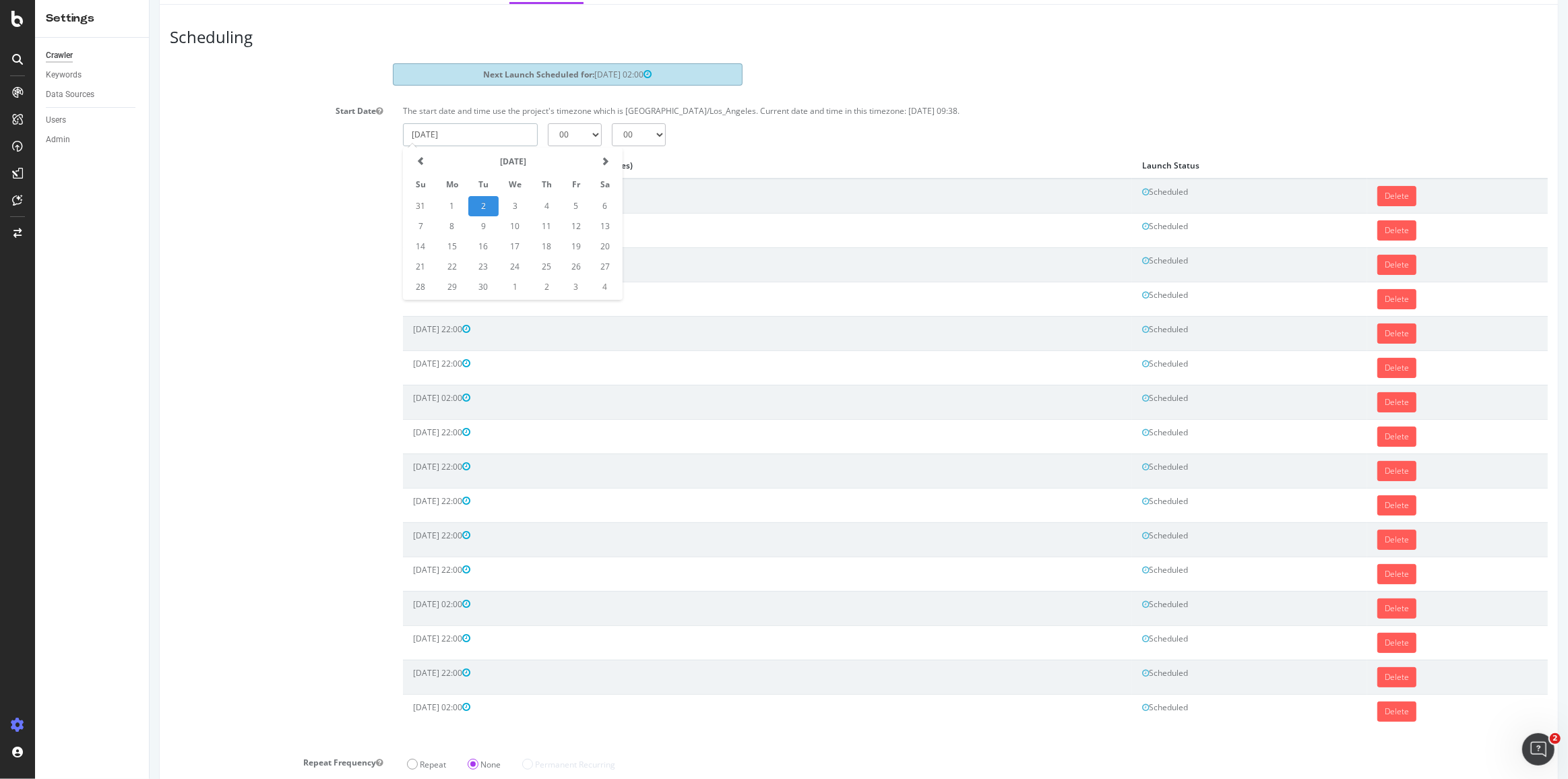
click at [509, 125] on input "[DATE]" at bounding box center [470, 134] width 135 height 23
click at [600, 161] on span at bounding box center [604, 161] width 8 height 8
click at [549, 225] on td "9" at bounding box center [545, 226] width 30 height 20
type input "[DATE]"
click at [579, 125] on select "00 01 02 03 04 05 06 07 08 09 10 11 12 13 14 15 16 17 18 19 20 21 22 23" at bounding box center [574, 134] width 54 height 23
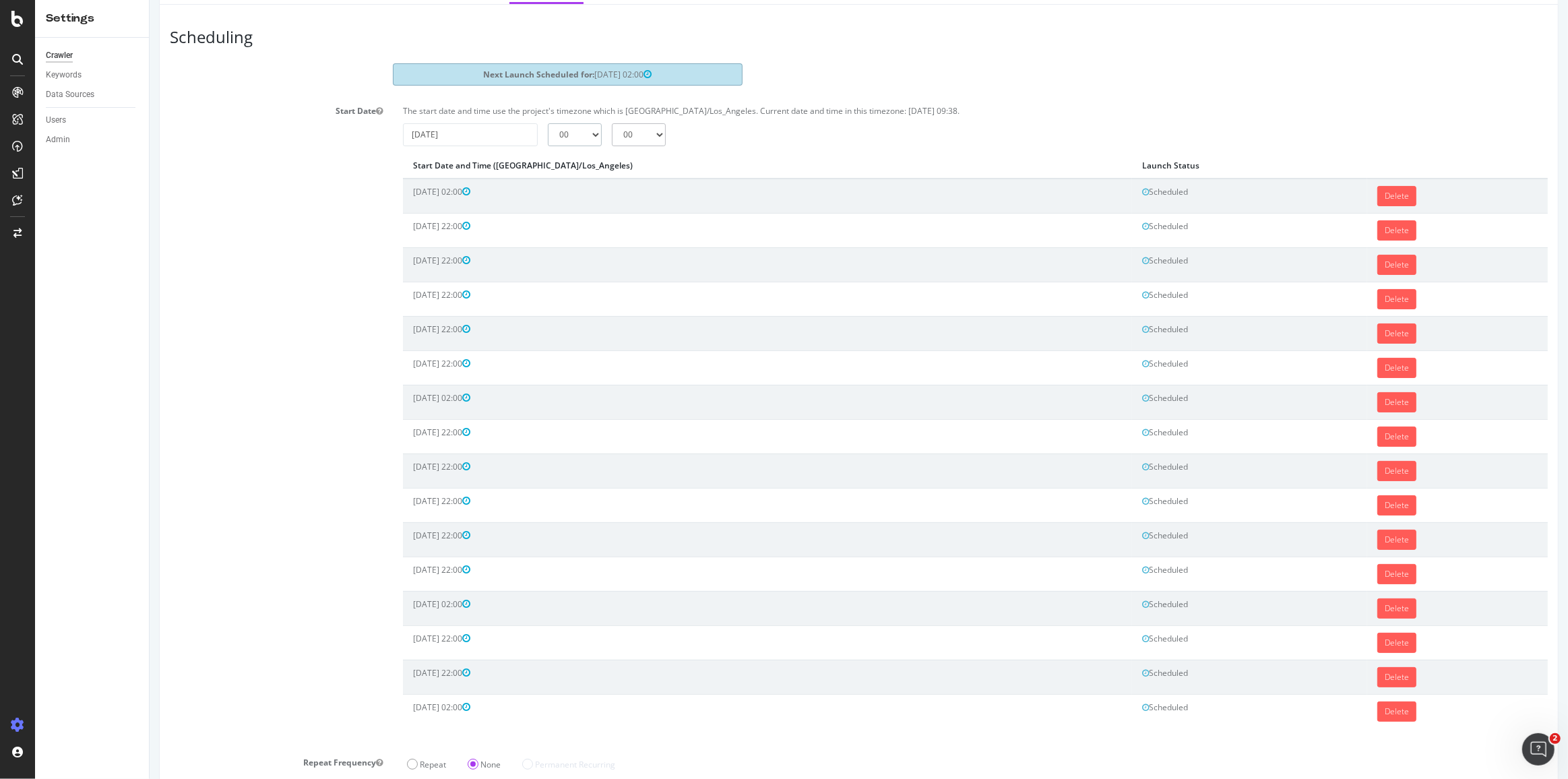
select select "22"
click at [547, 123] on select "00 01 02 03 04 05 06 07 08 09 10 11 12 13 14 15 16 17 18 19 20 21 22 23" at bounding box center [574, 134] width 54 height 23
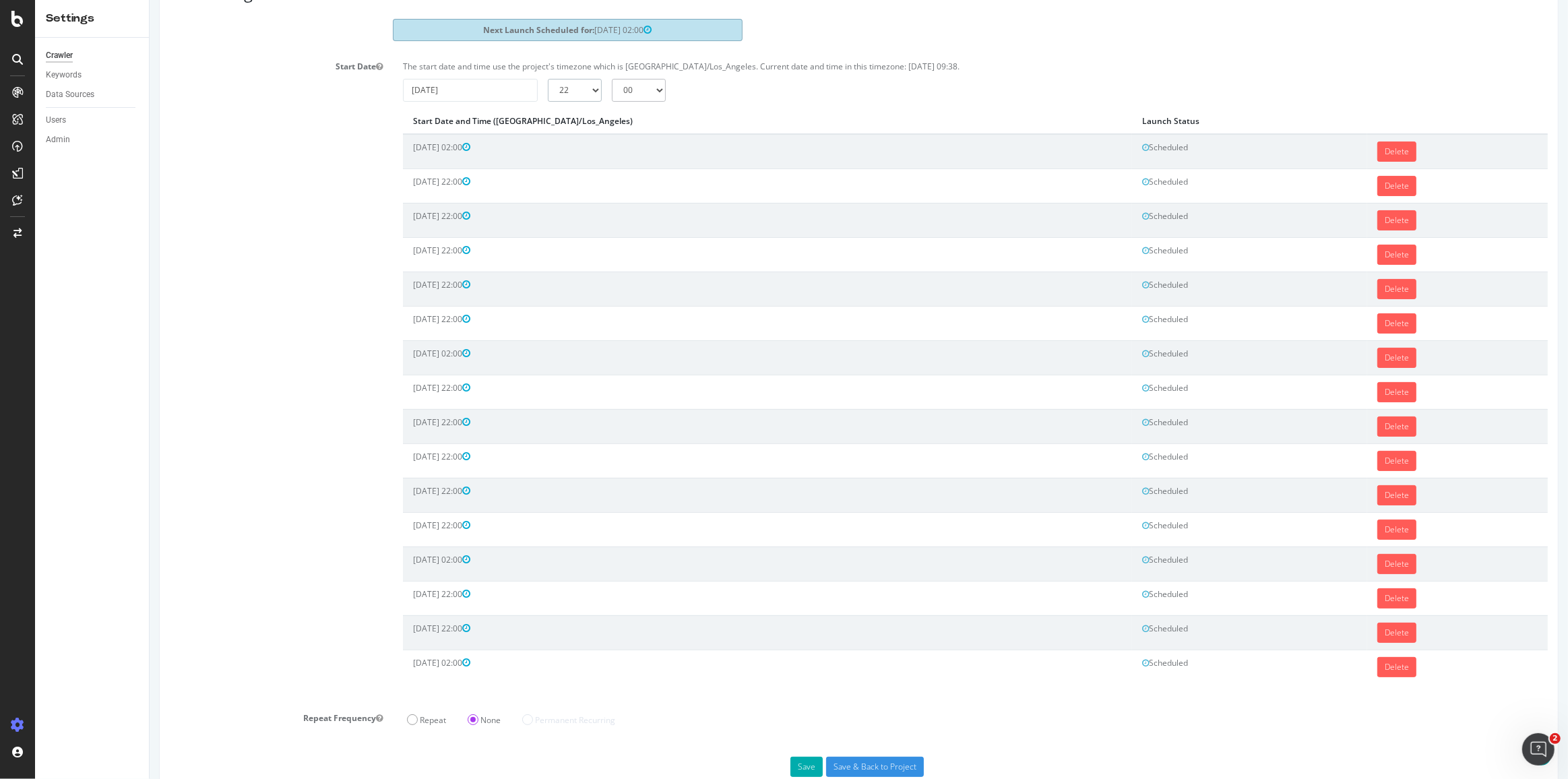
scroll to position [176, 0]
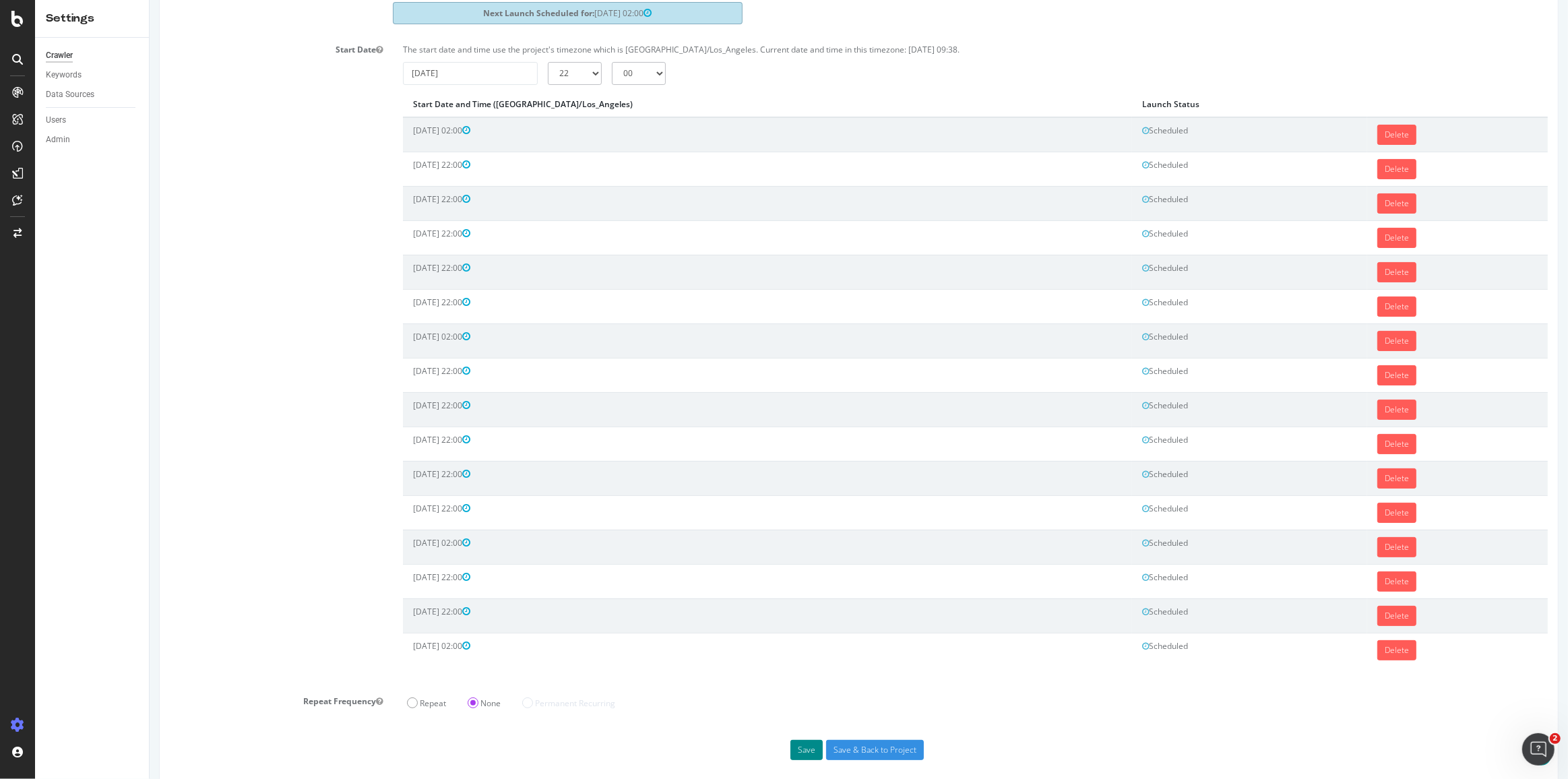
click at [800, 740] on button "Save" at bounding box center [805, 750] width 32 height 20
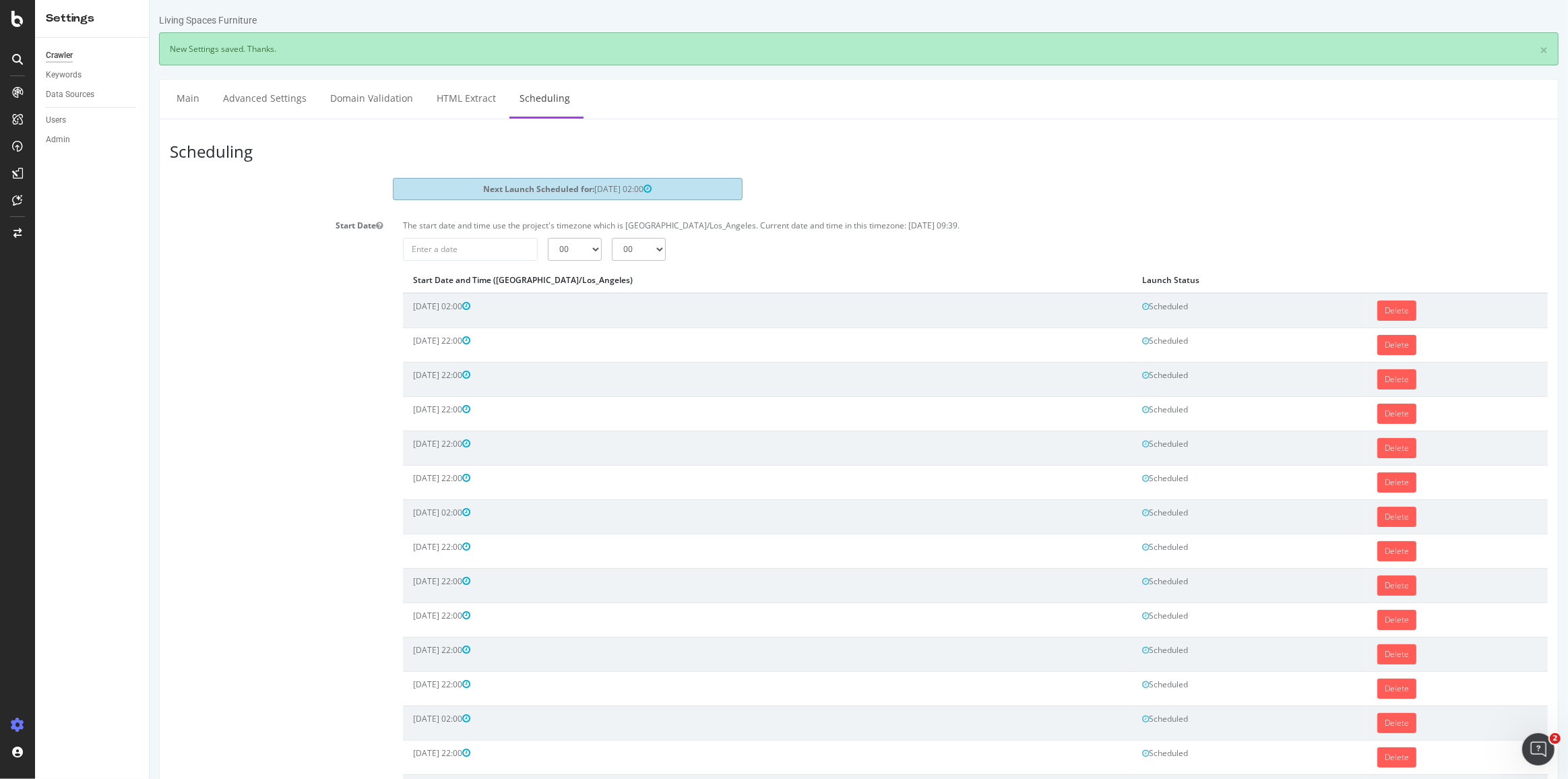
scroll to position [210, 0]
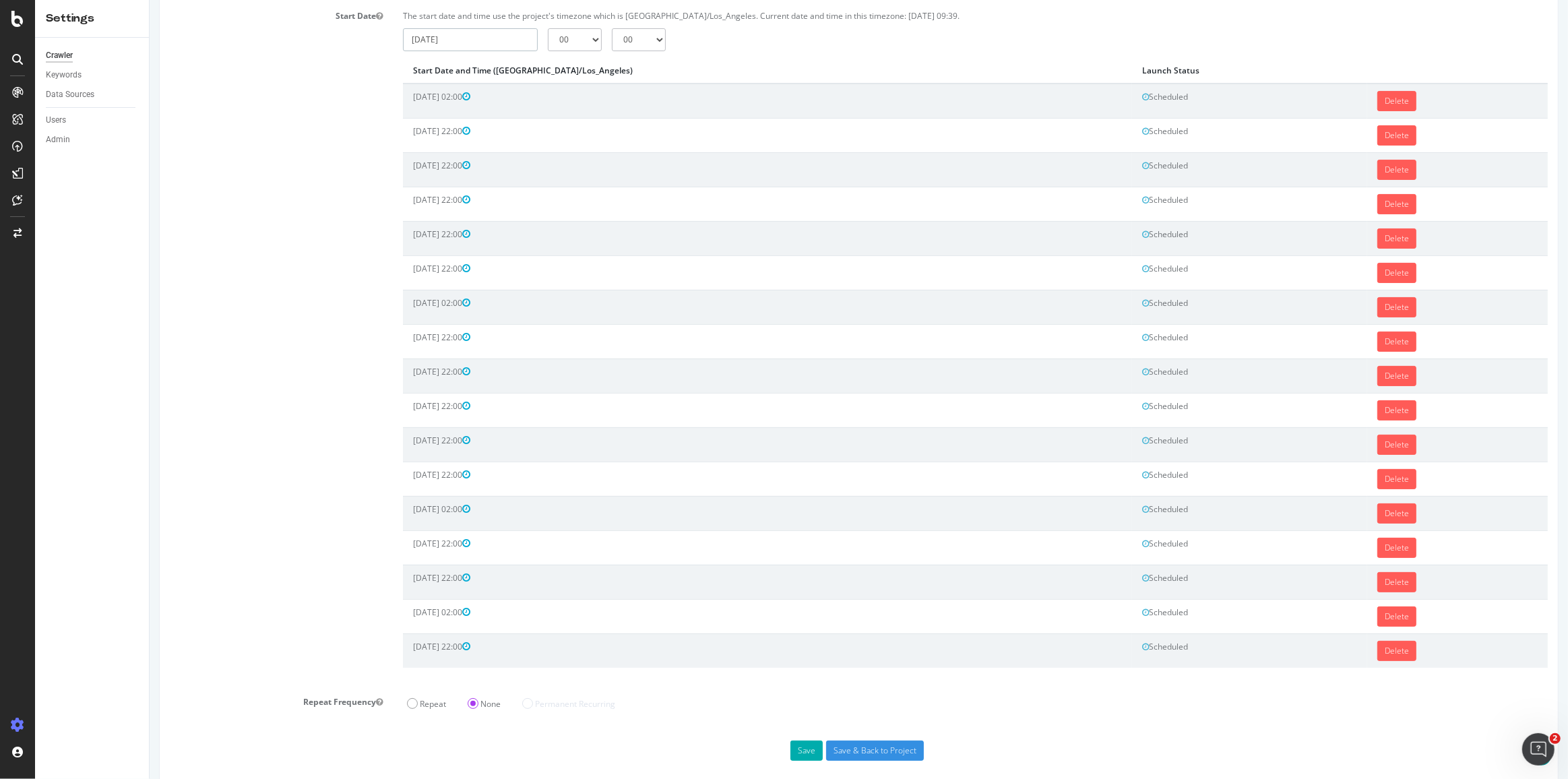
click at [471, 36] on input "[DATE]" at bounding box center [470, 39] width 135 height 23
click at [604, 62] on span at bounding box center [604, 66] width 8 height 8
click at [419, 153] on td "12" at bounding box center [420, 151] width 30 height 20
type input "[DATE]"
click at [596, 37] on select "00 01 02 03 04 05 06 07 08 09 10 11 12 13 14 15 16 17 18 19 20 21 22 23" at bounding box center [574, 39] width 54 height 23
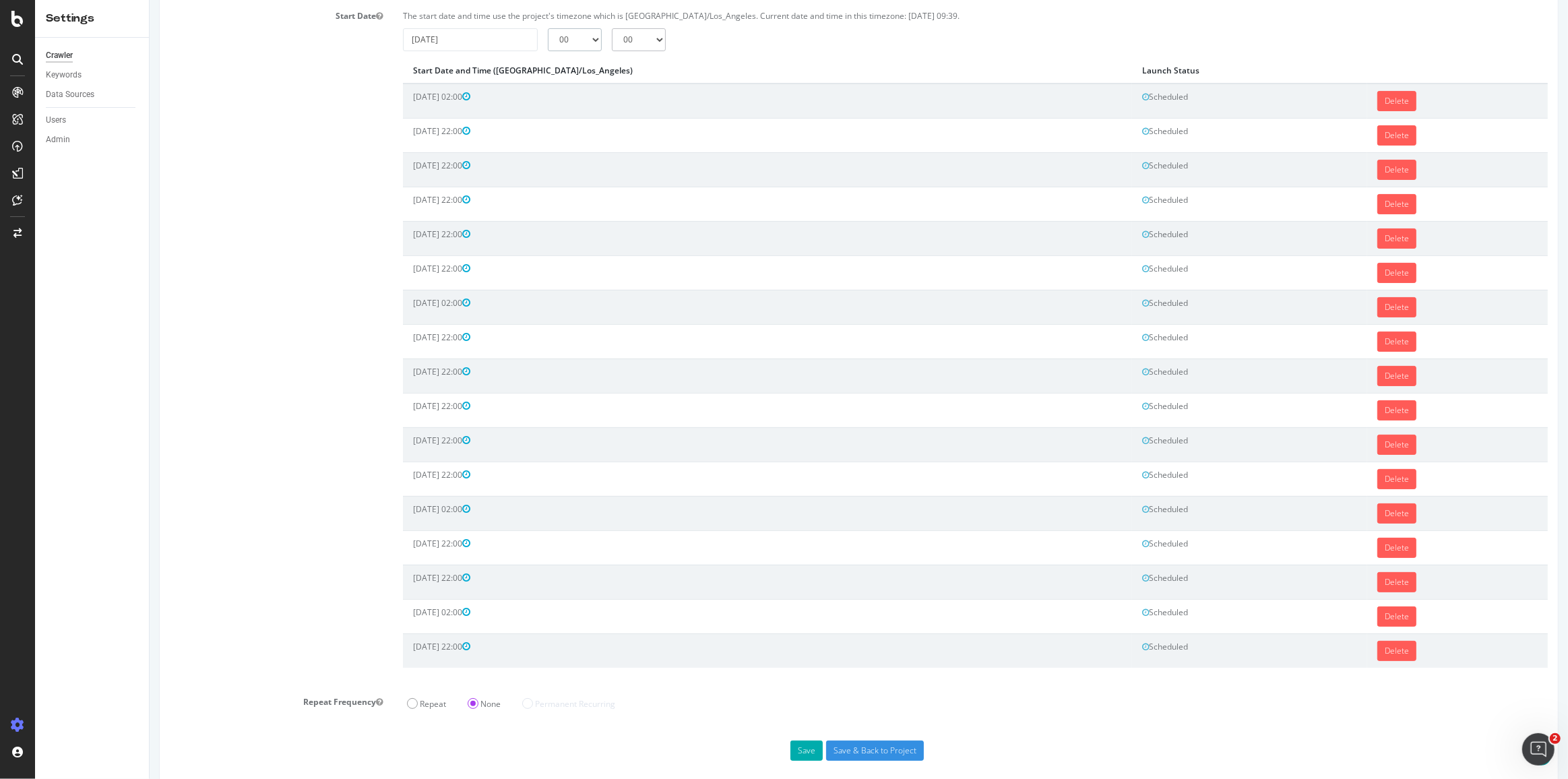
select select "22"
click at [547, 28] on select "00 01 02 03 04 05 06 07 08 09 10 11 12 13 14 15 16 17 18 19 20 21 22 23" at bounding box center [574, 39] width 54 height 23
click at [792, 741] on button "Save" at bounding box center [805, 751] width 32 height 20
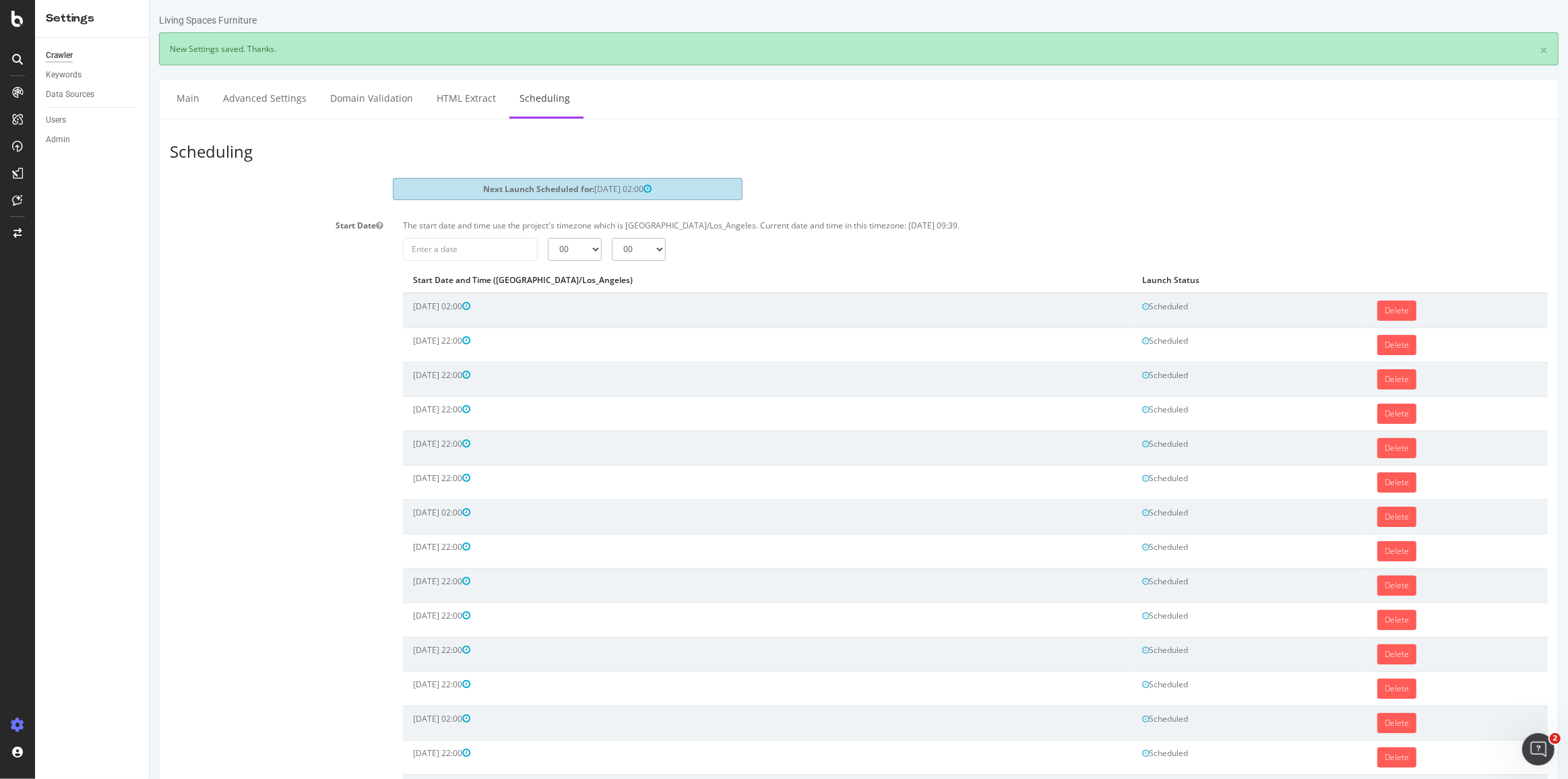
scroll to position [0, 0]
click at [474, 243] on input "[DATE]" at bounding box center [470, 249] width 135 height 23
click at [605, 267] on th at bounding box center [604, 275] width 29 height 23
click at [498, 359] on td "15" at bounding box center [514, 361] width 33 height 20
type input "[DATE]"
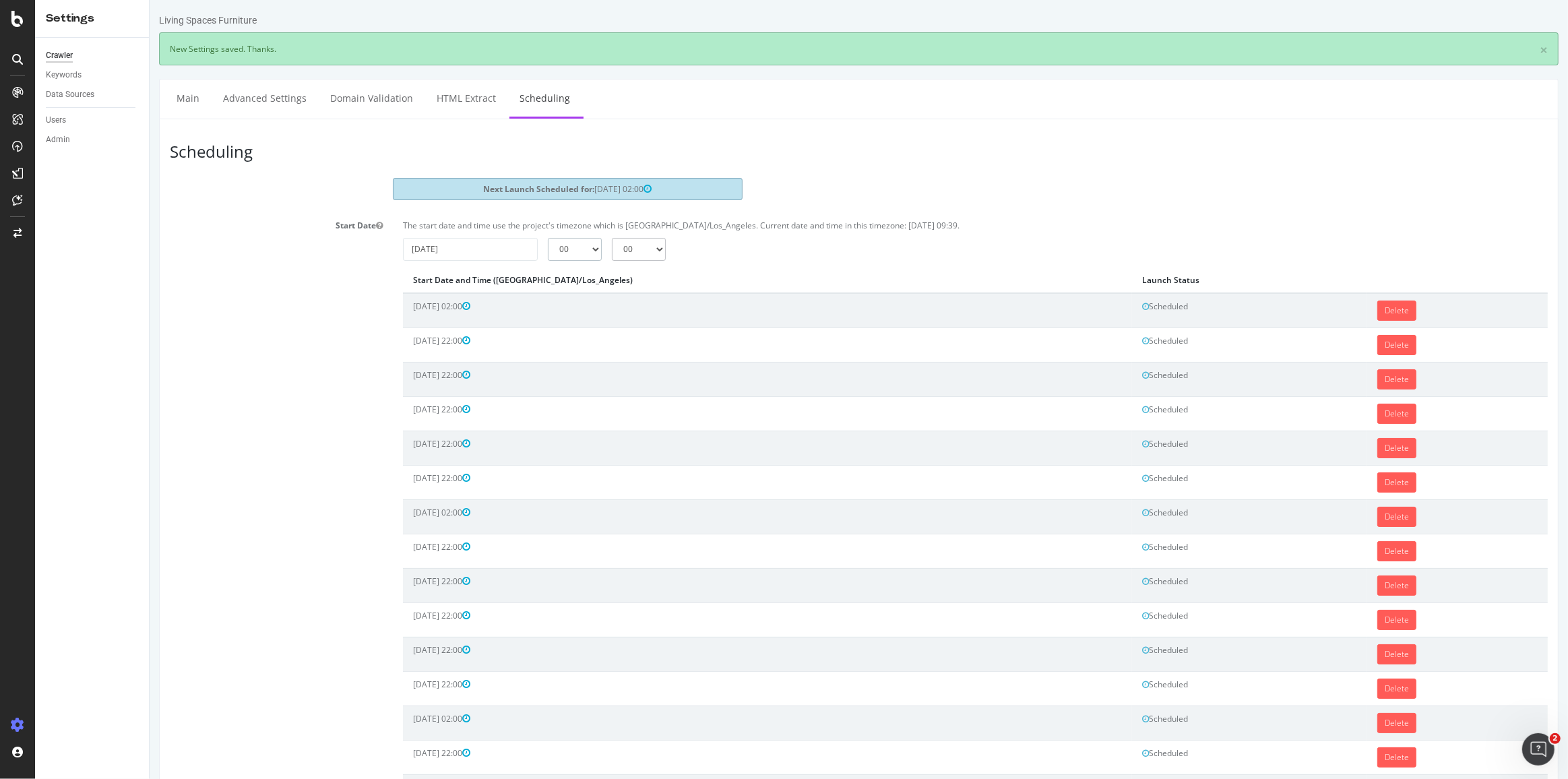
click at [566, 250] on select "00 01 02 03 04 05 06 07 08 09 10 11 12 13 14 15 16 17 18 19 20 21 22 23" at bounding box center [574, 249] width 54 height 23
select select "2"
click at [547, 238] on select "00 01 02 03 04 05 06 07 08 09 10 11 12 13 14 15 16 17 18 19 20 21 22 23" at bounding box center [574, 249] width 54 height 23
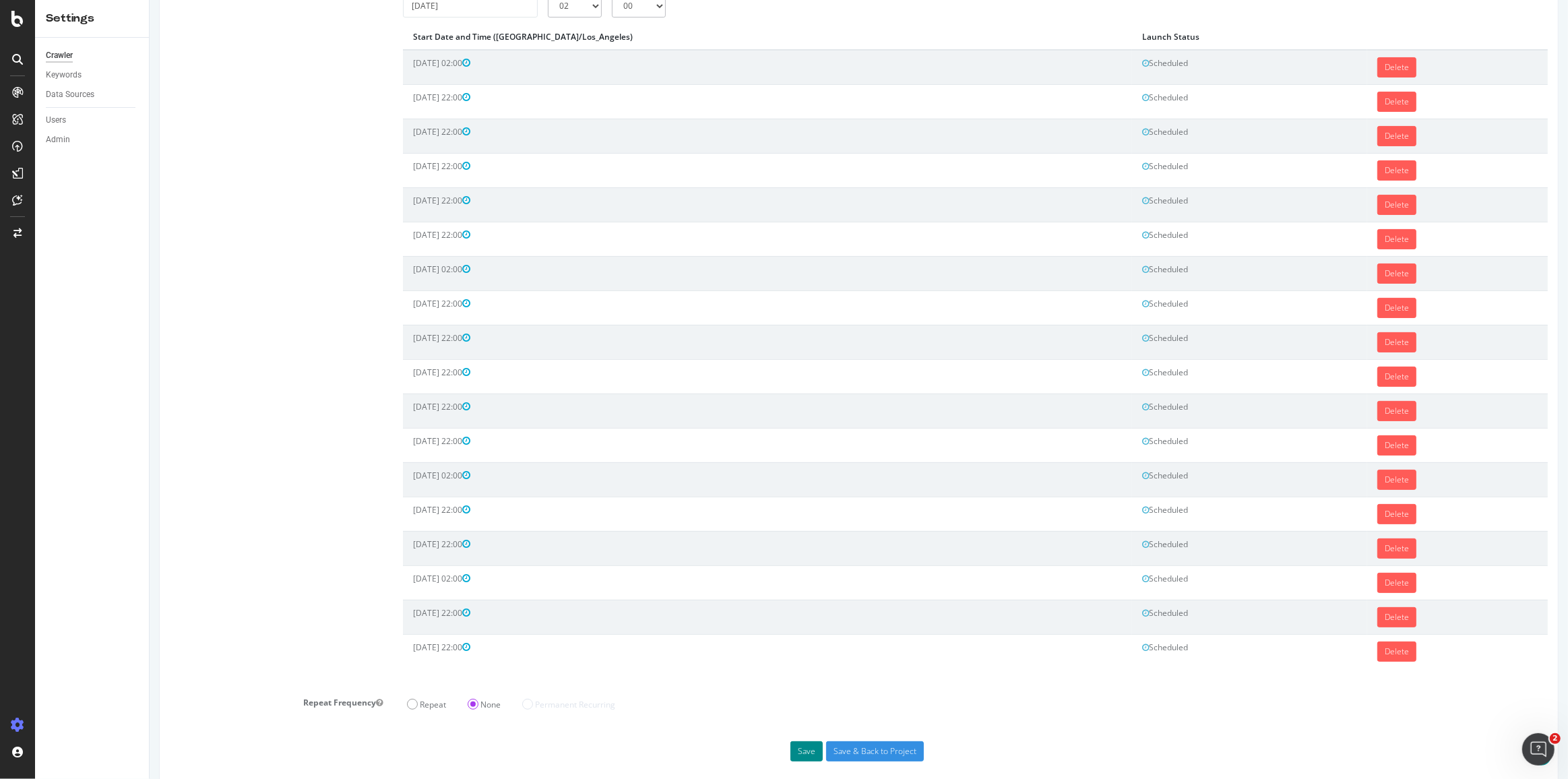
click at [794, 741] on button "Save" at bounding box center [805, 751] width 32 height 20
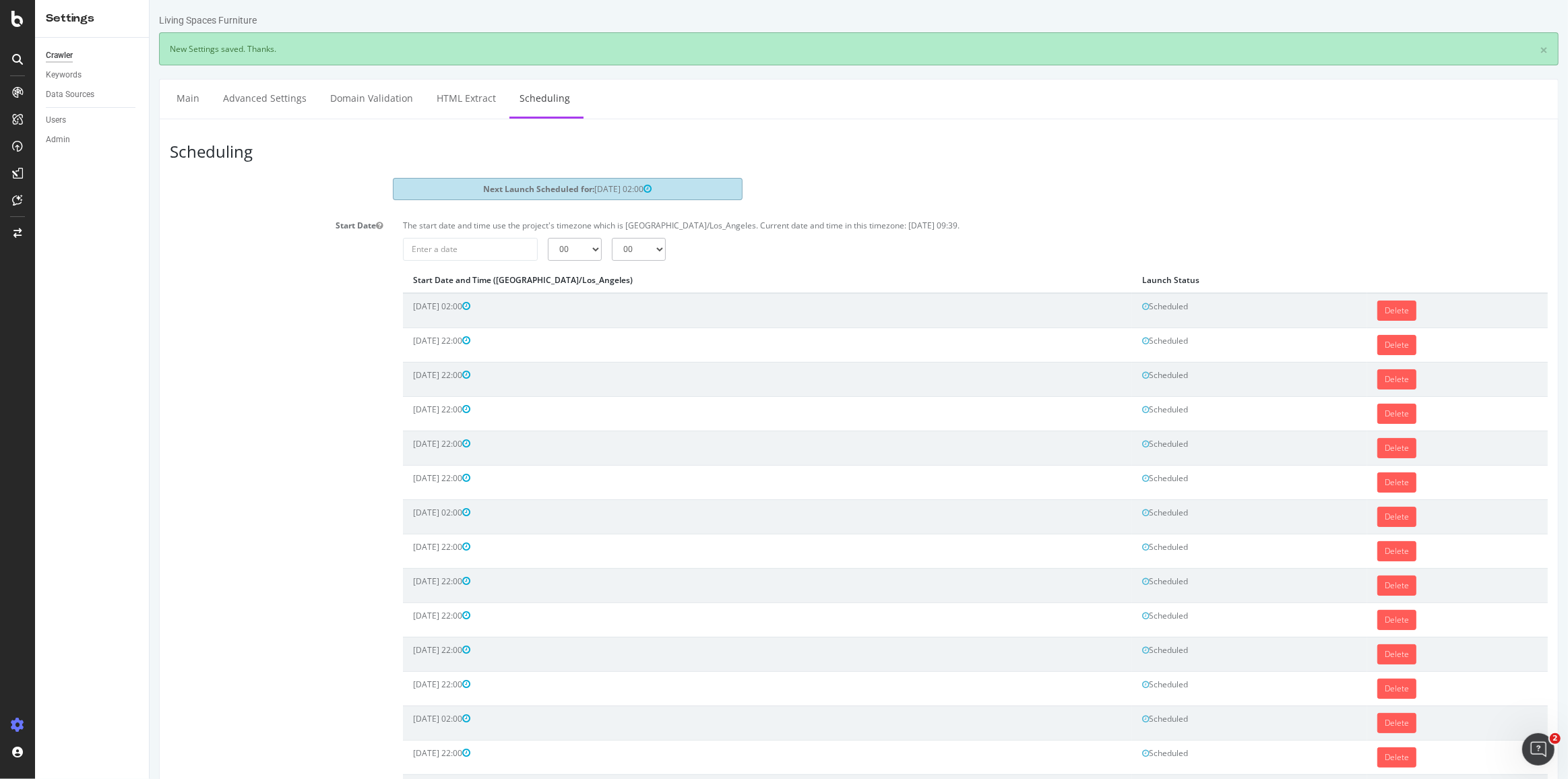
scroll to position [0, 0]
click at [481, 254] on input "[DATE]" at bounding box center [470, 249] width 135 height 23
click at [614, 269] on th at bounding box center [604, 275] width 29 height 23
click at [550, 362] on td "16" at bounding box center [545, 361] width 30 height 20
type input "[DATE]"
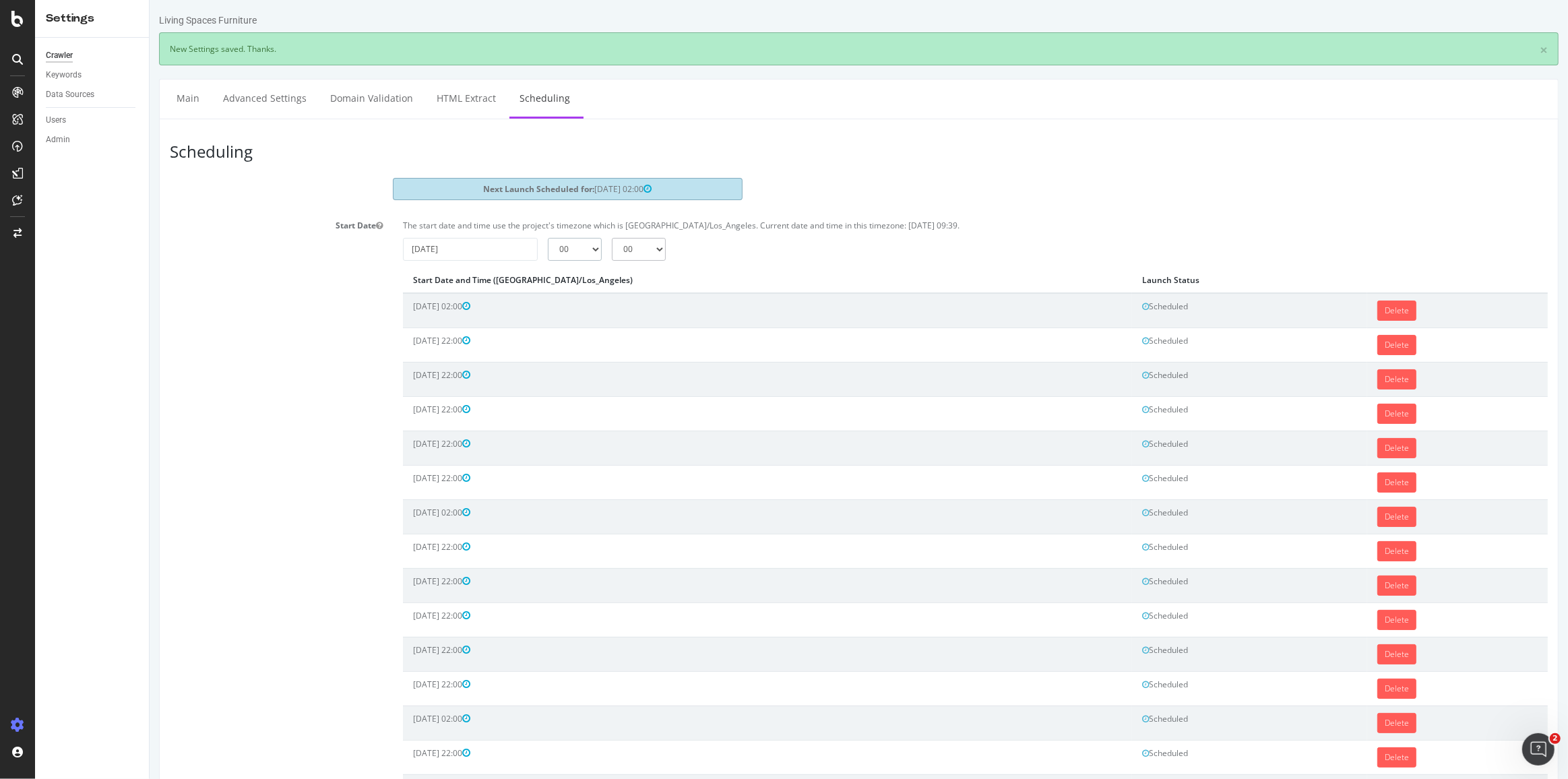
click at [577, 244] on select "00 01 02 03 04 05 06 07 08 09 10 11 12 13 14 15 16 17 18 19 20 21 22 23" at bounding box center [574, 249] width 54 height 23
select select "22"
click at [547, 238] on select "00 01 02 03 04 05 06 07 08 09 10 11 12 13 14 15 16 17 18 19 20 21 22 23" at bounding box center [574, 249] width 54 height 23
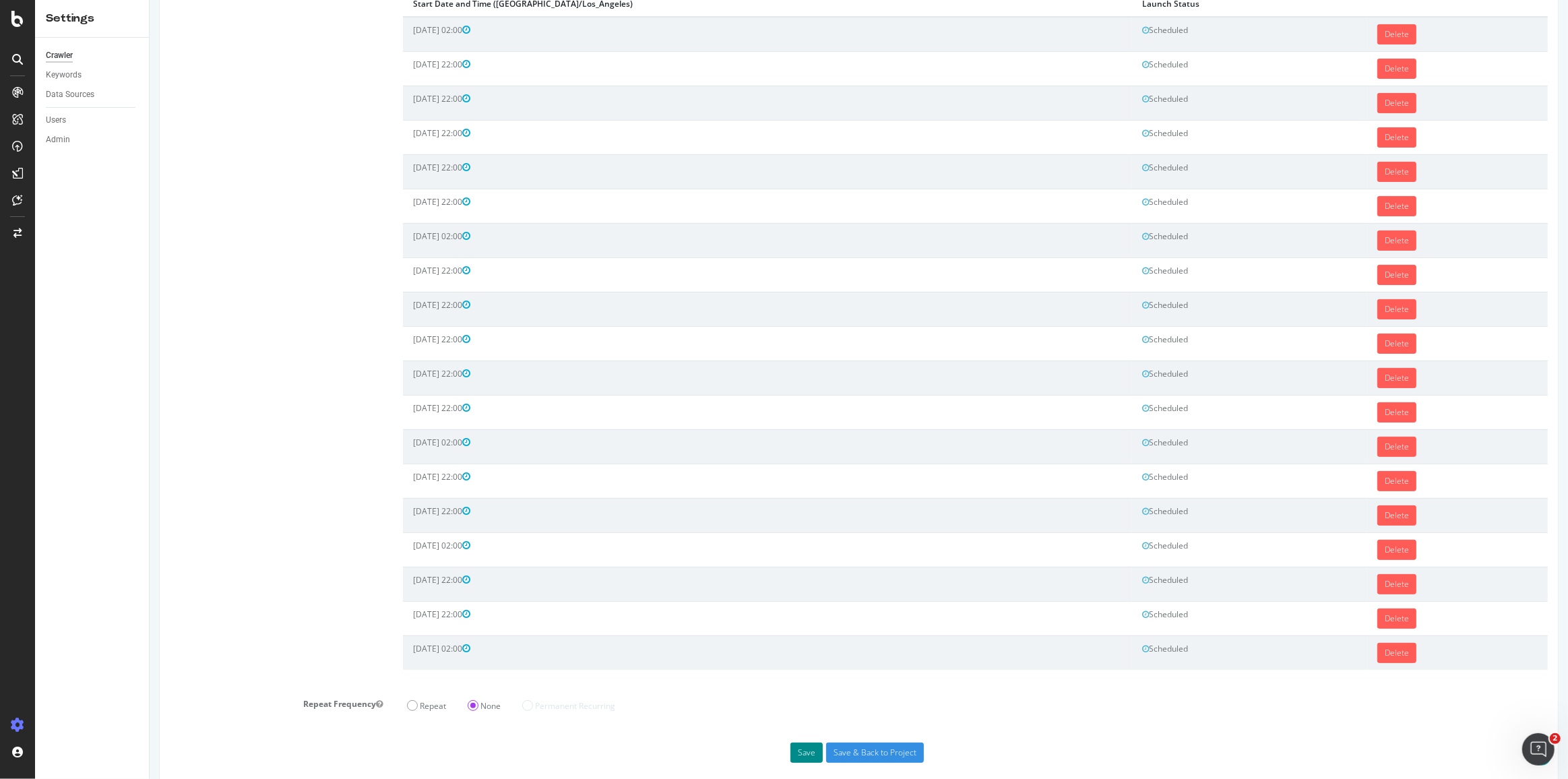
click at [794, 743] on button "Save" at bounding box center [805, 753] width 32 height 20
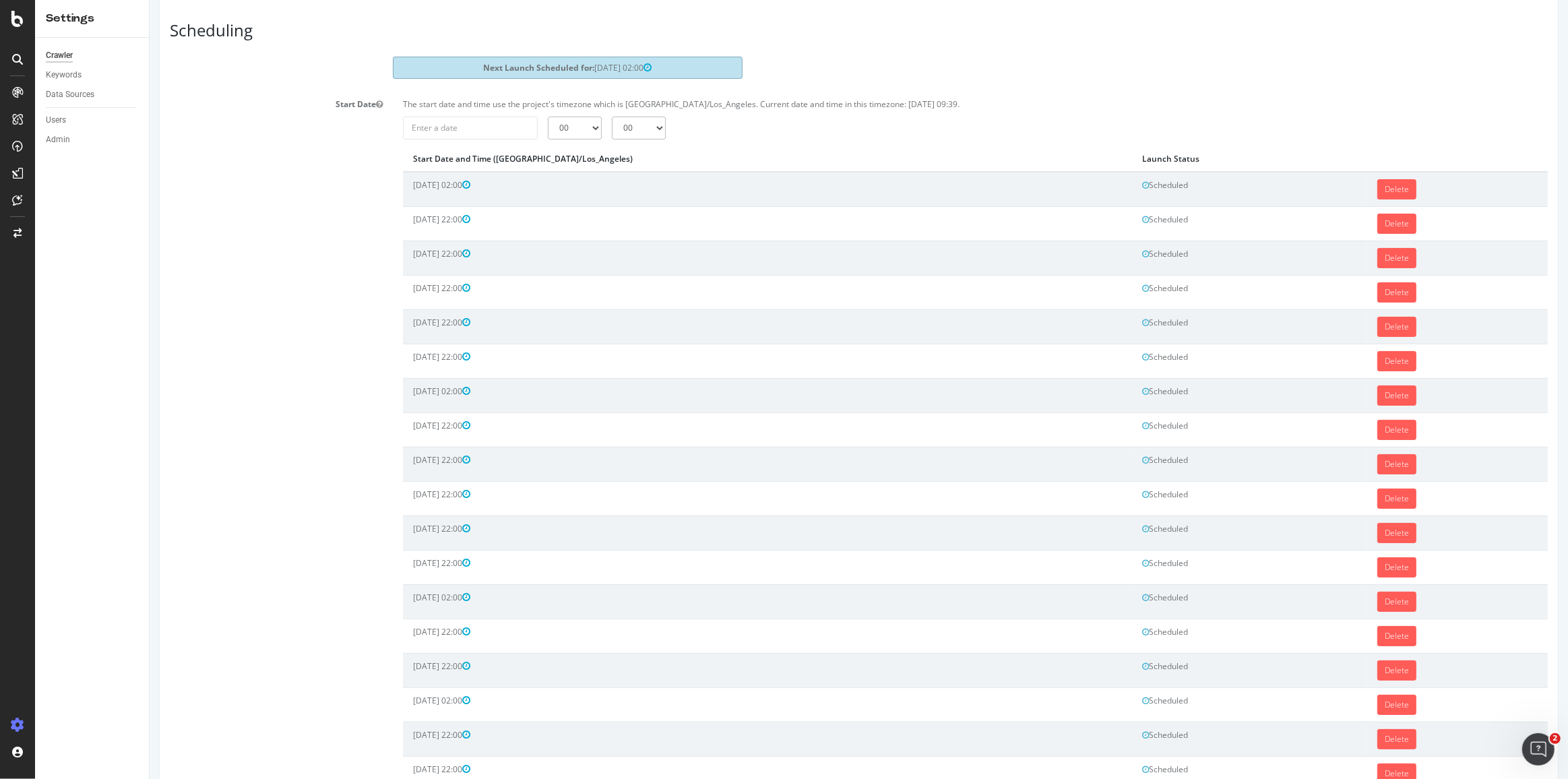
scroll to position [65, 0]
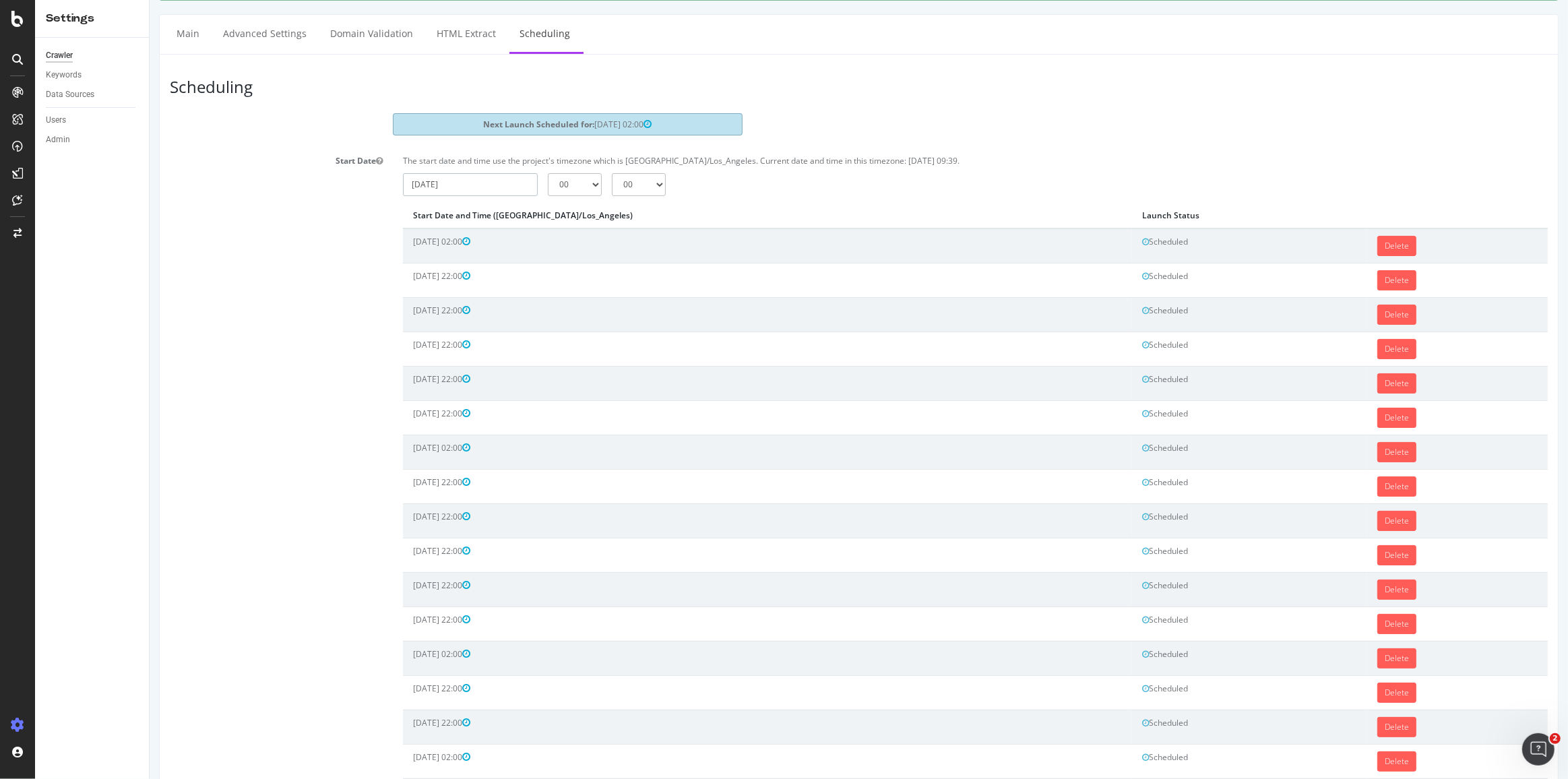
click at [468, 185] on input "[DATE]" at bounding box center [470, 184] width 135 height 23
click at [608, 203] on th at bounding box center [604, 211] width 29 height 23
click at [410, 320] on td "19" at bounding box center [420, 317] width 30 height 20
type input "[DATE]"
click at [574, 182] on select "00 01 02 03 04 05 06 07 08 09 10 11 12 13 14 15 16 17 18 19 20 21 22 23" at bounding box center [574, 184] width 54 height 23
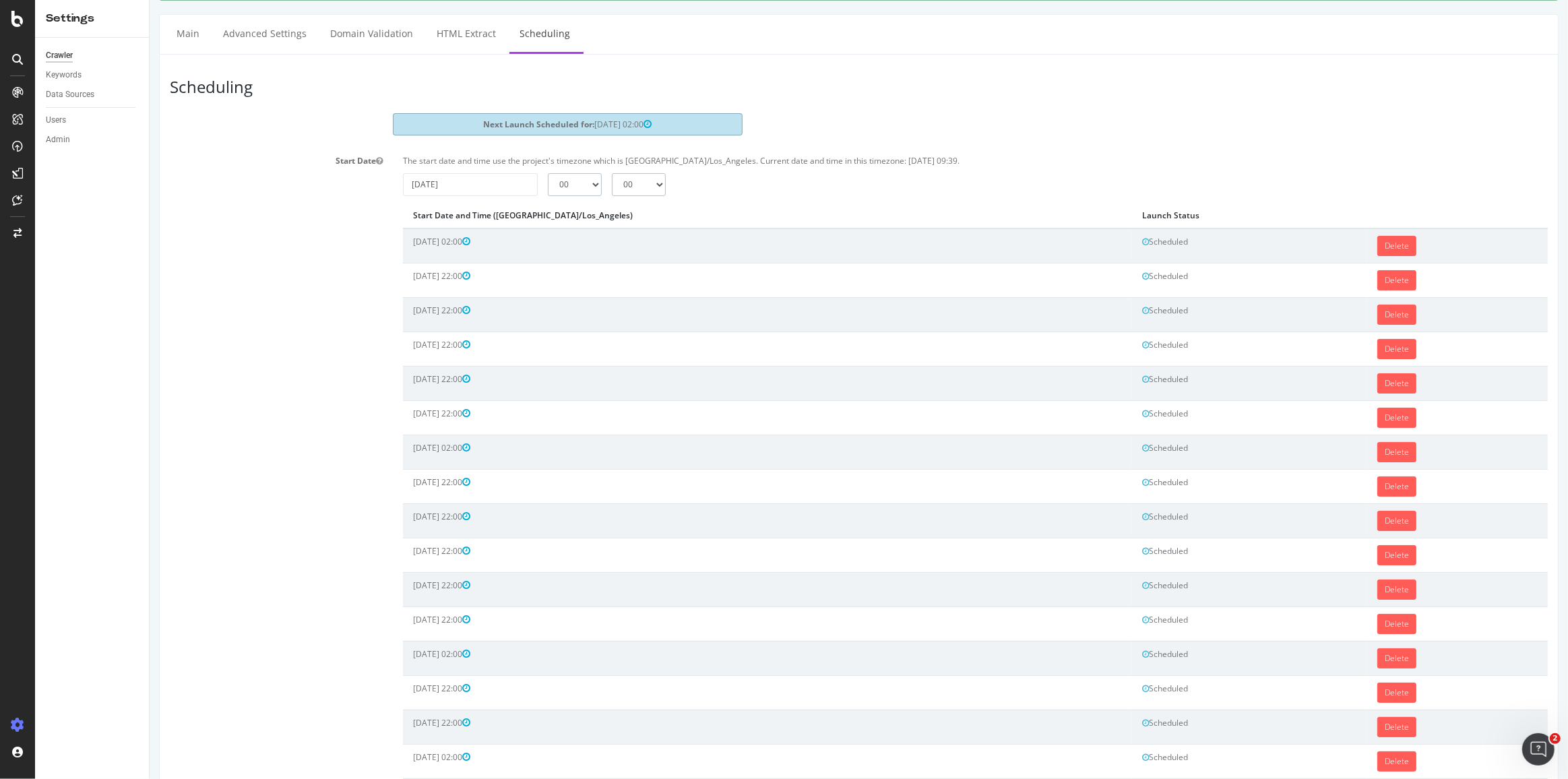
select select "22"
click at [547, 173] on select "00 01 02 03 04 05 06 07 08 09 10 11 12 13 14 15 16 17 18 19 20 21 22 23" at bounding box center [574, 184] width 54 height 23
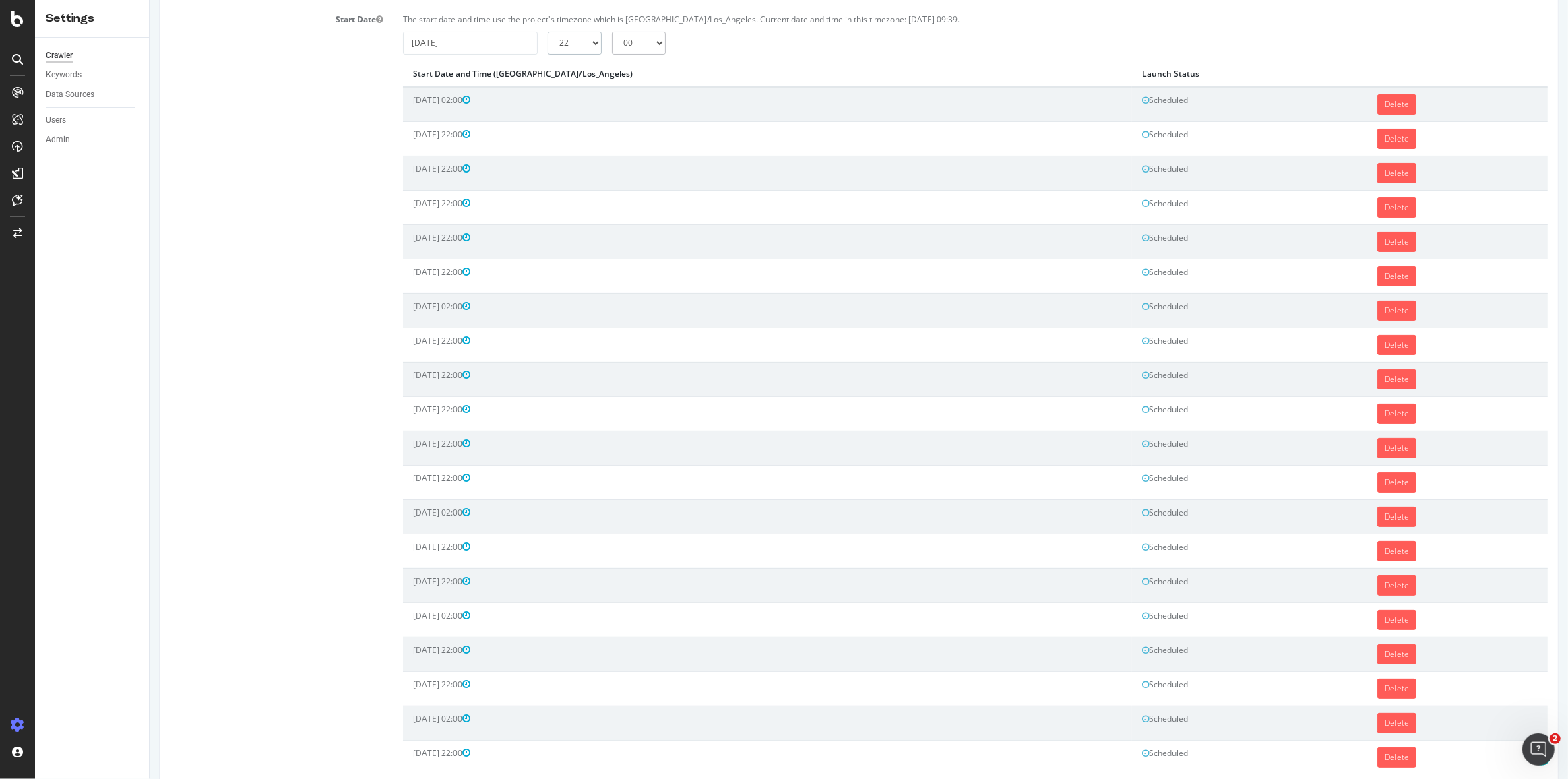
scroll to position [310, 0]
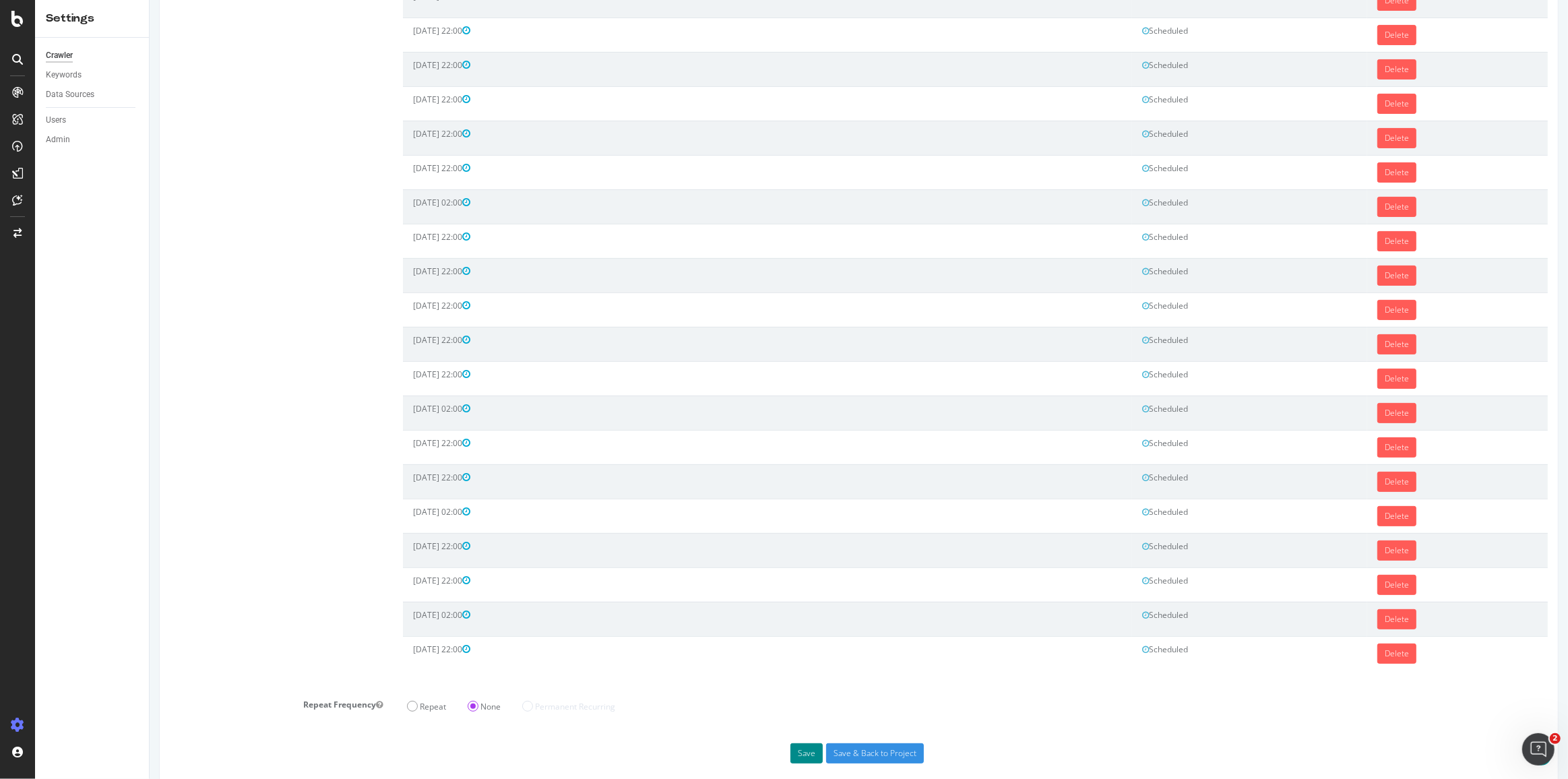
click at [805, 743] on button "Save" at bounding box center [805, 753] width 32 height 20
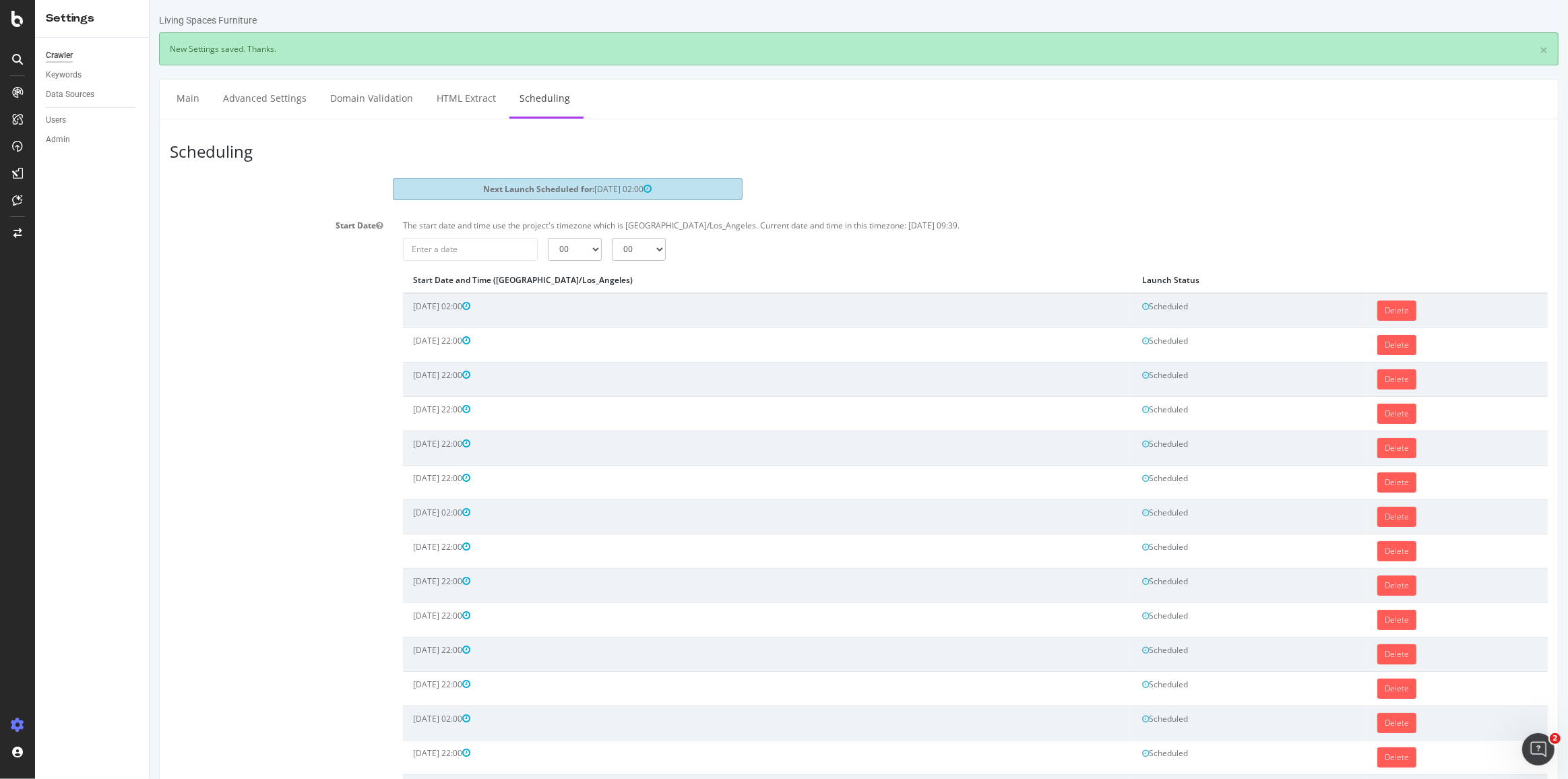
scroll to position [0, 0]
click at [474, 251] on input "[DATE]" at bounding box center [470, 249] width 135 height 23
click at [603, 276] on span at bounding box center [604, 275] width 8 height 8
click at [512, 379] on td "22" at bounding box center [514, 381] width 33 height 20
type input "[DATE]"
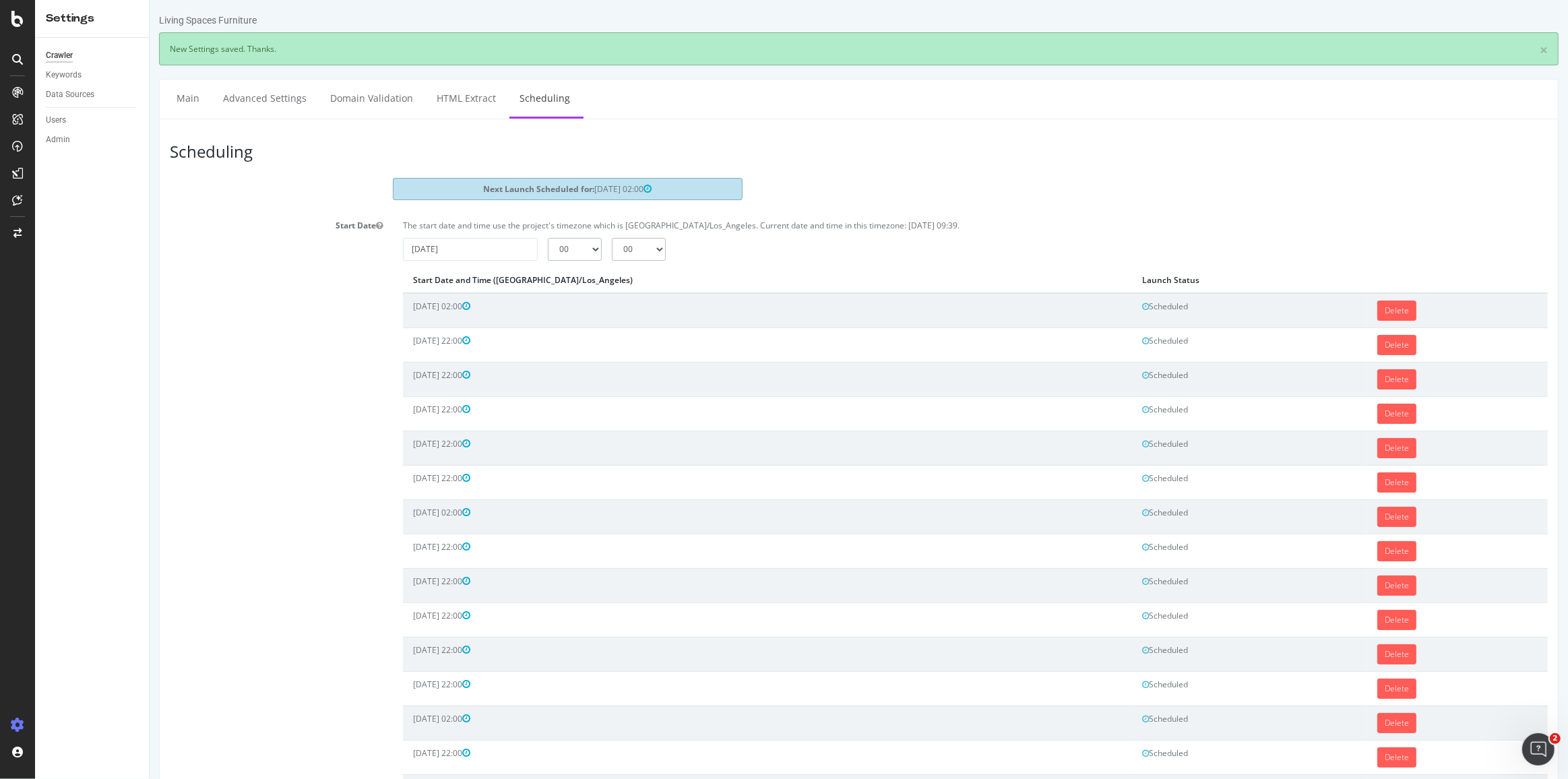
click at [595, 246] on select "00 01 02 03 04 05 06 07 08 09 10 11 12 13 14 15 16 17 18 19 20 21 22 23" at bounding box center [574, 249] width 54 height 23
select select "2"
click at [547, 238] on select "00 01 02 03 04 05 06 07 08 09 10 11 12 13 14 15 16 17 18 19 20 21 22 23" at bounding box center [574, 249] width 54 height 23
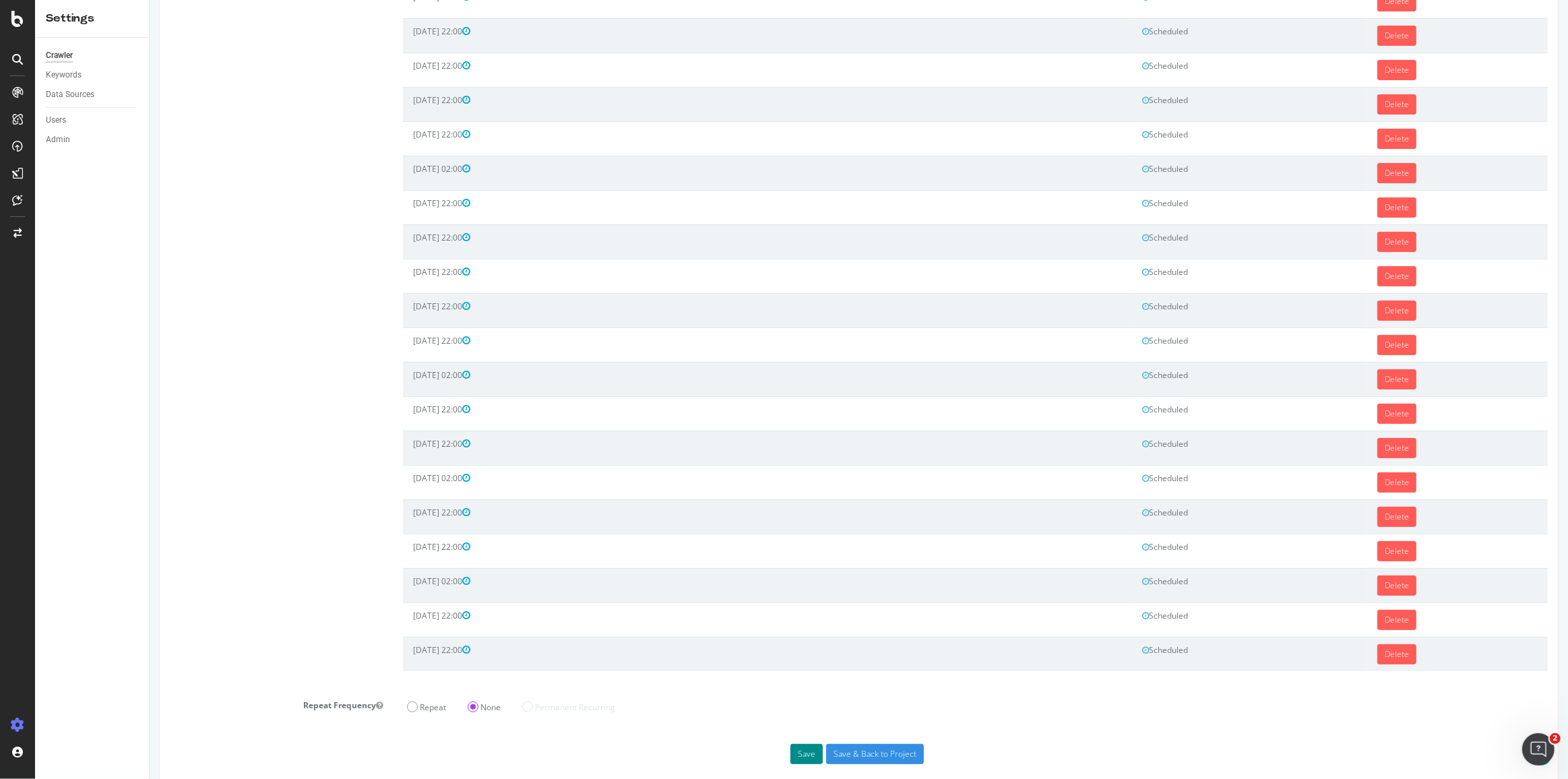
click at [793, 743] on button "Save" at bounding box center [805, 753] width 32 height 20
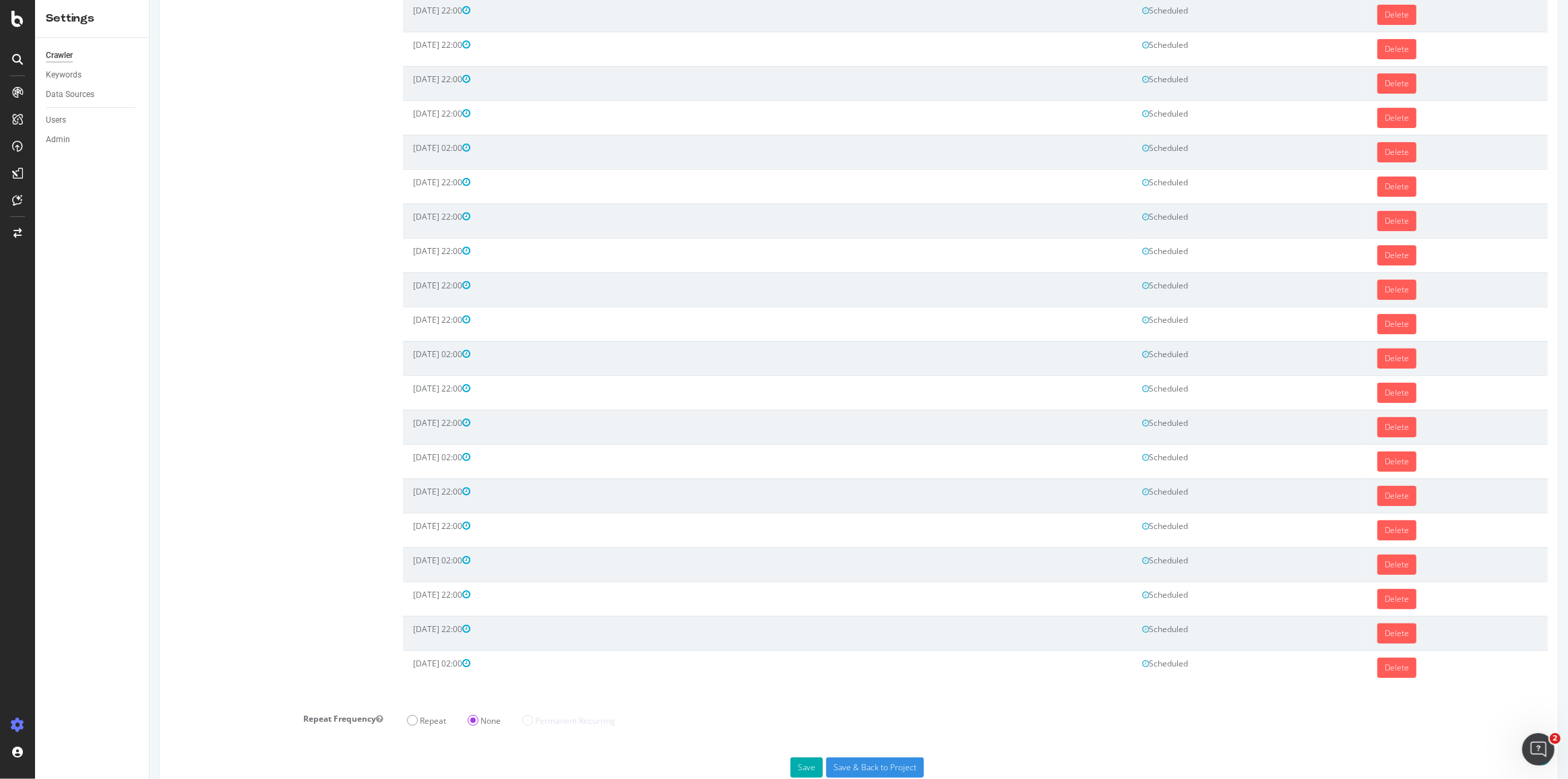
scroll to position [0, 0]
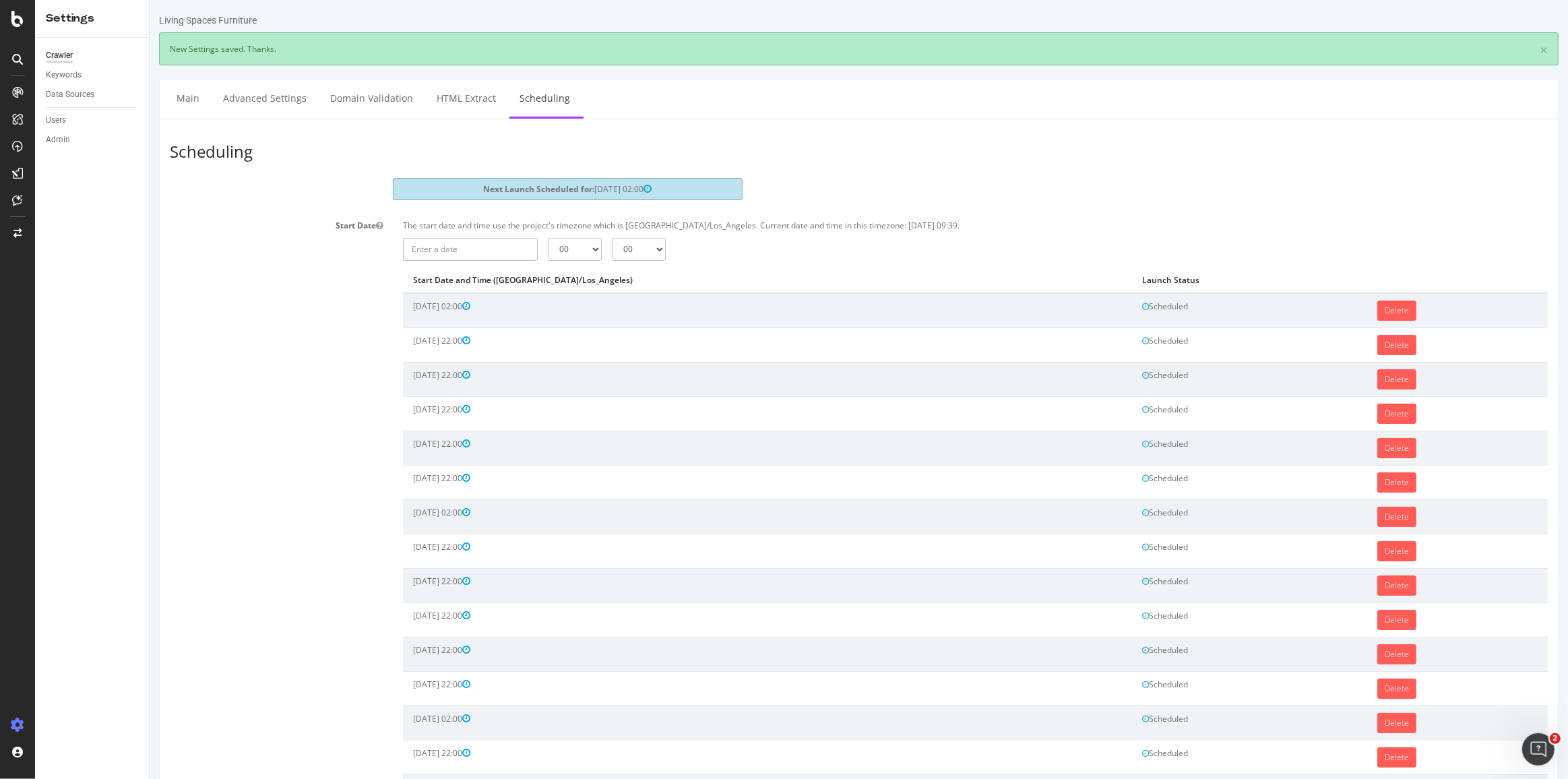
click at [491, 251] on input "text" at bounding box center [470, 249] width 135 height 23
click at [609, 272] on th at bounding box center [604, 275] width 29 height 23
click at [535, 380] on td "23" at bounding box center [545, 381] width 30 height 20
type input "[DATE]"
click at [581, 251] on select "00 01 02 03 04 05 06 07 08 09 10 11 12 13 14 15 16 17 18 19 20 21 22 23" at bounding box center [574, 249] width 54 height 23
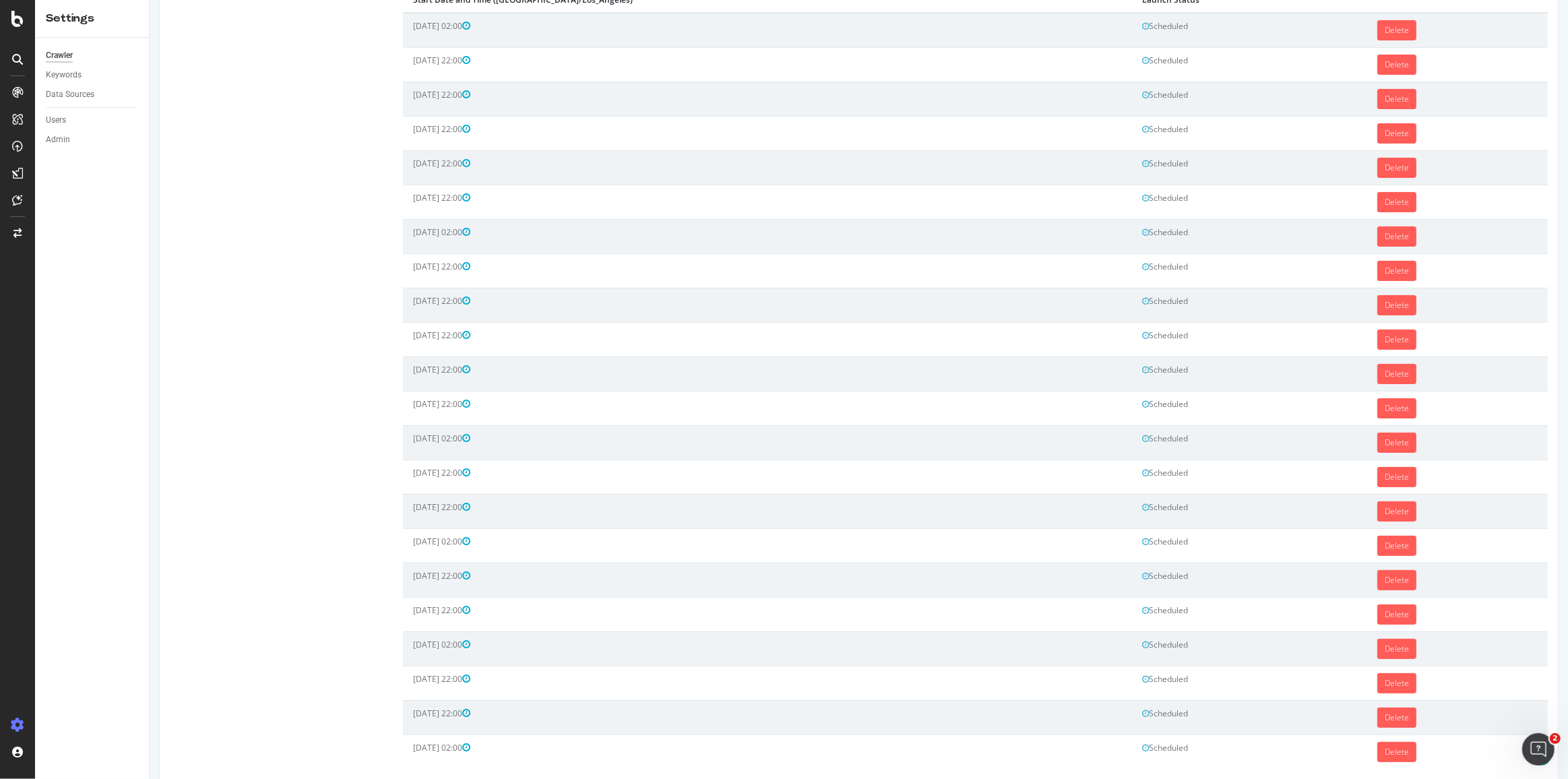
scroll to position [122, 0]
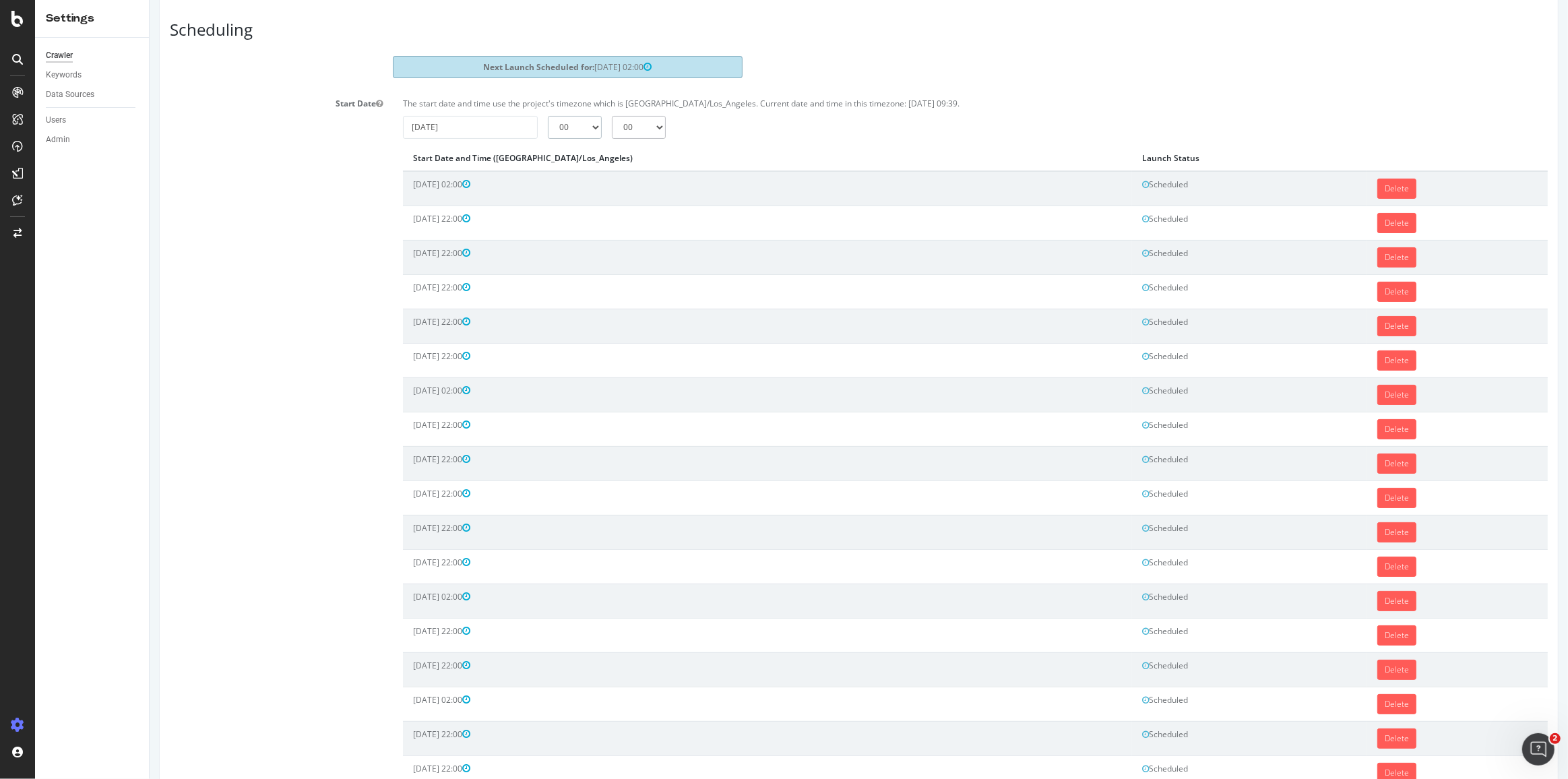
click at [576, 127] on select "00 01 02 03 04 05 06 07 08 09 10 11 12 13 14 15 16 17 18 19 20 21 22 23" at bounding box center [574, 127] width 54 height 23
select select "22"
click at [547, 116] on select "00 01 02 03 04 05 06 07 08 09 10 11 12 13 14 15 16 17 18 19 20 21 22 23" at bounding box center [574, 127] width 54 height 23
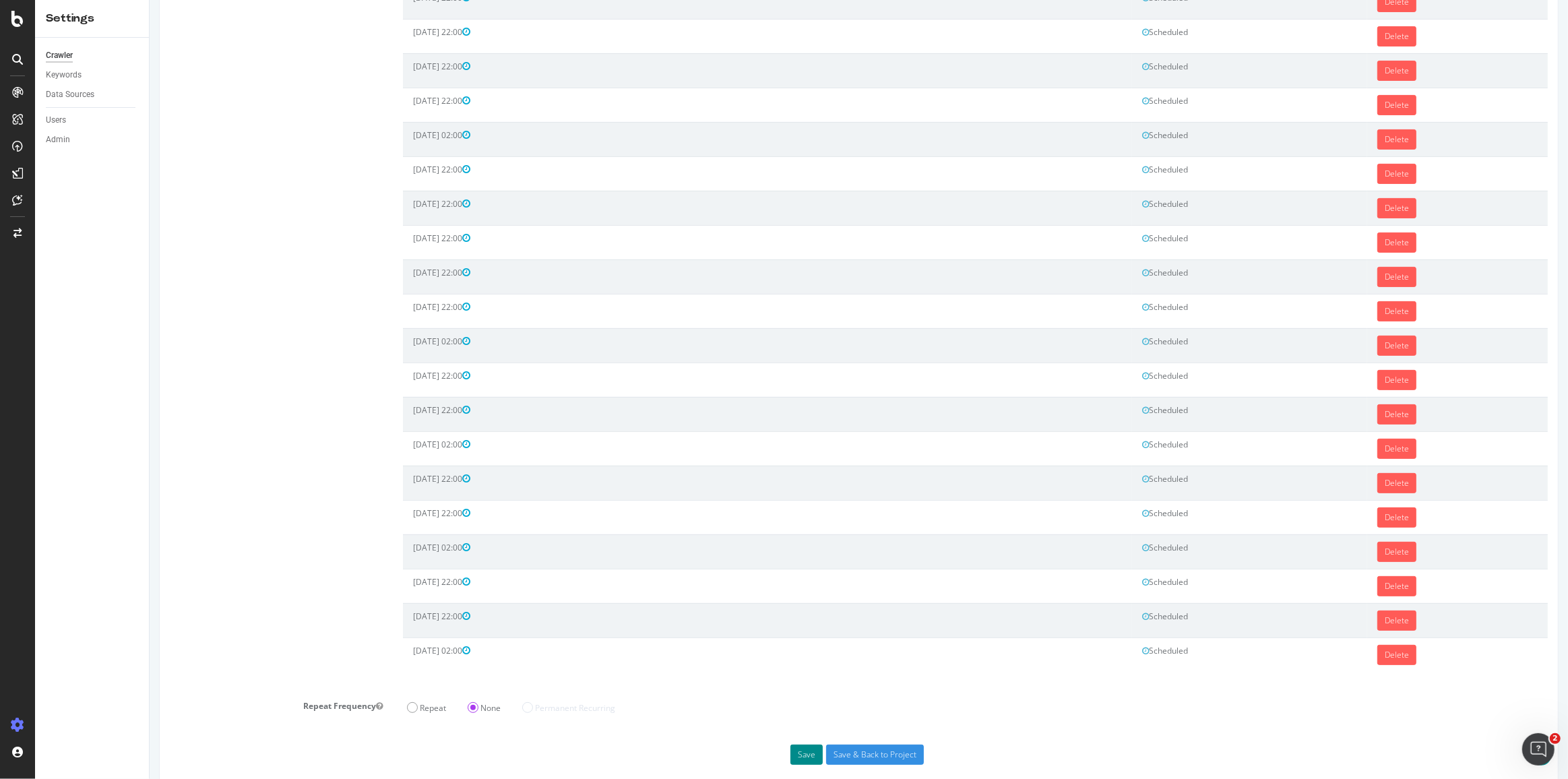
click at [799, 744] on button "Save" at bounding box center [805, 754] width 32 height 20
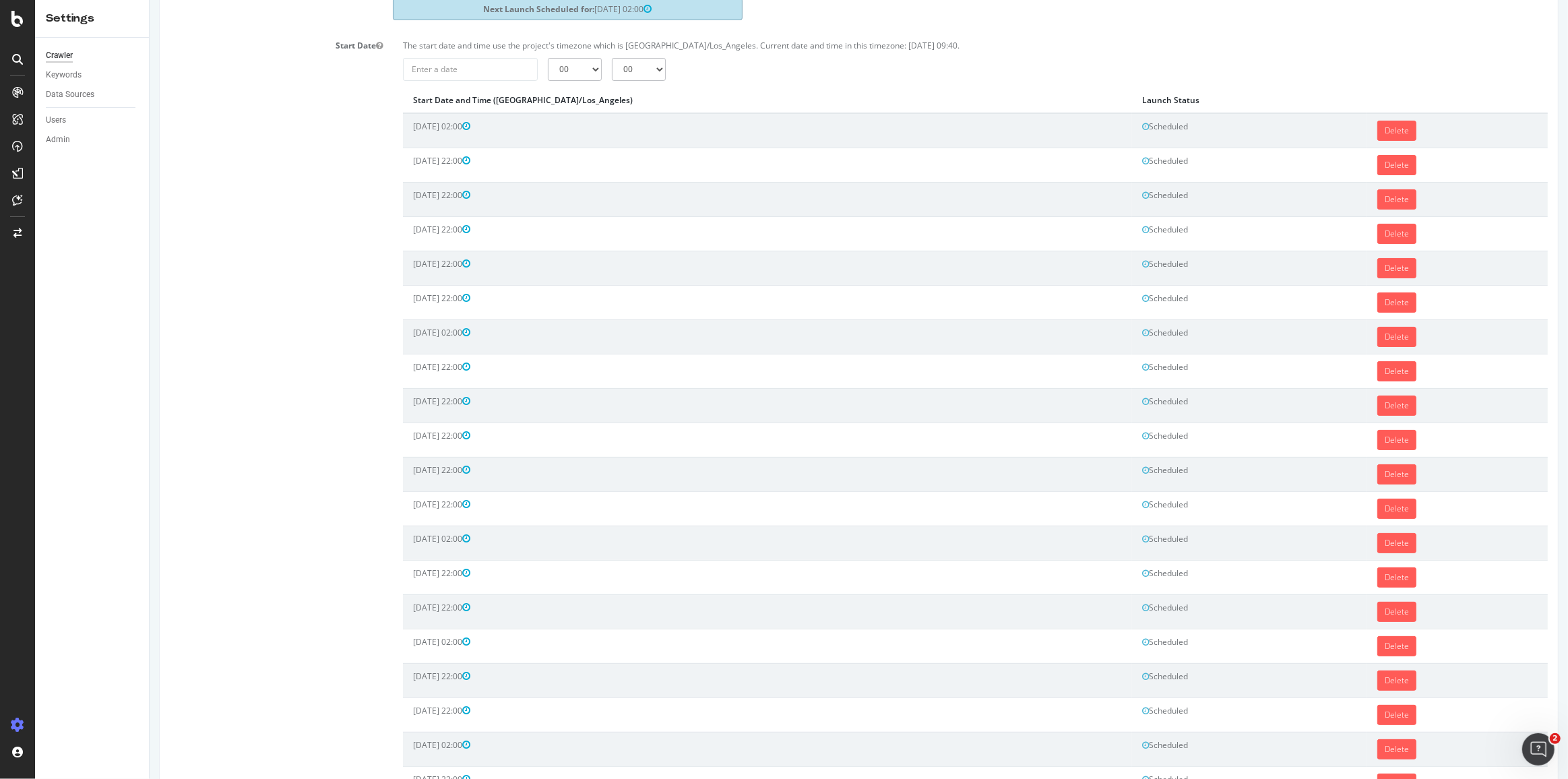
scroll to position [104, 0]
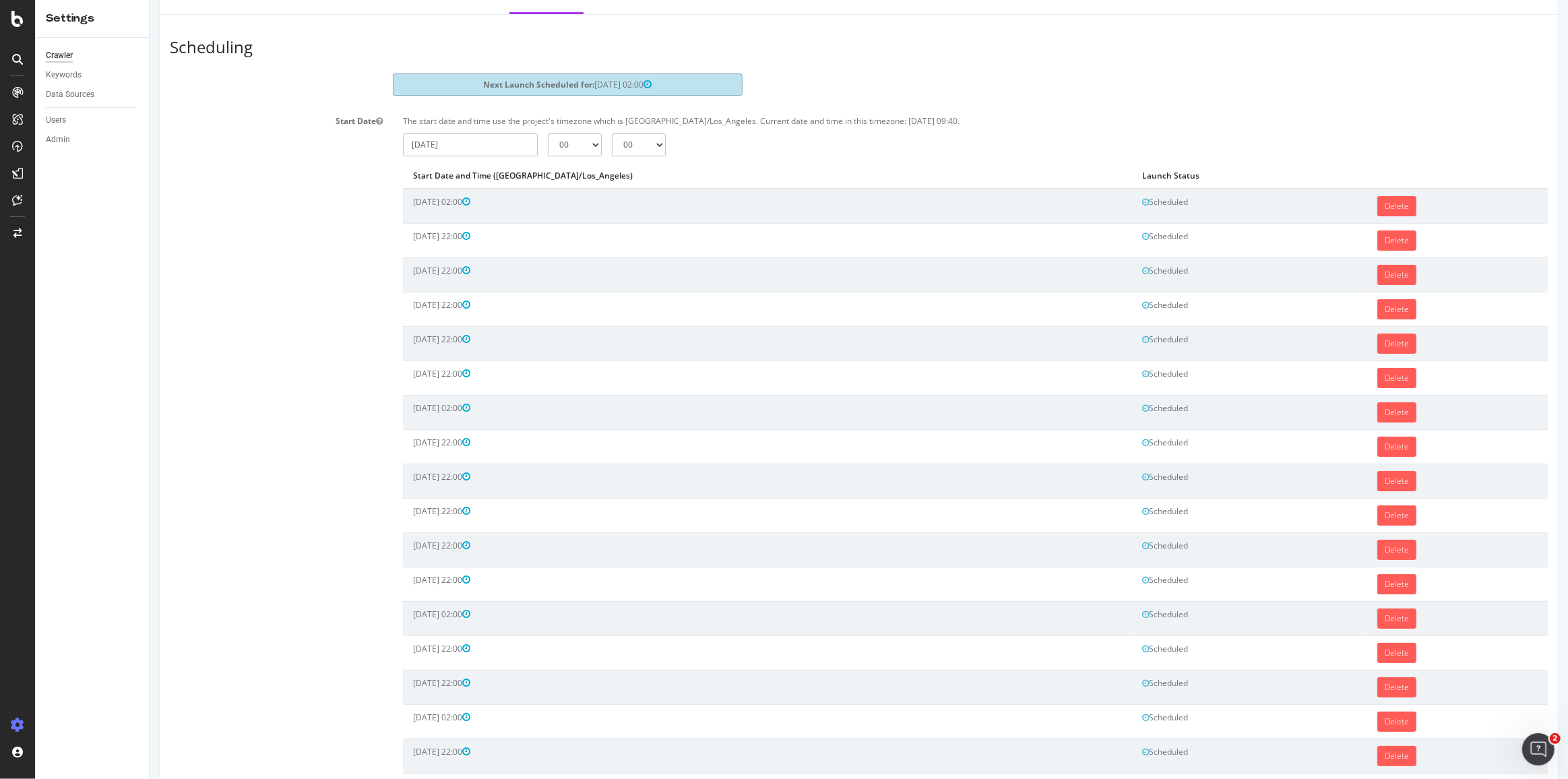
click at [489, 133] on input "[DATE]" at bounding box center [470, 144] width 135 height 23
click at [597, 164] on th at bounding box center [604, 171] width 29 height 23
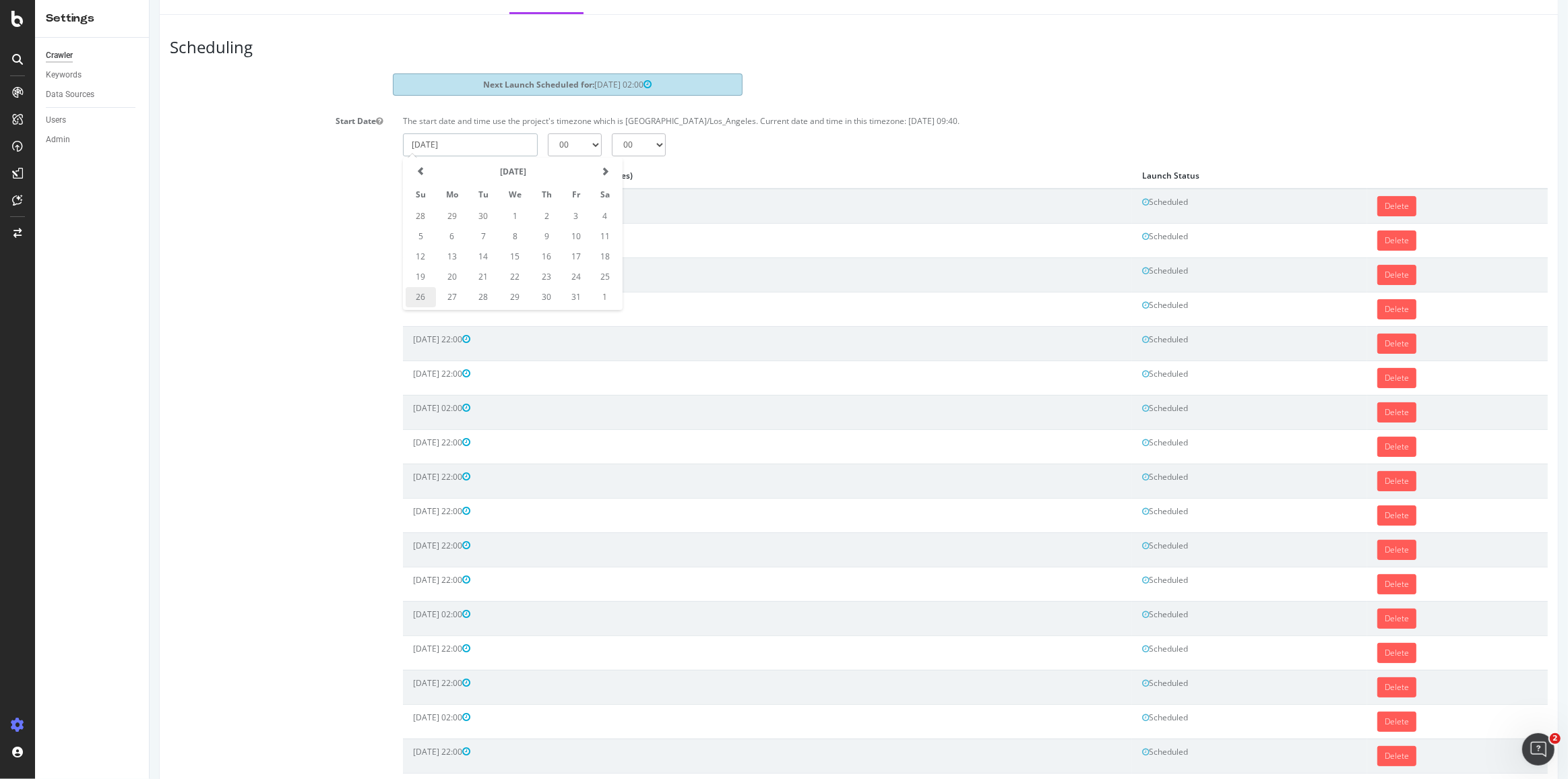
click at [419, 300] on td "26" at bounding box center [420, 297] width 30 height 20
type input "[DATE]"
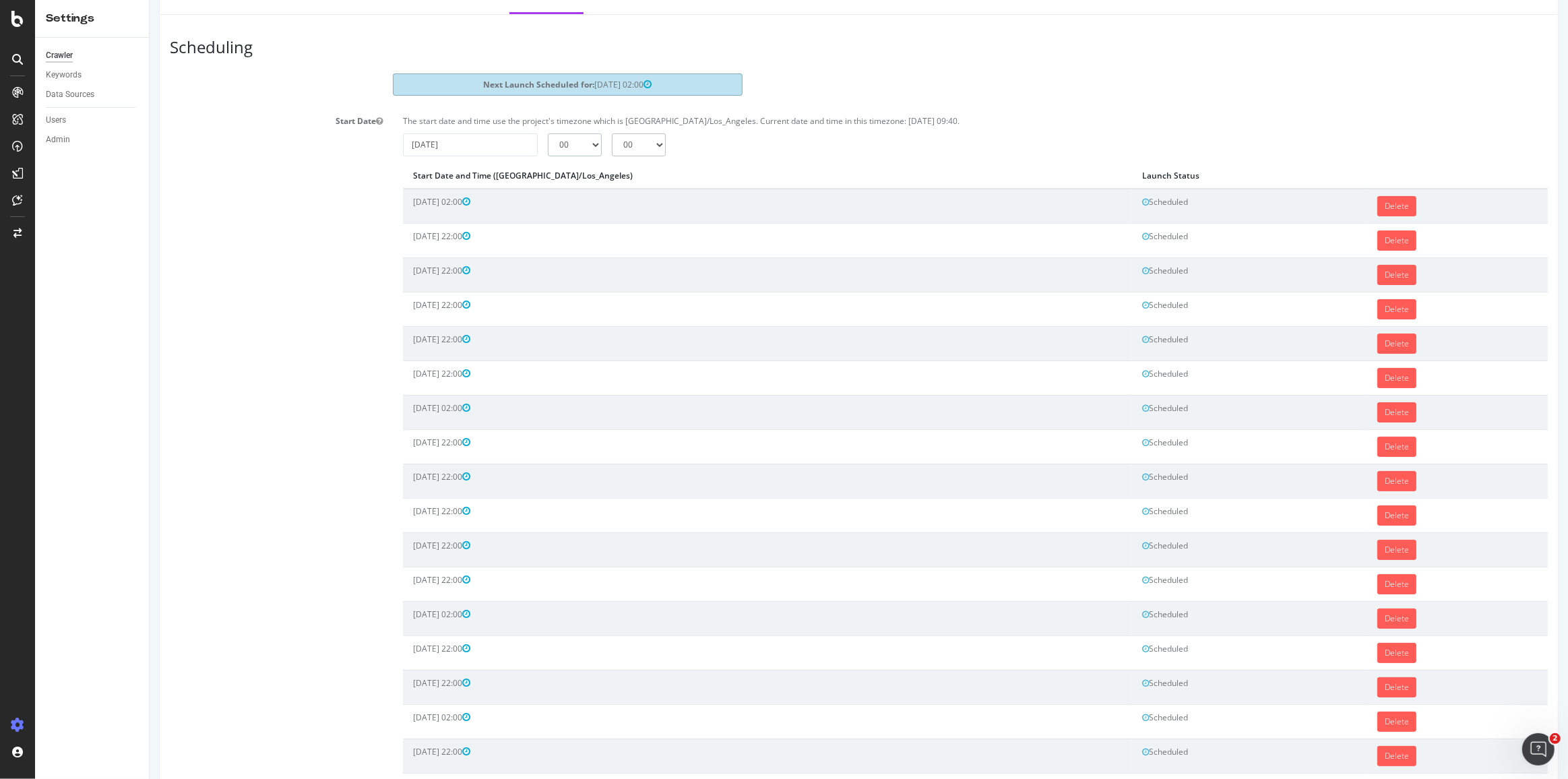
click at [569, 145] on select "00 01 02 03 04 05 06 07 08 09 10 11 12 13 14 15 16 17 18 19 20 21 22 23" at bounding box center [574, 144] width 54 height 23
select select "22"
click at [547, 133] on select "00 01 02 03 04 05 06 07 08 09 10 11 12 13 14 15 16 17 18 19 20 21 22 23" at bounding box center [574, 144] width 54 height 23
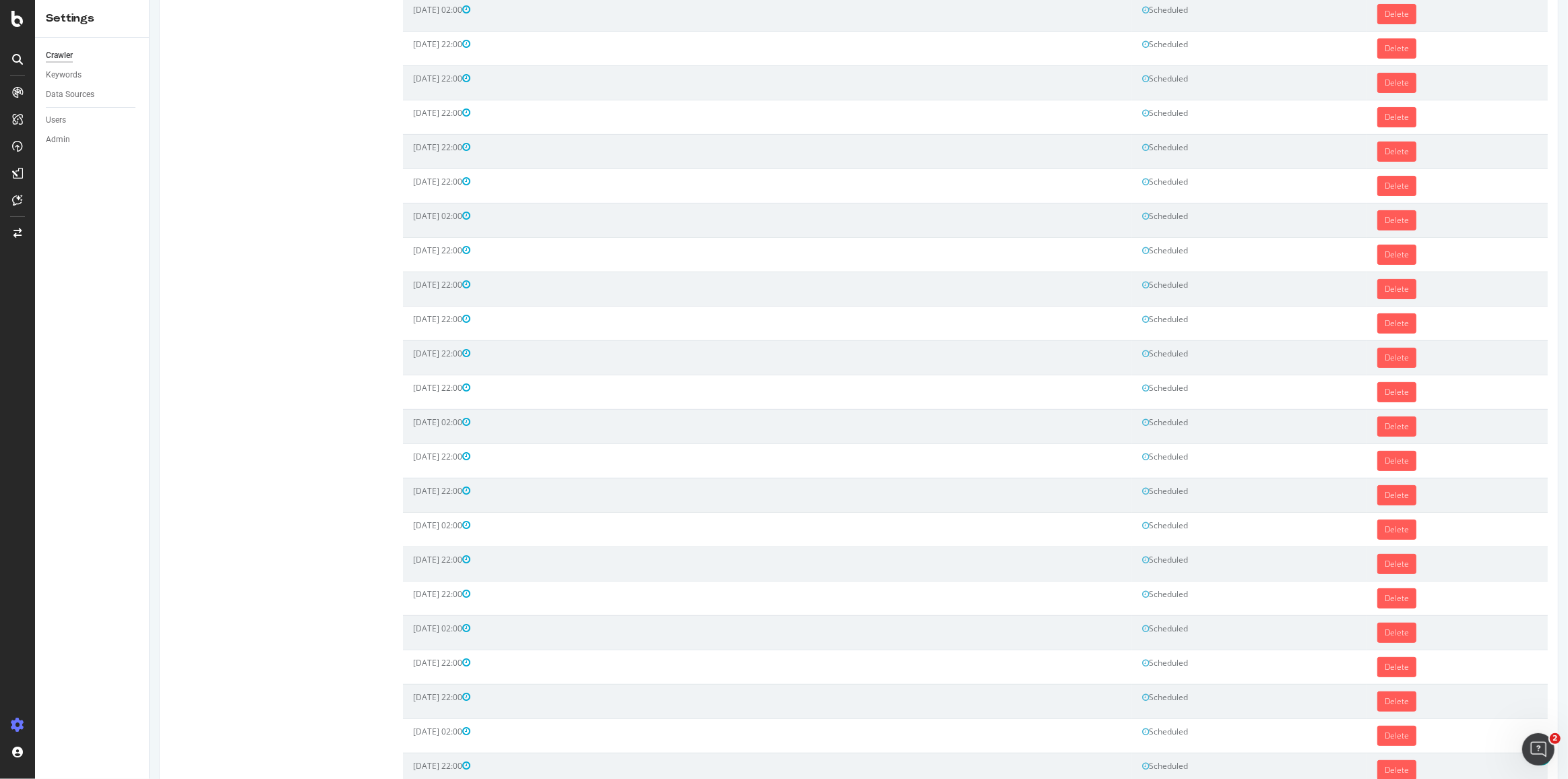
scroll to position [410, 0]
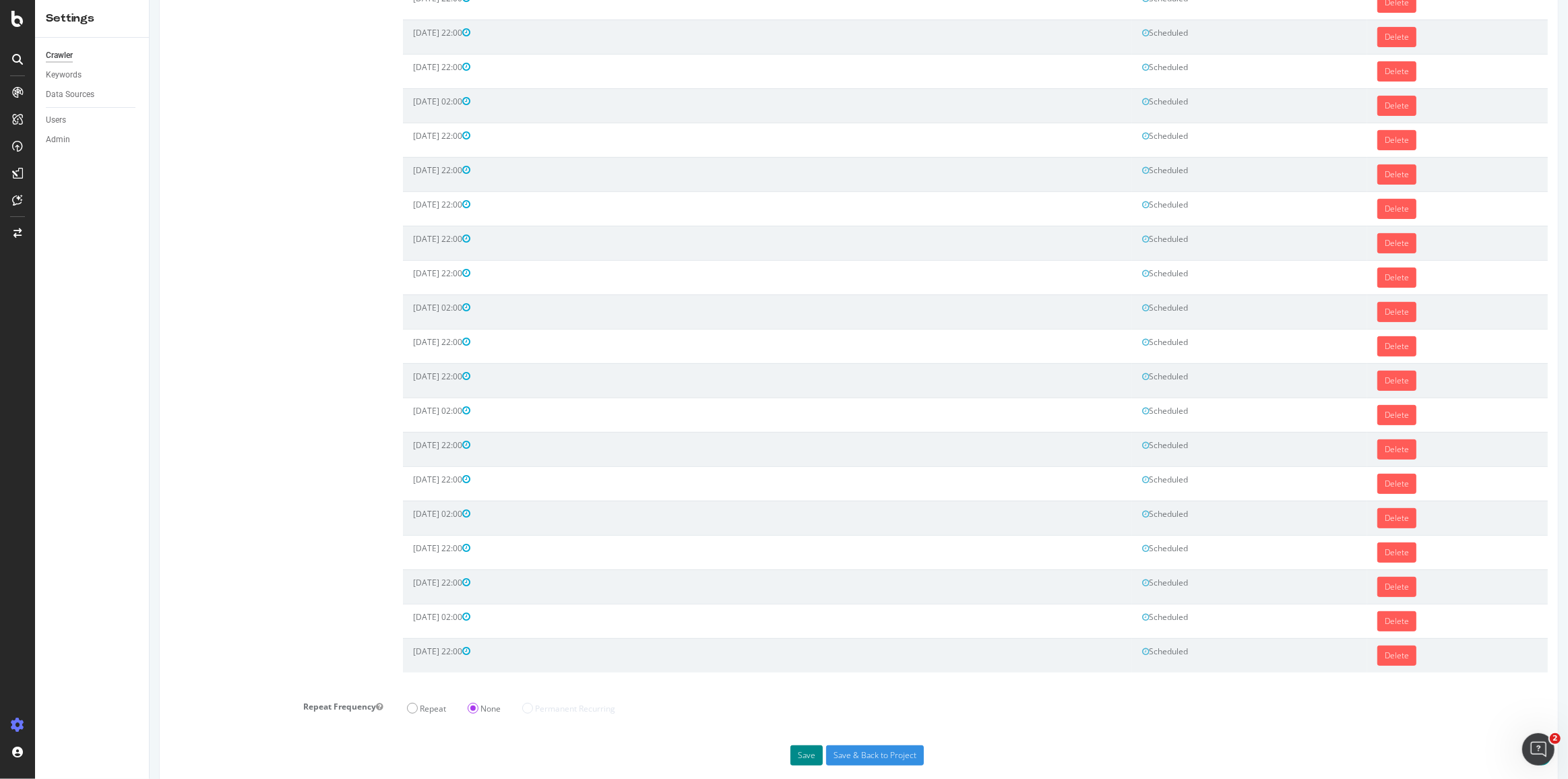
click at [803, 745] on button "Save" at bounding box center [805, 755] width 32 height 20
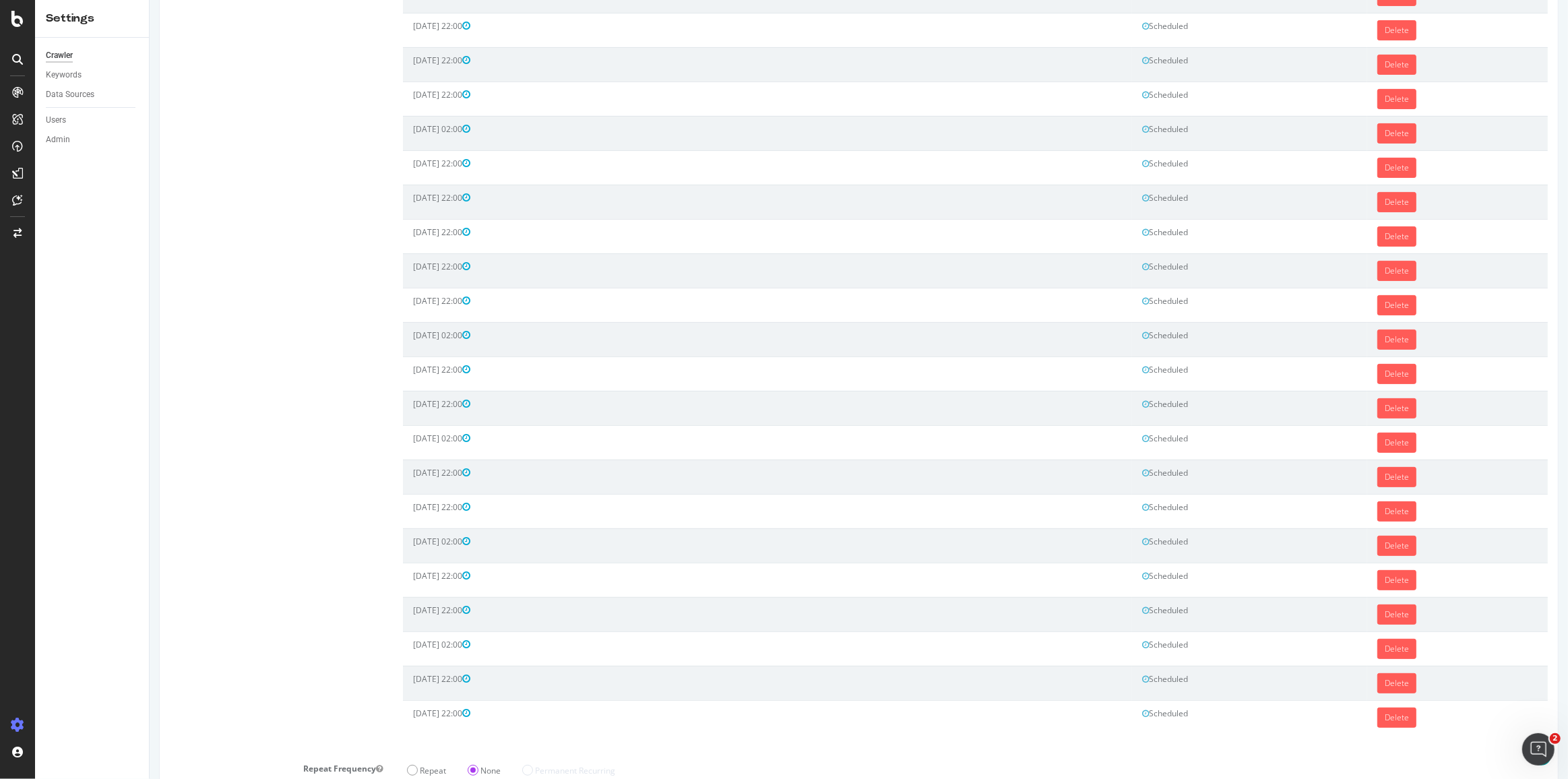
scroll to position [0, 0]
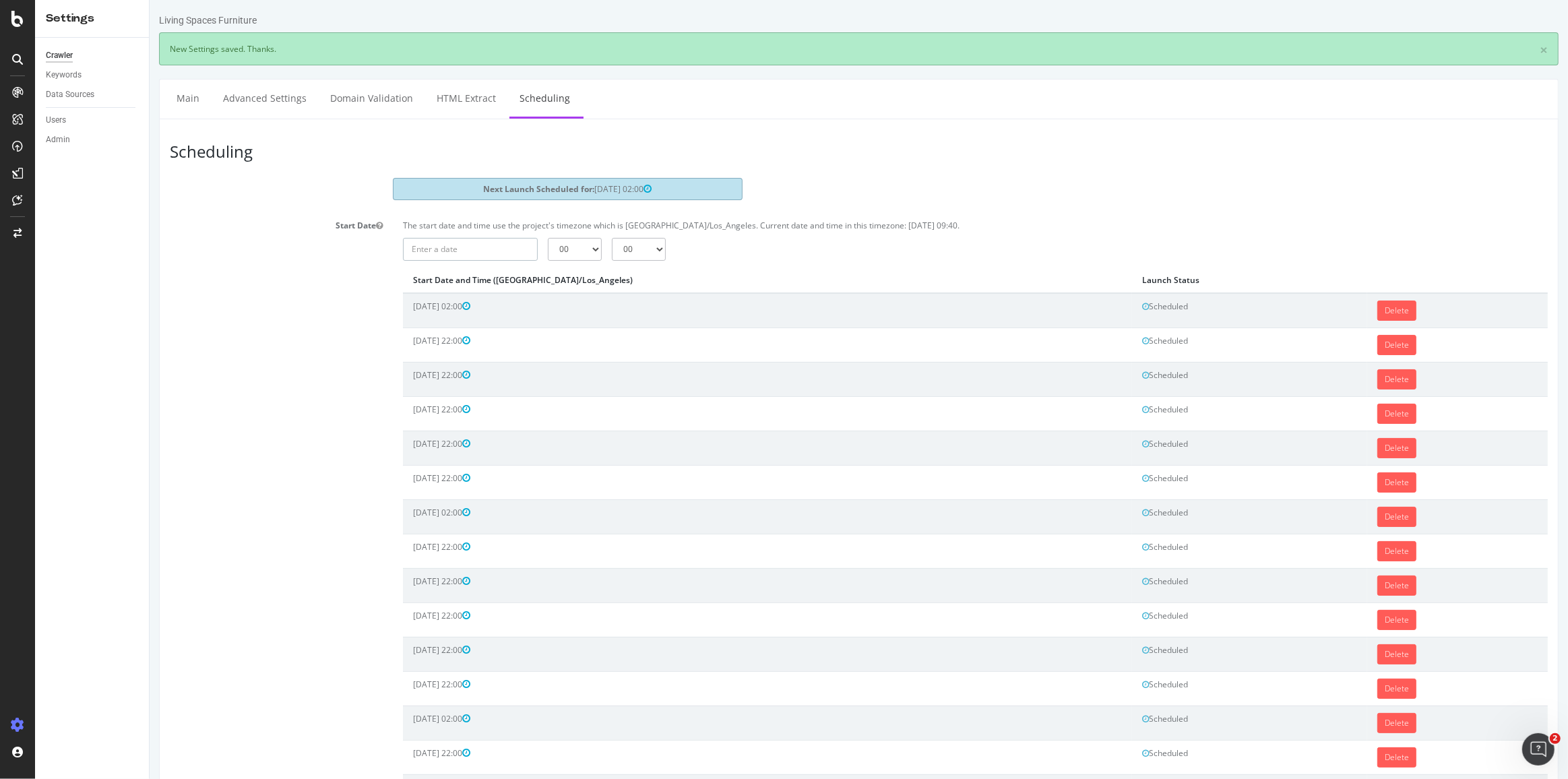
click at [419, 248] on input "text" at bounding box center [470, 249] width 135 height 23
click at [604, 274] on span at bounding box center [604, 275] width 8 height 8
click at [512, 401] on td "29" at bounding box center [514, 401] width 33 height 20
type input "[DATE]"
click at [580, 241] on select "00 01 02 03 04 05 06 07 08 09 10 11 12 13 14 15 16 17 18 19 20 21 22 23" at bounding box center [574, 249] width 54 height 23
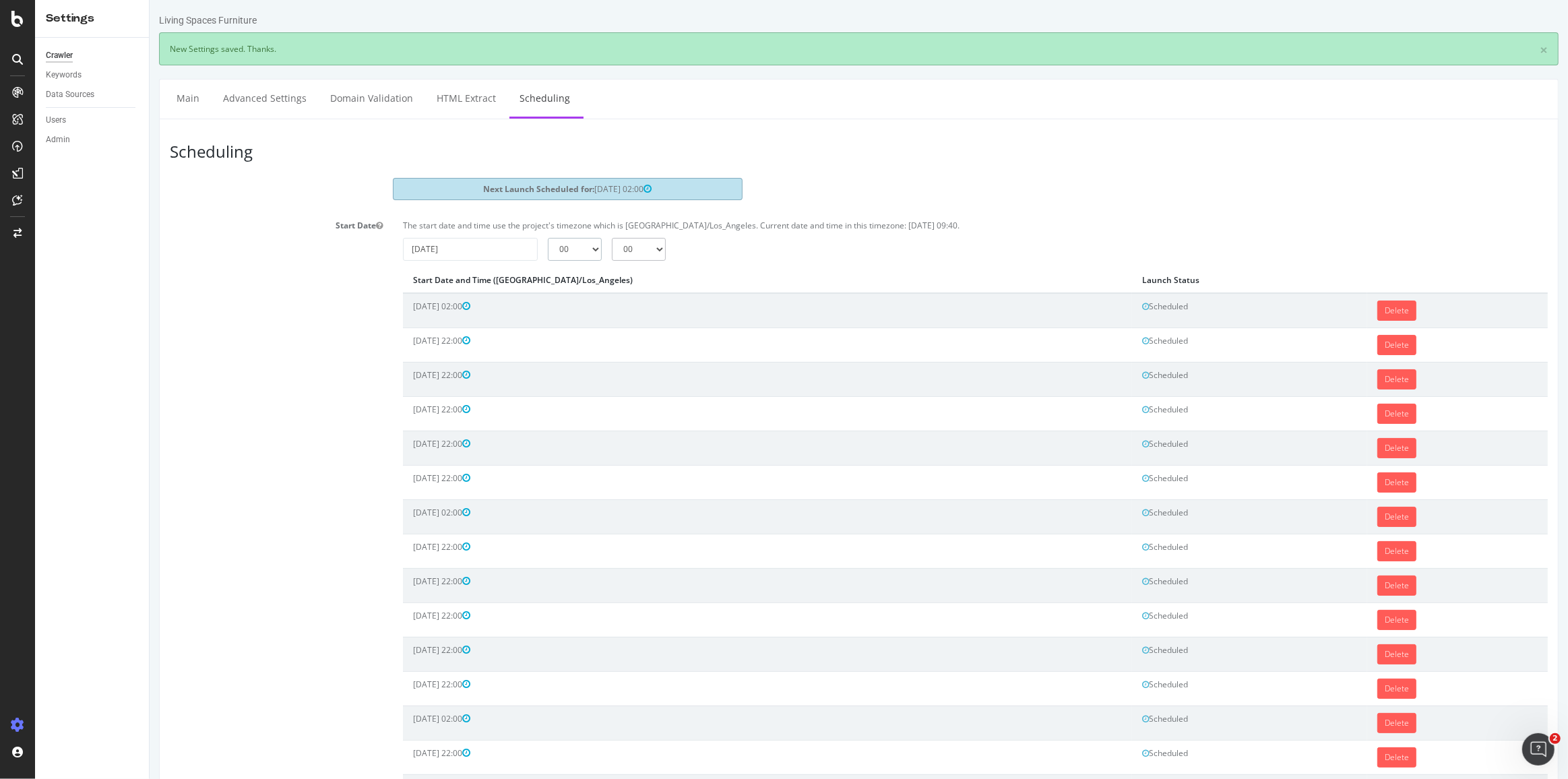
select select "2"
click at [547, 238] on select "00 01 02 03 04 05 06 07 08 09 10 11 12 13 14 15 16 17 18 19 20 21 22 23" at bounding box center [574, 249] width 54 height 23
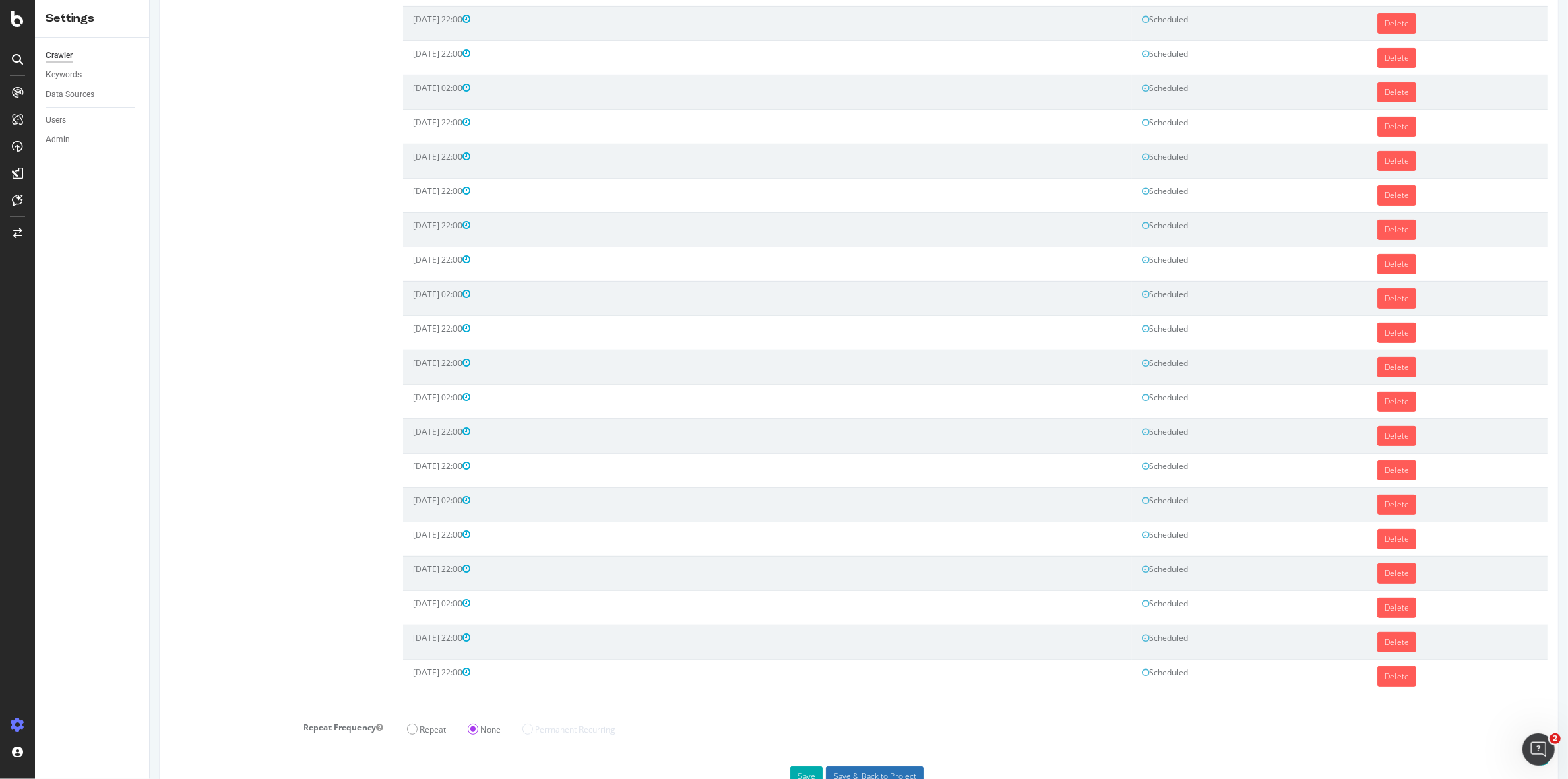
scroll to position [444, 0]
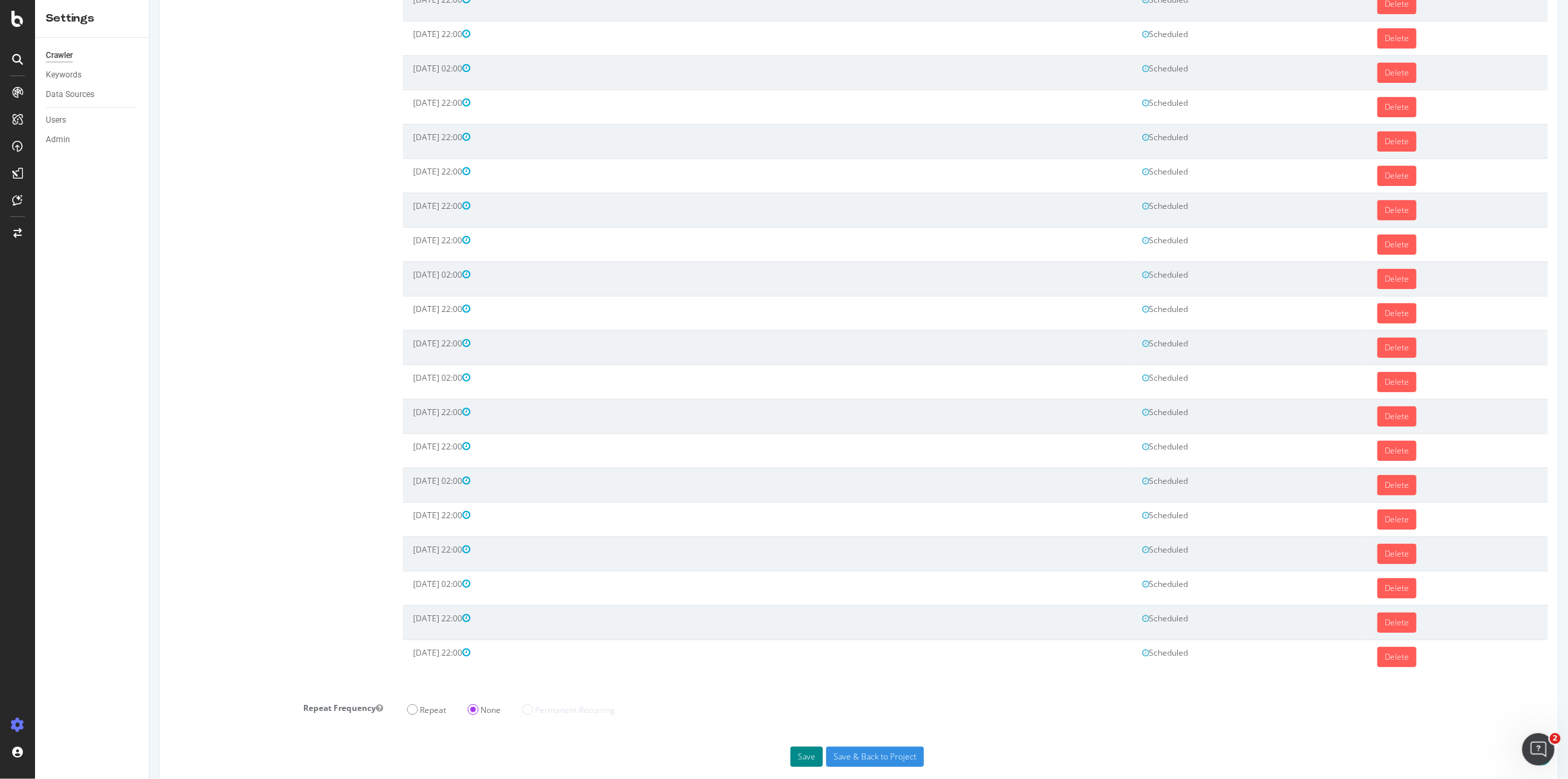
click at [790, 746] on button "Save" at bounding box center [805, 756] width 32 height 20
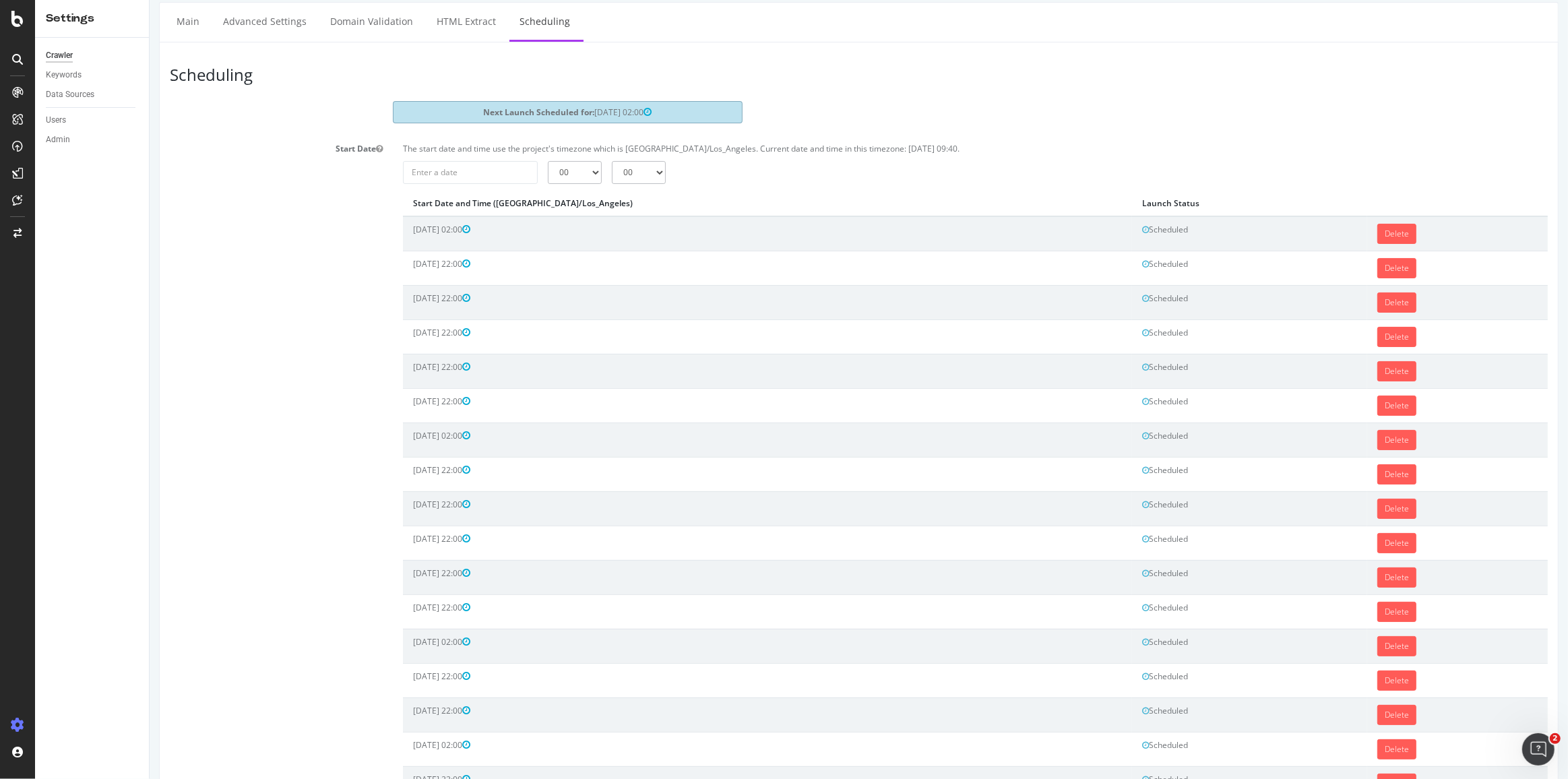
scroll to position [60, 0]
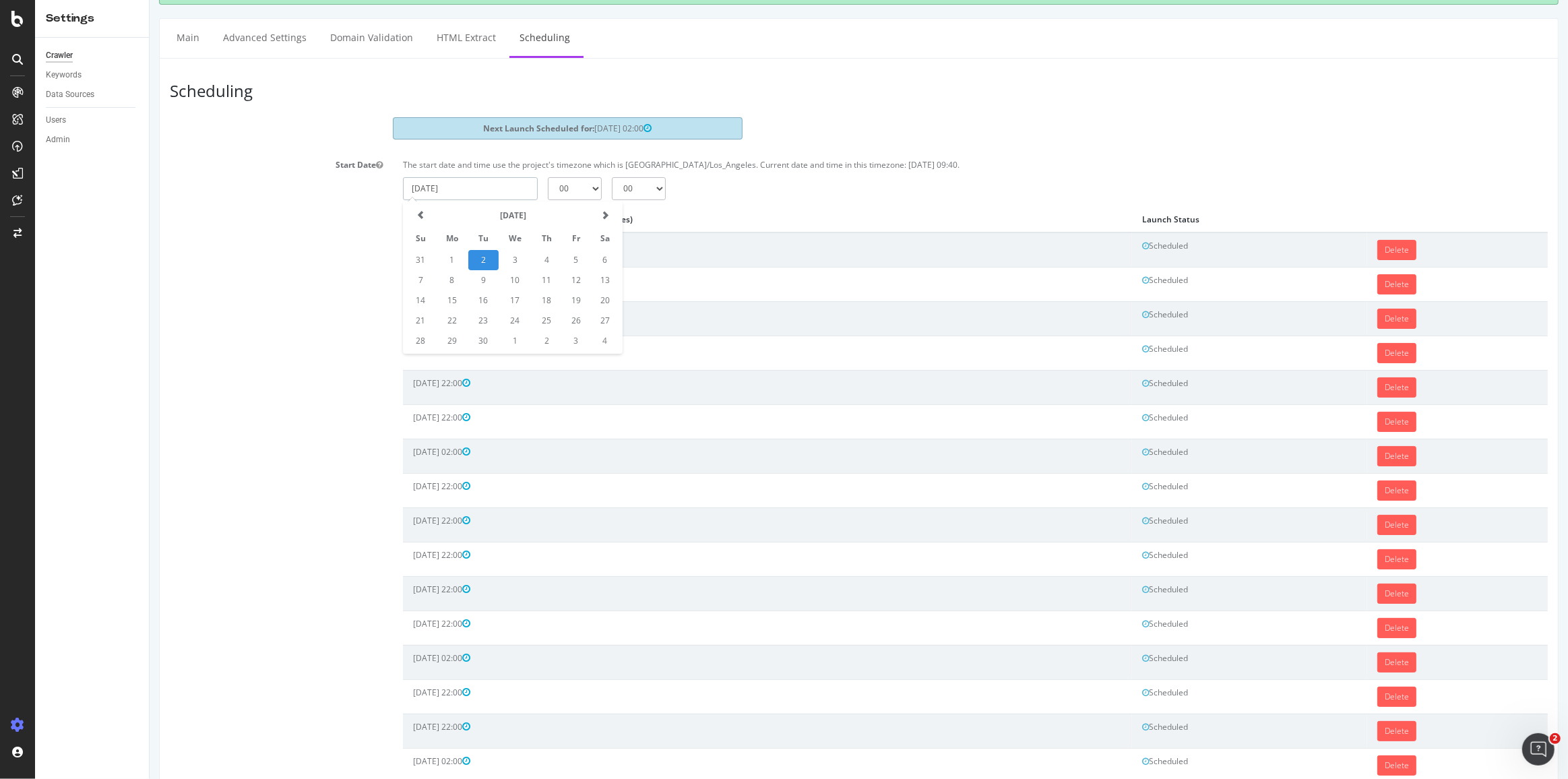
click at [501, 191] on input "[DATE]" at bounding box center [470, 188] width 135 height 23
click at [592, 210] on th at bounding box center [604, 215] width 29 height 23
click at [555, 338] on td "30" at bounding box center [545, 341] width 30 height 20
type input "[DATE]"
click at [579, 179] on select "00 01 02 03 04 05 06 07 08 09 10 11 12 13 14 15 16 17 18 19 20 21 22 23" at bounding box center [574, 188] width 54 height 23
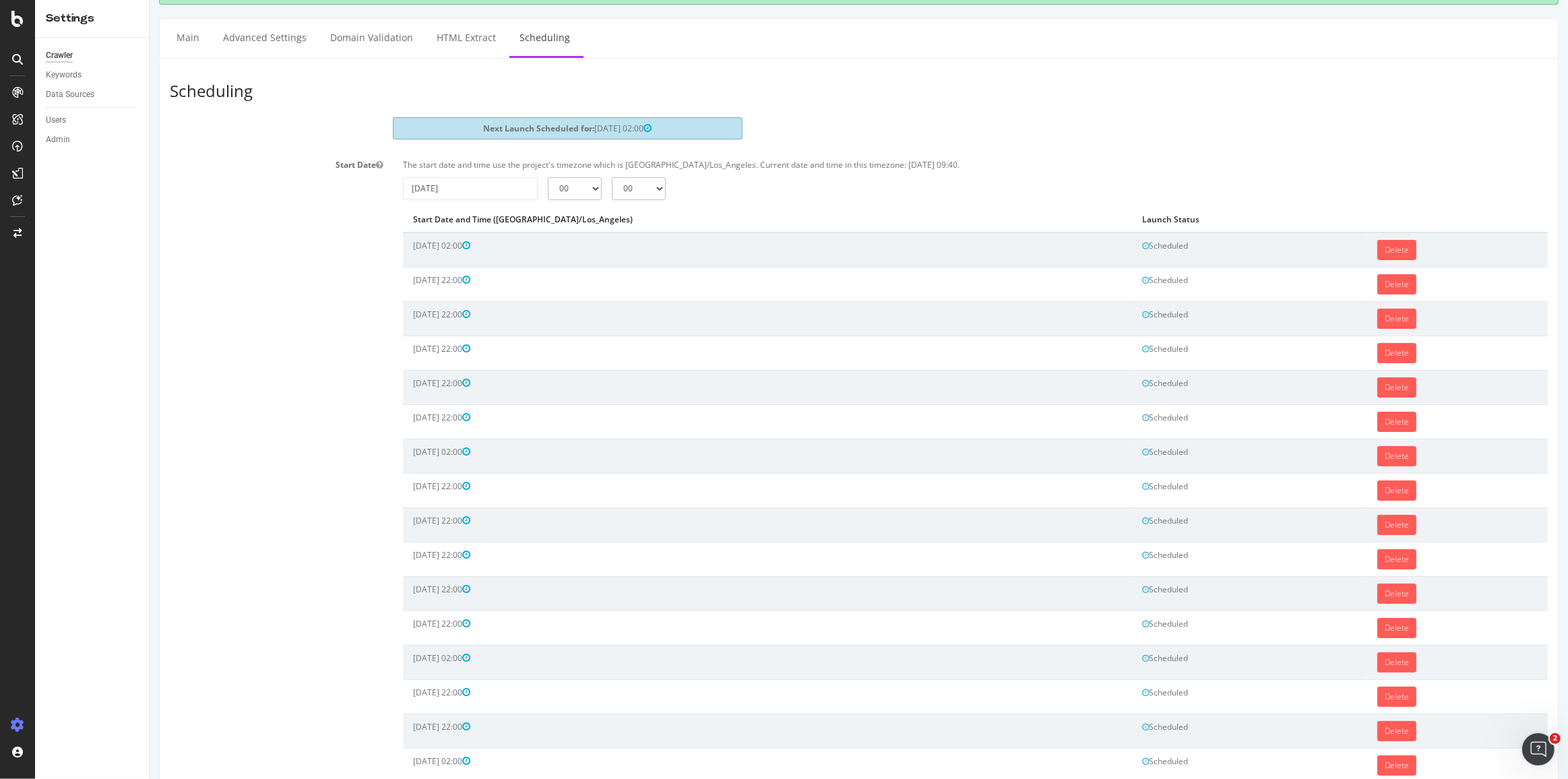
select select "22"
click at [547, 177] on select "00 01 02 03 04 05 06 07 08 09 10 11 12 13 14 15 16 17 18 19 20 21 22 23" at bounding box center [574, 188] width 54 height 23
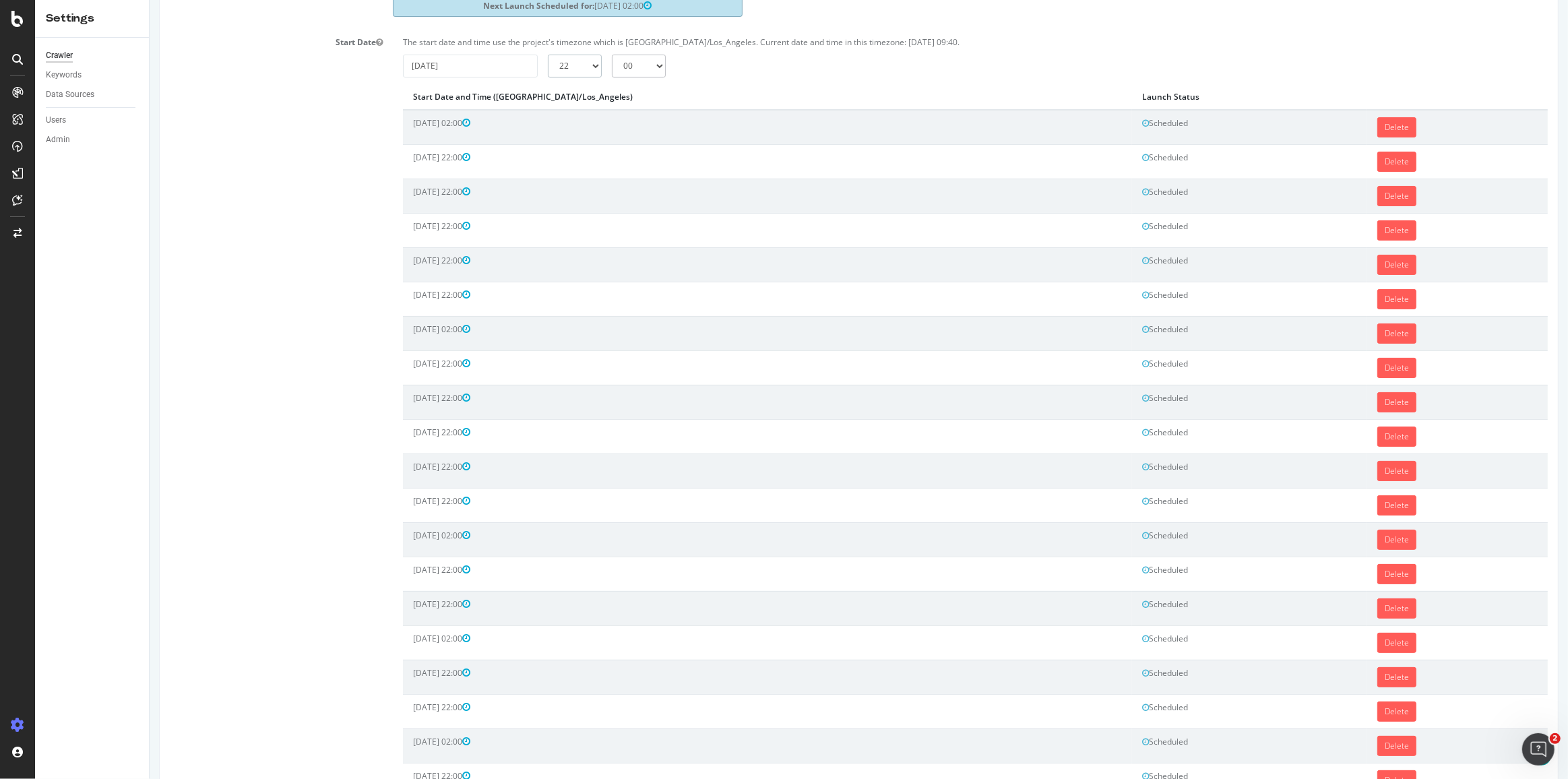
scroll to position [478, 0]
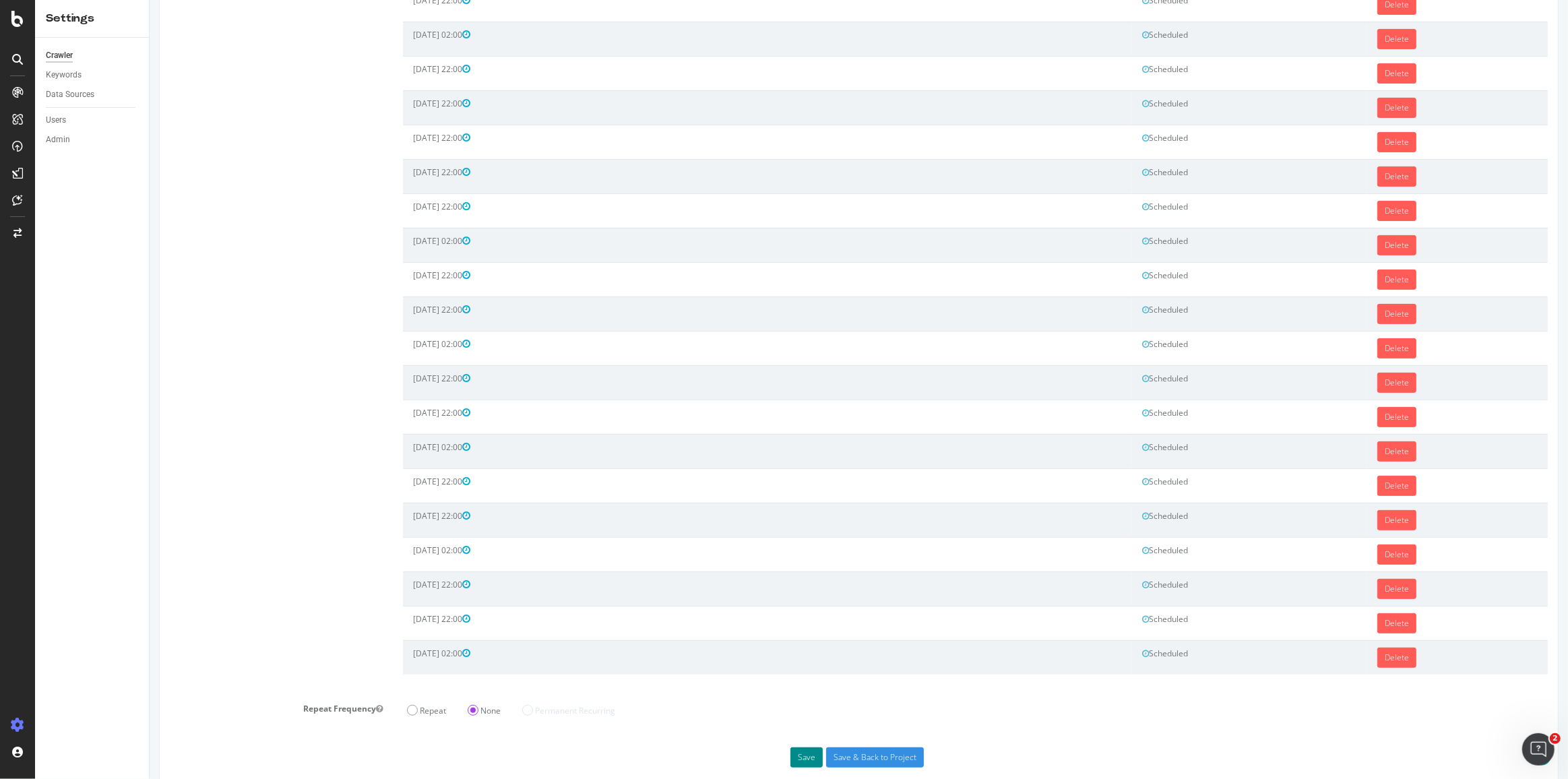
click at [790, 747] on button "Save" at bounding box center [805, 757] width 32 height 20
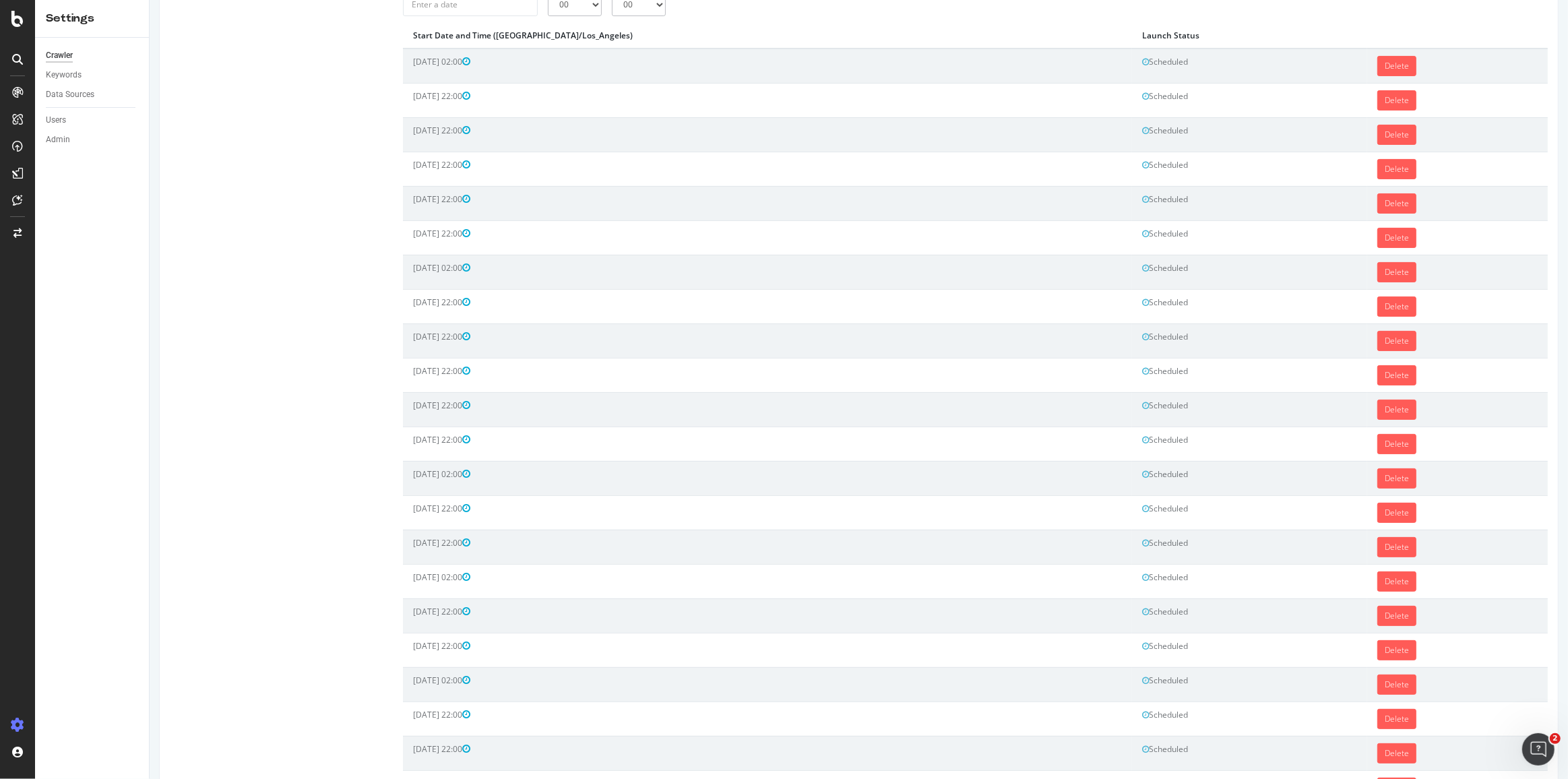
scroll to position [0, 0]
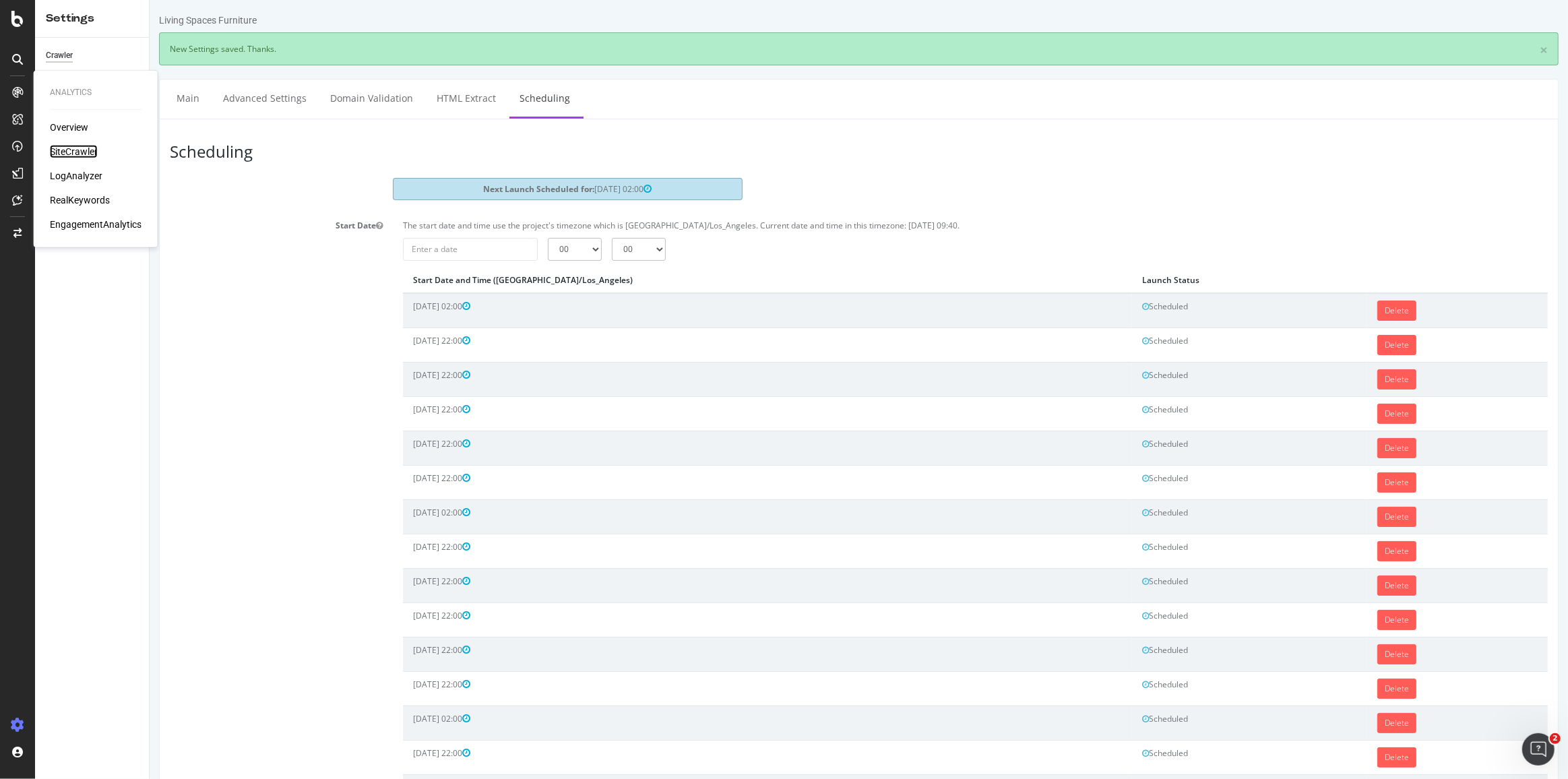
click at [66, 155] on div "SiteCrawler" at bounding box center [74, 151] width 47 height 14
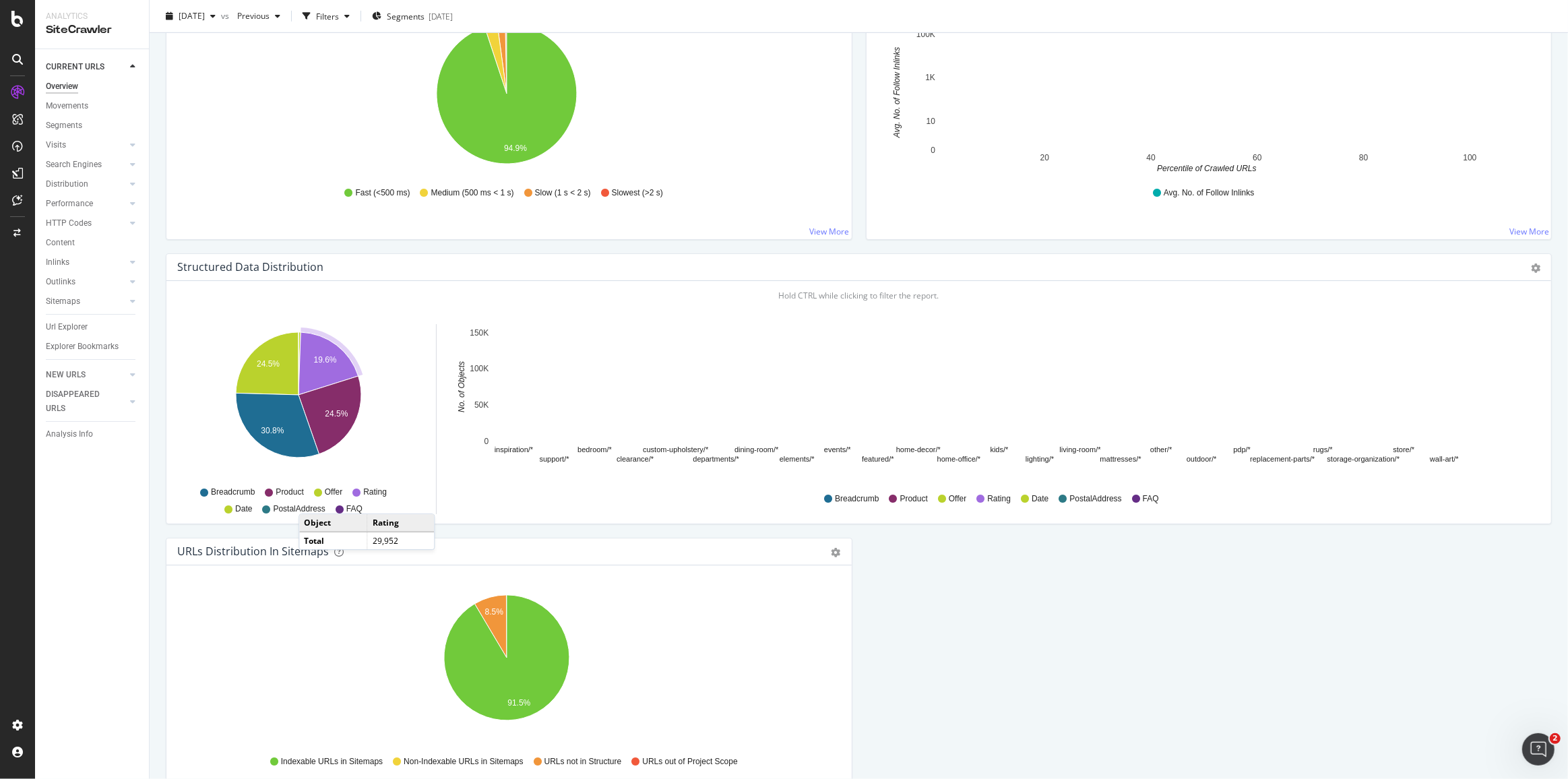
scroll to position [1102, 0]
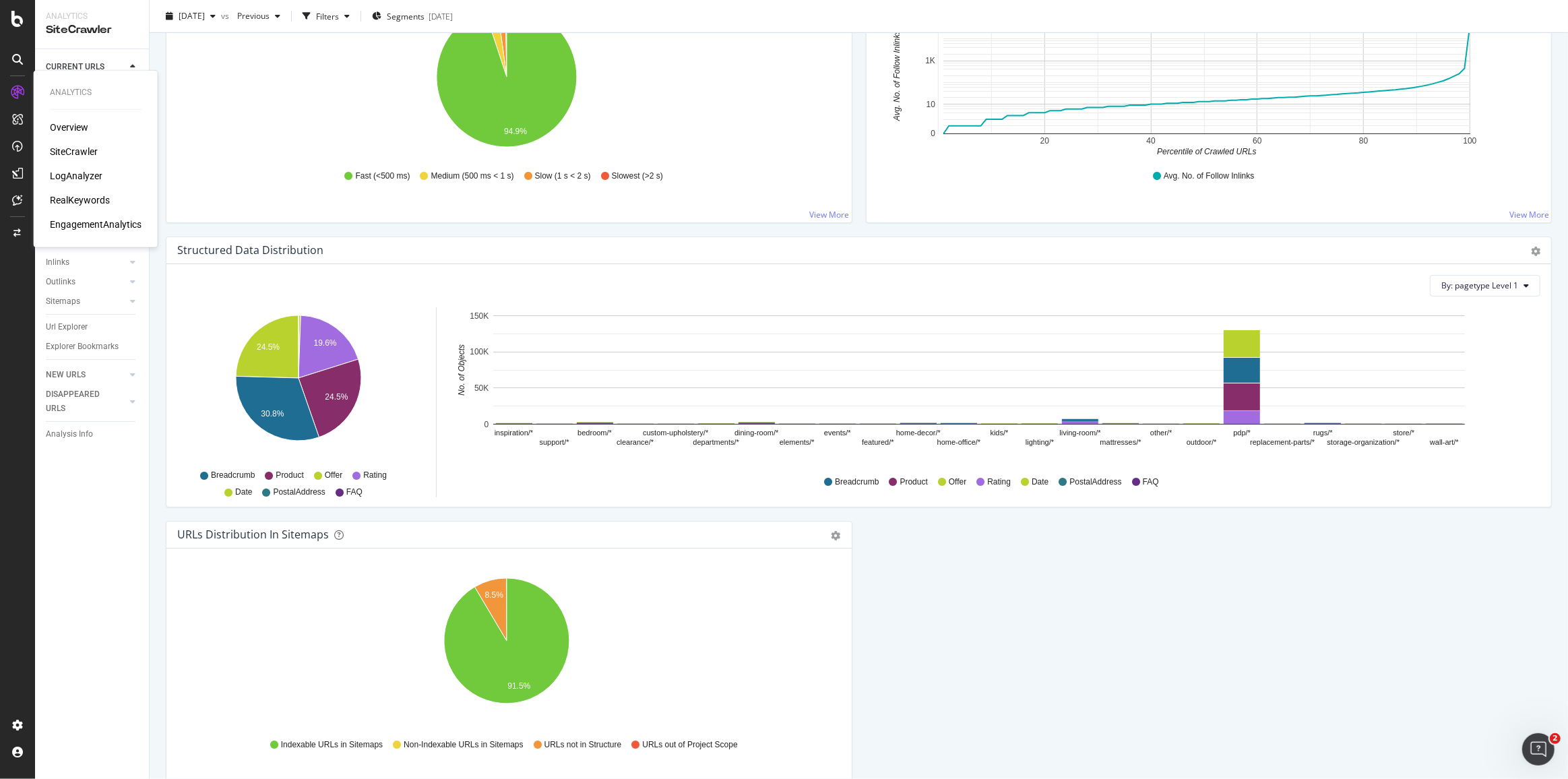
click at [67, 198] on div "RealKeywords" at bounding box center [80, 200] width 60 height 14
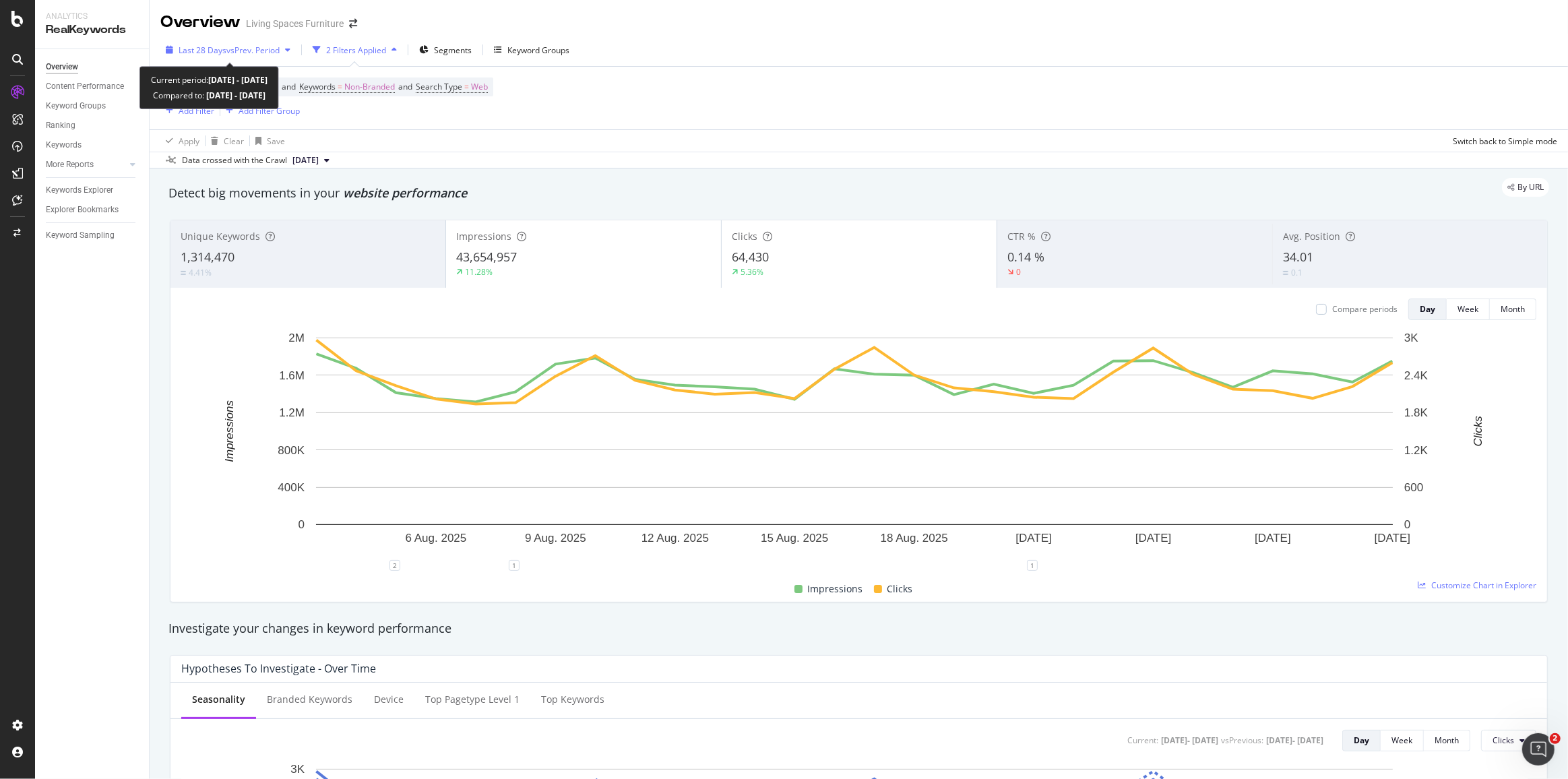
click at [260, 50] on span "vs Prev. Period" at bounding box center [253, 50] width 53 height 12
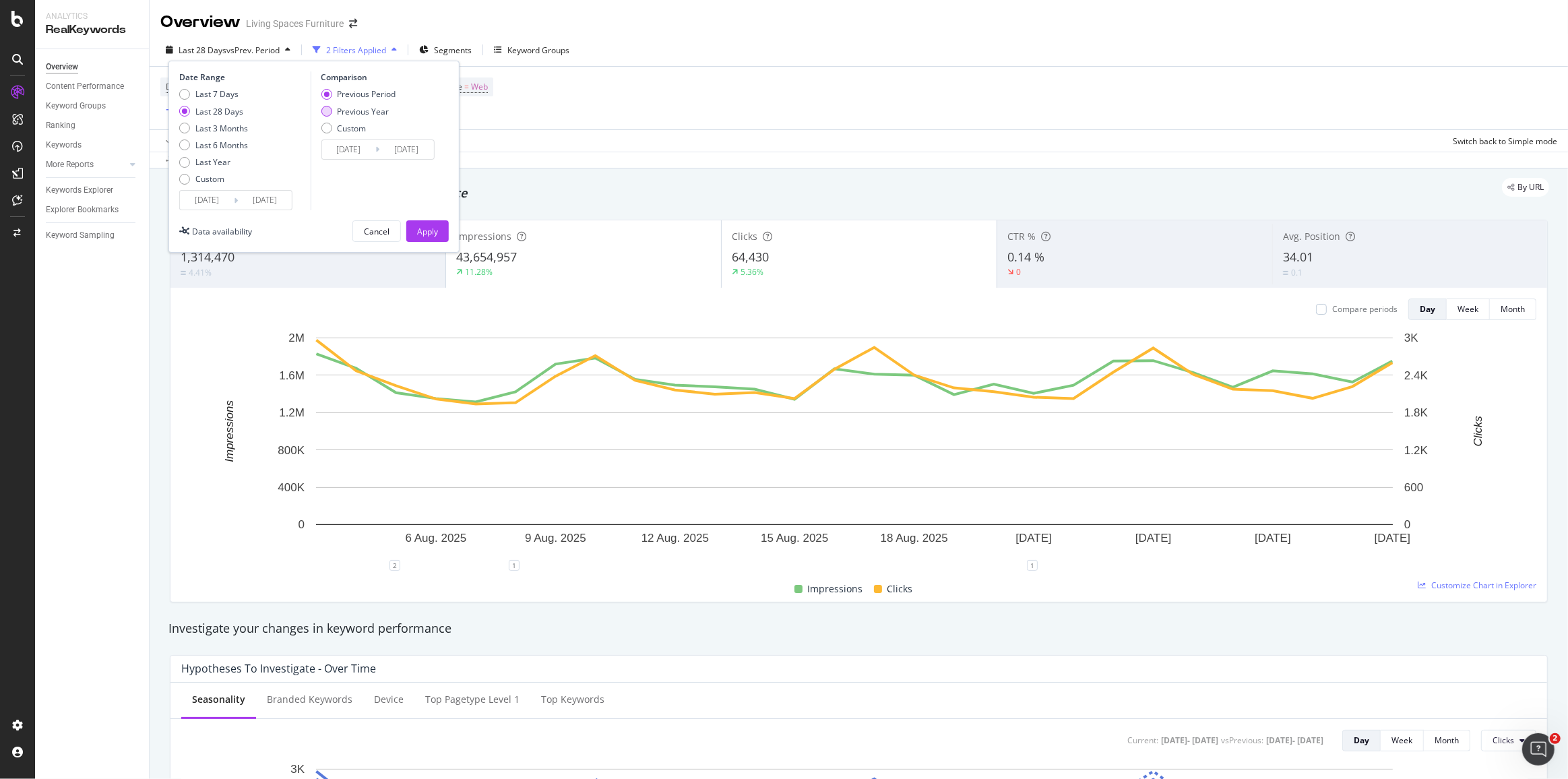
click at [355, 112] on div "Previous Year" at bounding box center [362, 111] width 52 height 12
type input "[DATE]"
click at [437, 240] on div "Apply" at bounding box center [427, 231] width 21 height 20
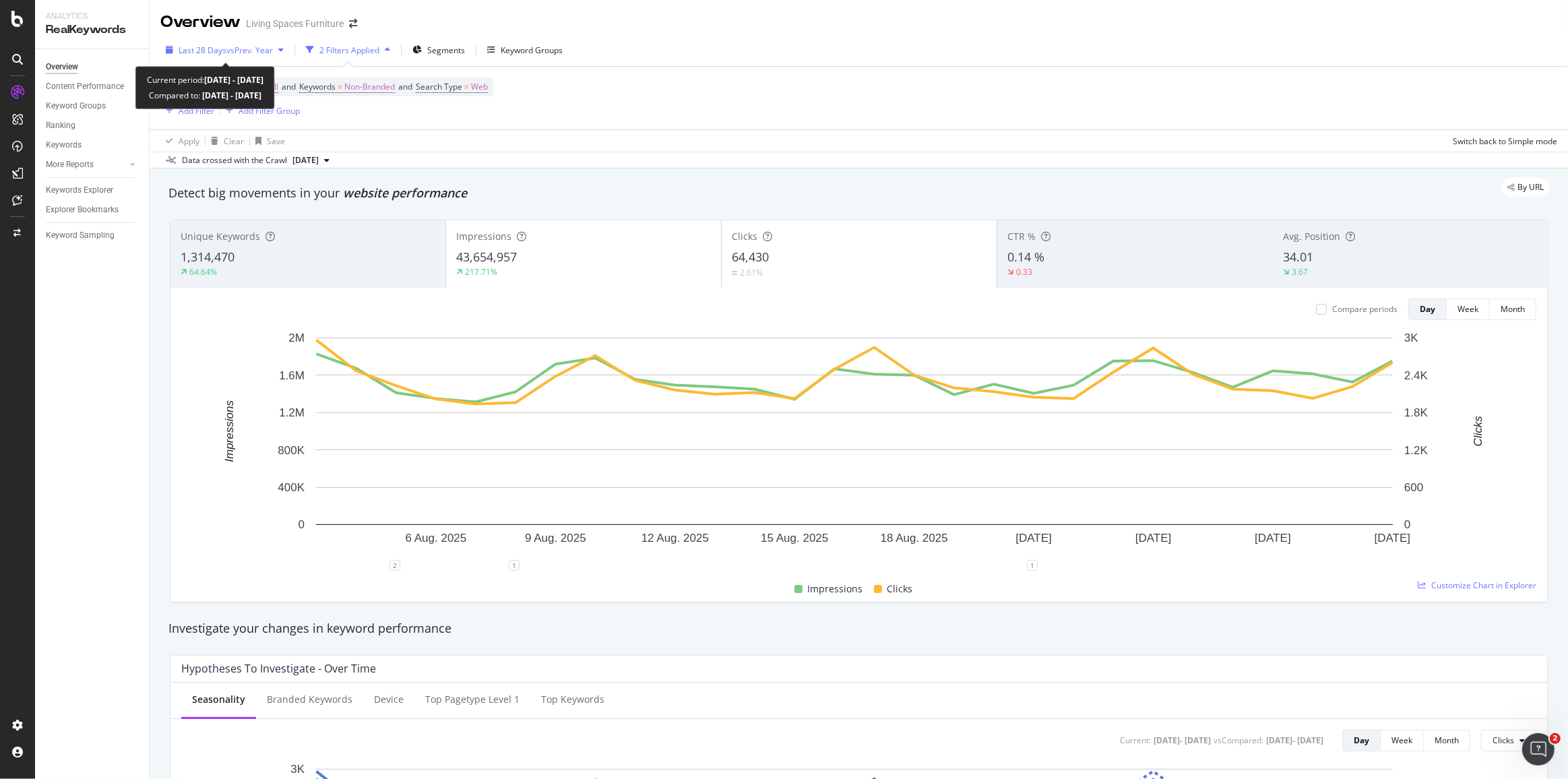
click at [201, 51] on span "Last 28 Days" at bounding box center [202, 50] width 47 height 12
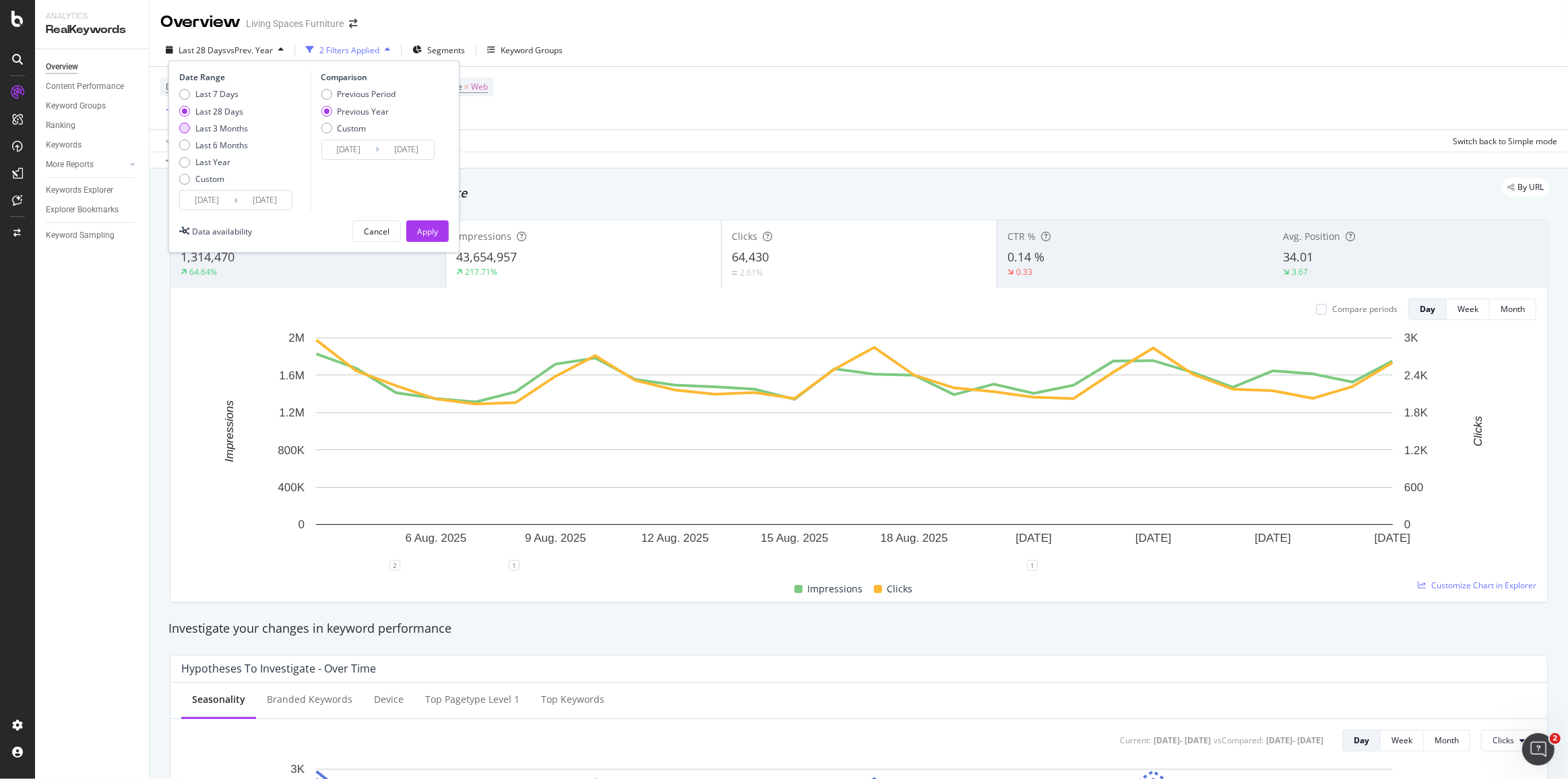
click at [224, 128] on div "Last 3 Months" at bounding box center [222, 128] width 53 height 12
type input "[DATE]"
click at [412, 227] on button "Apply" at bounding box center [427, 231] width 43 height 22
